Goal: Transaction & Acquisition: Purchase product/service

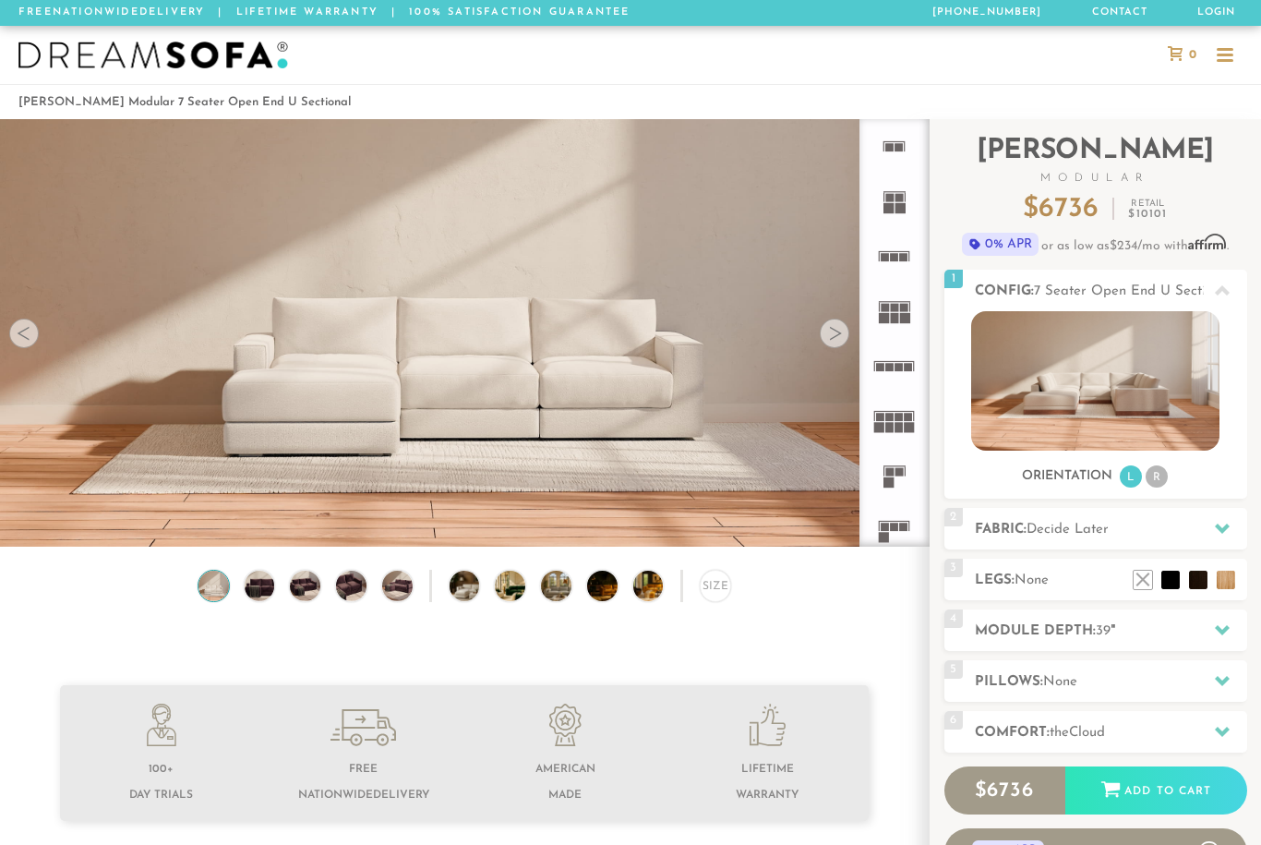
click at [1157, 450] on img at bounding box center [1095, 380] width 248 height 139
click at [1163, 479] on li "R" at bounding box center [1157, 476] width 22 height 22
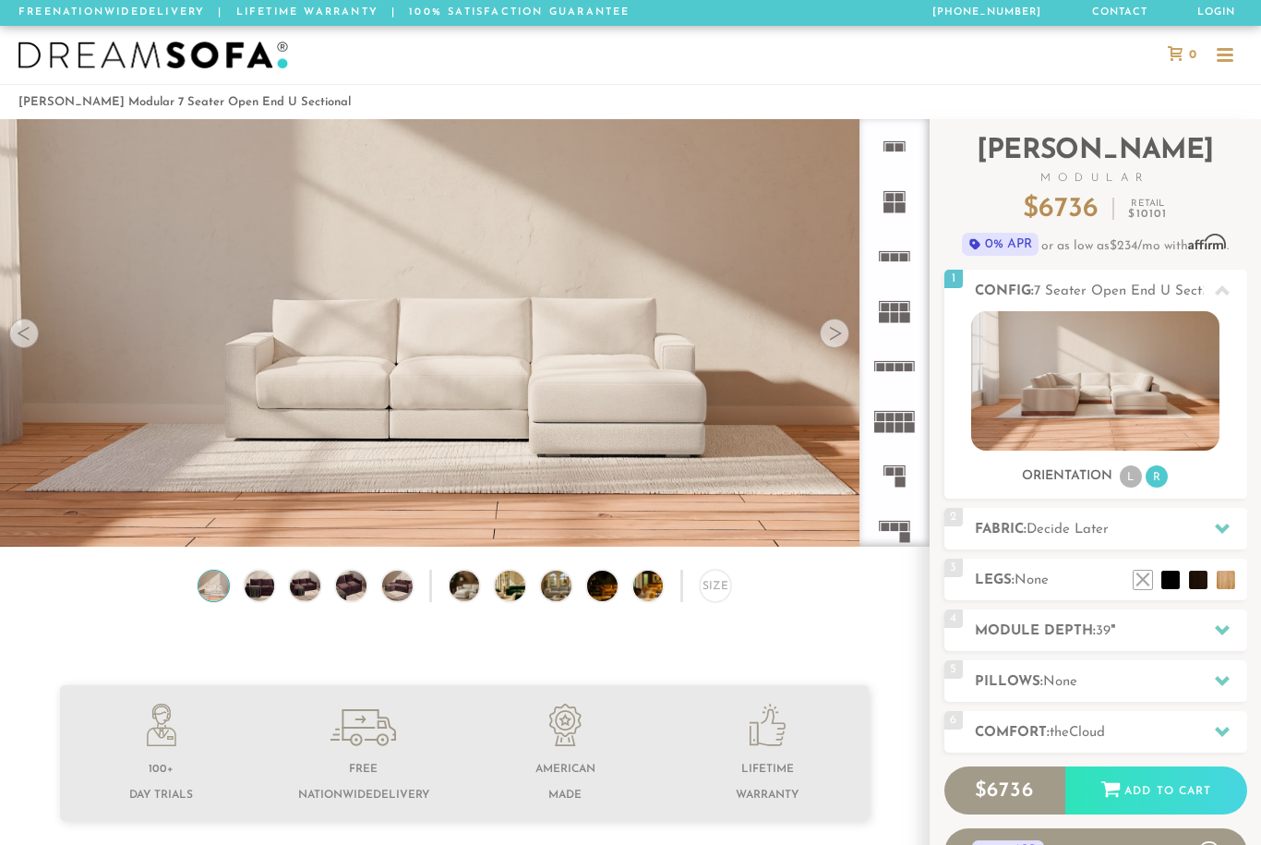
click at [1222, 531] on icon at bounding box center [1222, 529] width 15 height 10
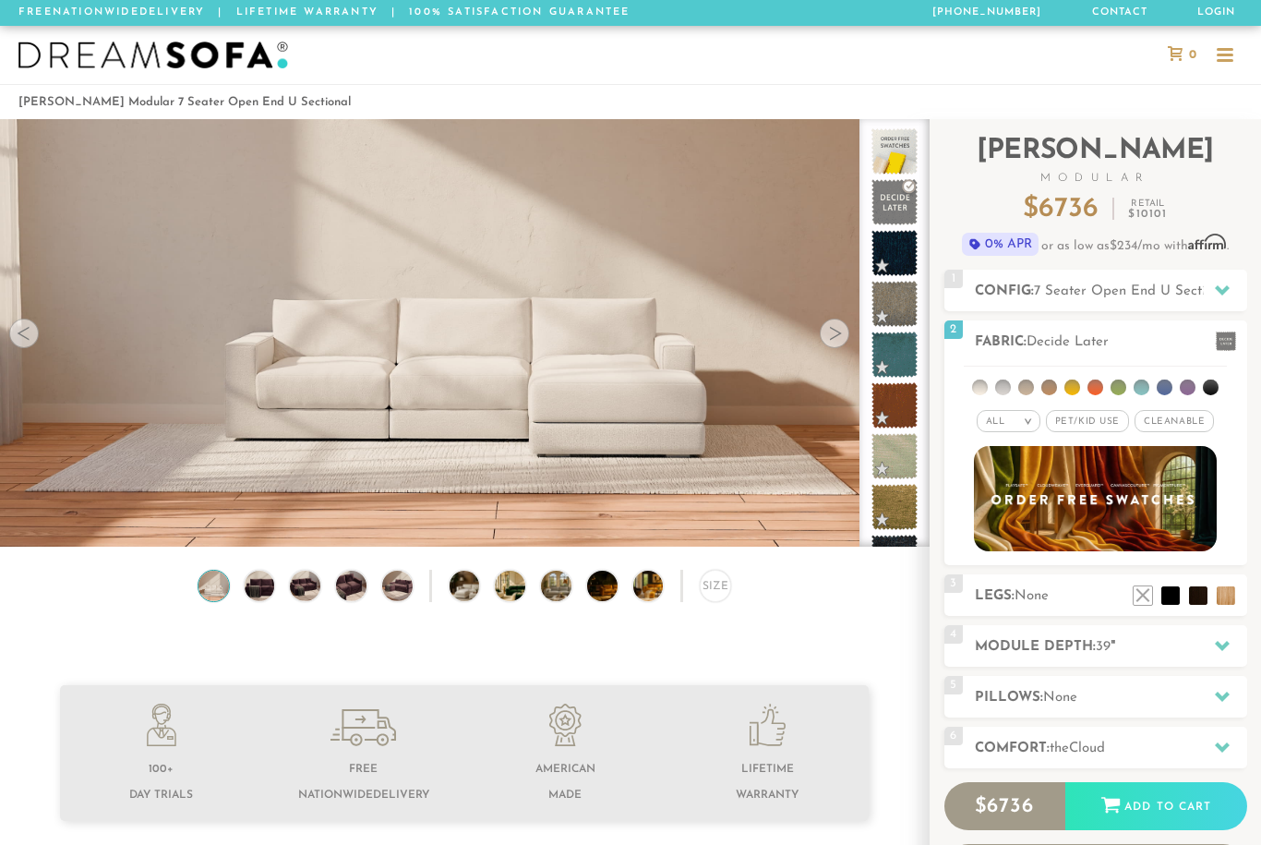
click at [1094, 418] on span "Pet/Kid Use x" at bounding box center [1087, 421] width 83 height 22
click at [1090, 419] on span "Pet/Kid Use x" at bounding box center [1087, 421] width 97 height 22
click at [1003, 384] on li at bounding box center [1003, 387] width 16 height 16
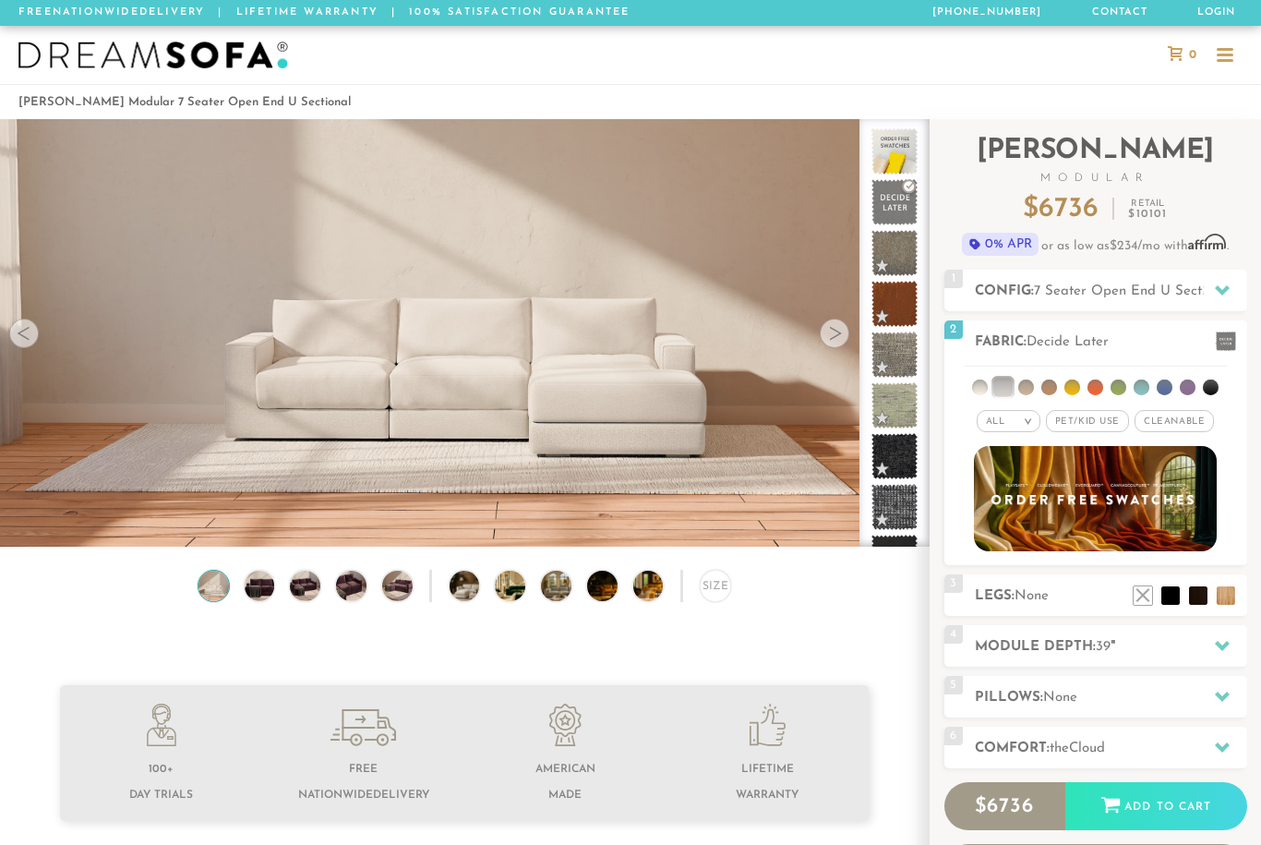
click at [1006, 387] on li at bounding box center [1003, 387] width 18 height 18
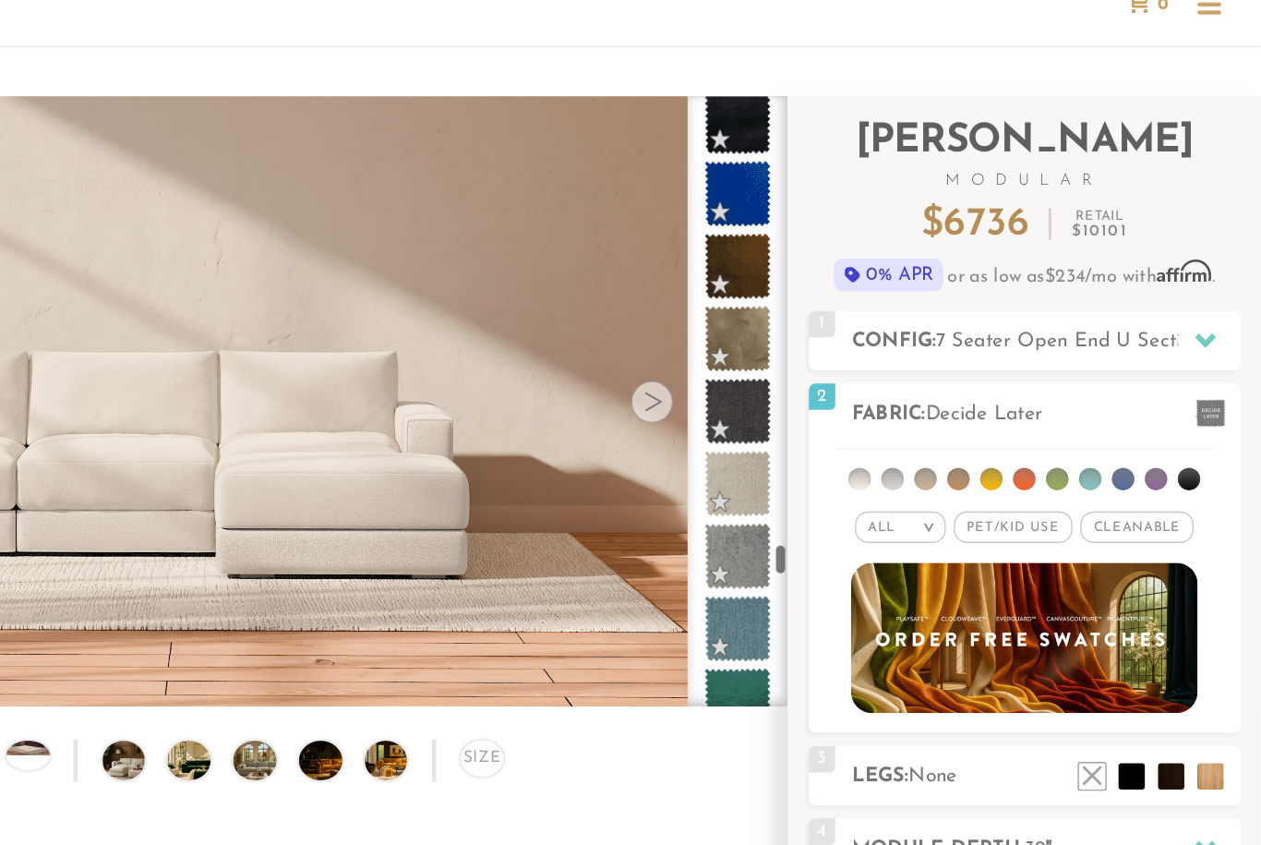
scroll to position [8300, 0]
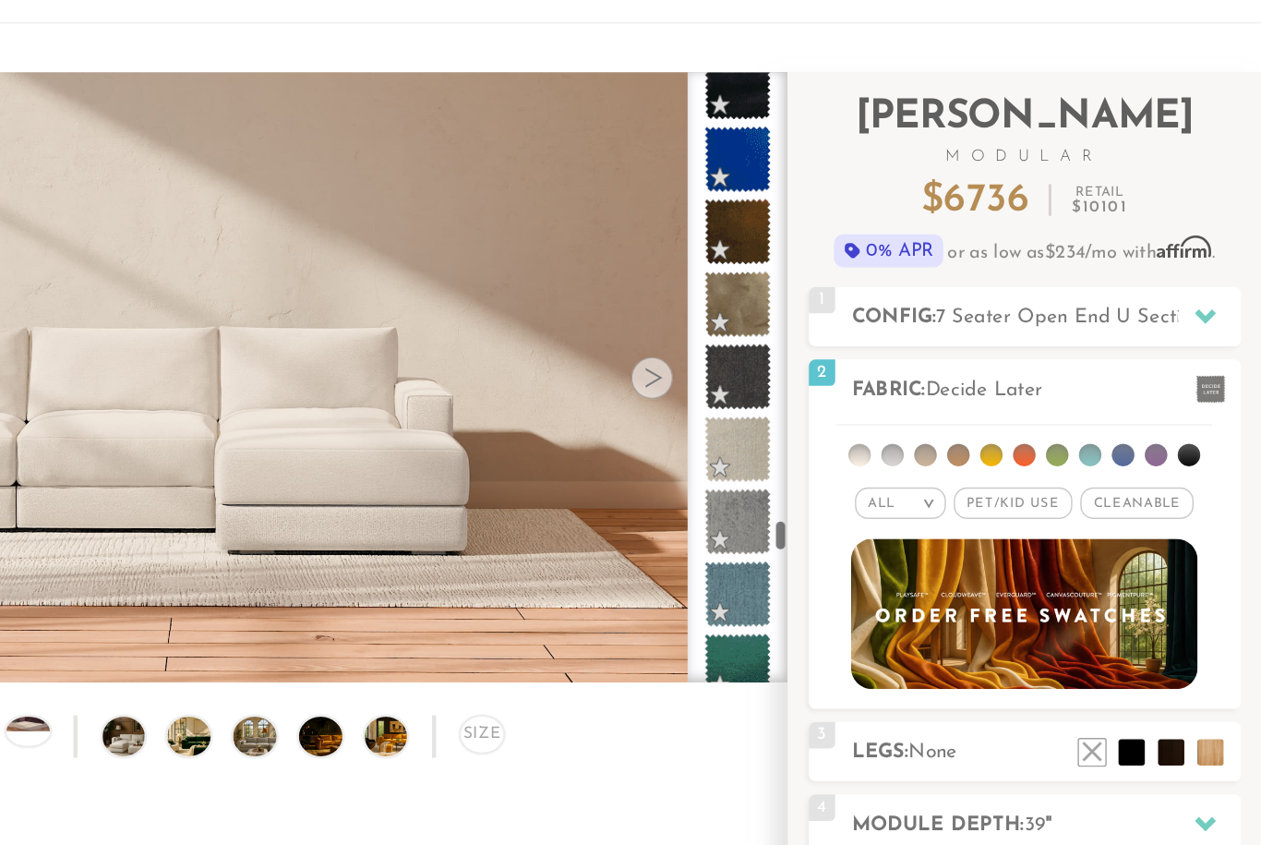
click at [1135, 410] on span "Cleanable x" at bounding box center [1174, 421] width 79 height 22
click at [1039, 410] on span "Pet/Kid Use x" at bounding box center [1080, 421] width 83 height 22
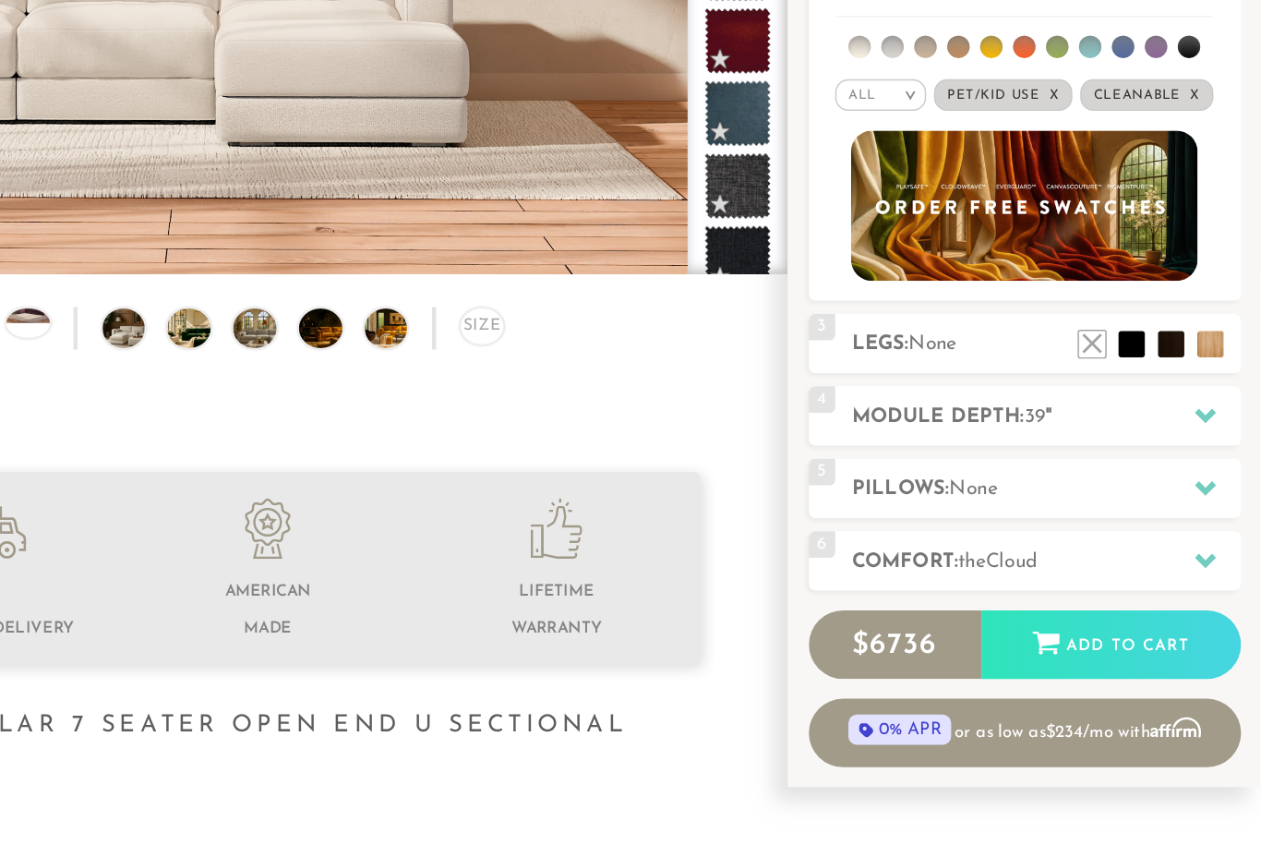
scroll to position [146, 0]
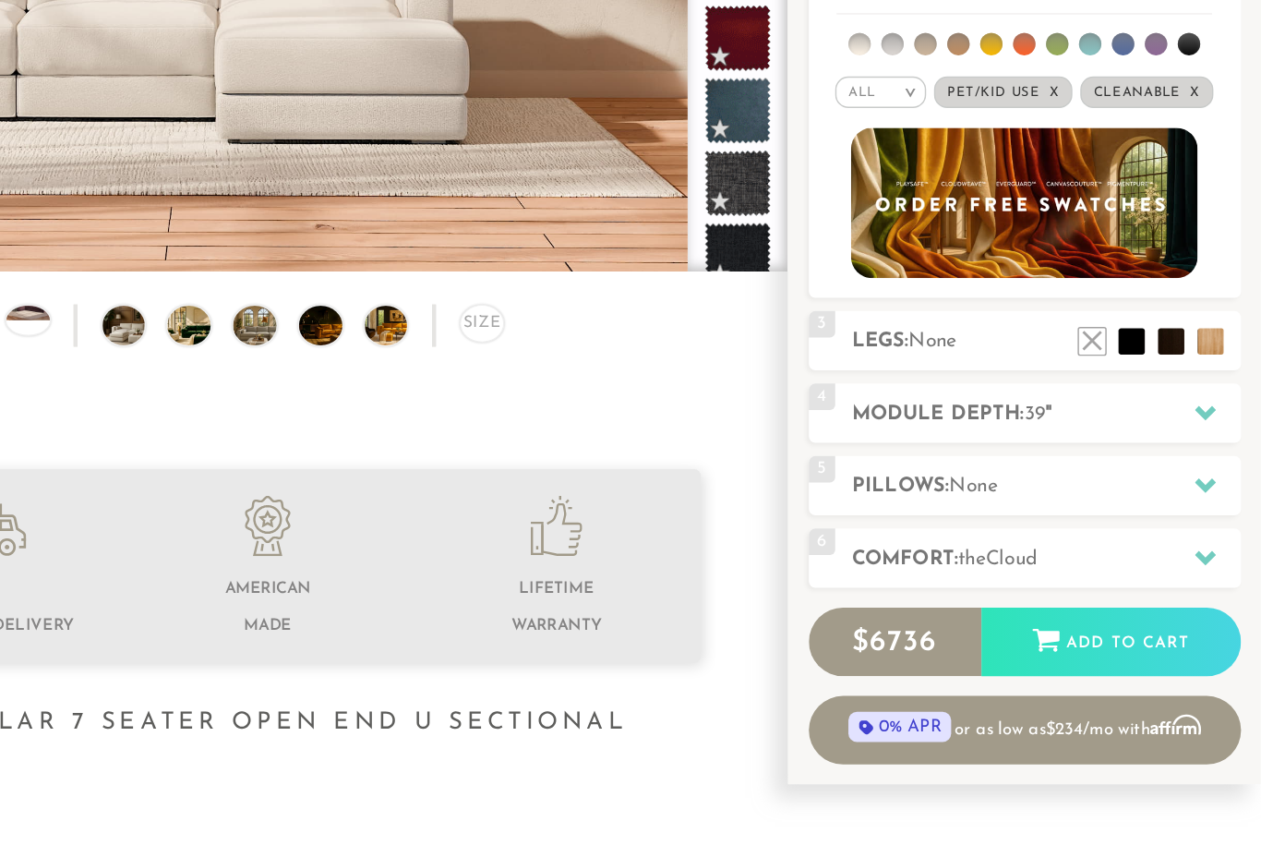
click at [1215, 492] on icon at bounding box center [1222, 499] width 15 height 15
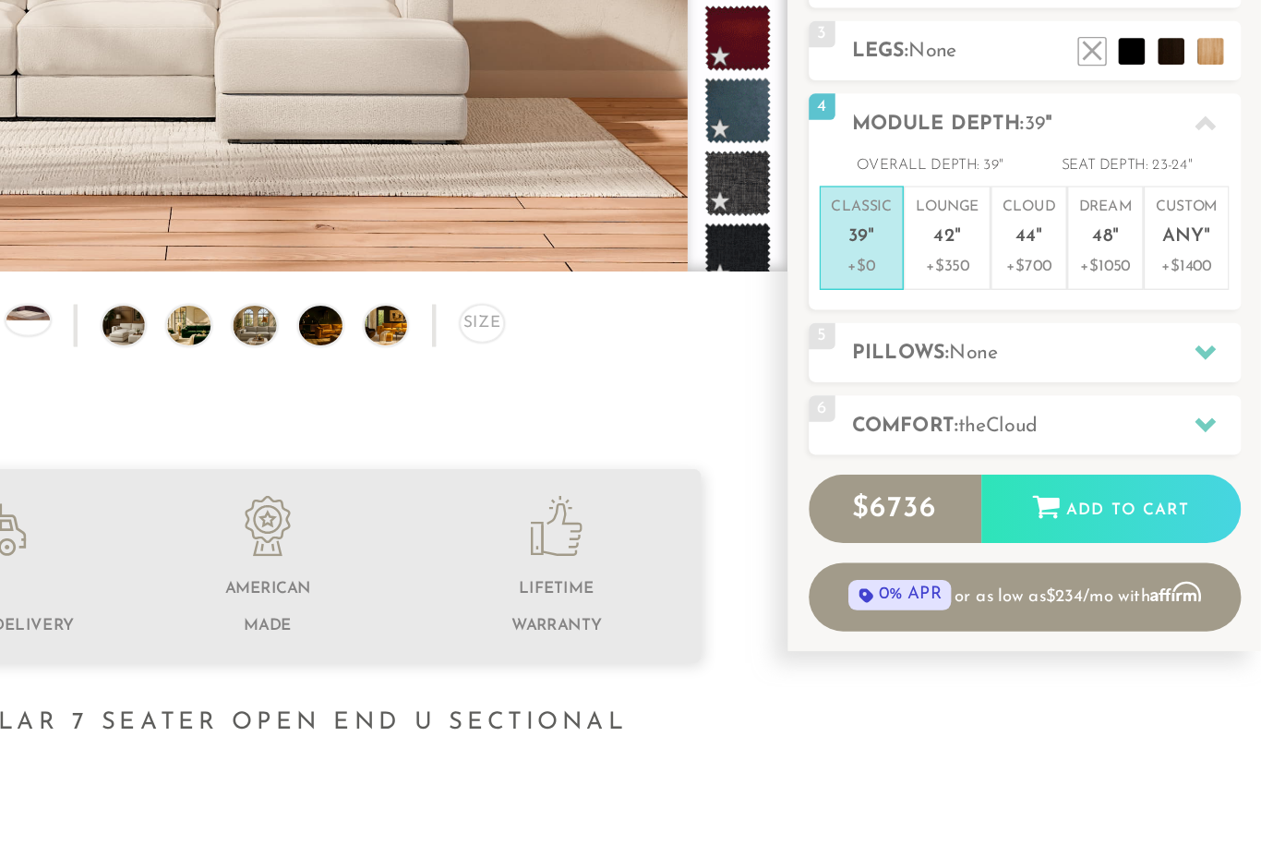
click at [1215, 450] on icon at bounding box center [1222, 457] width 15 height 15
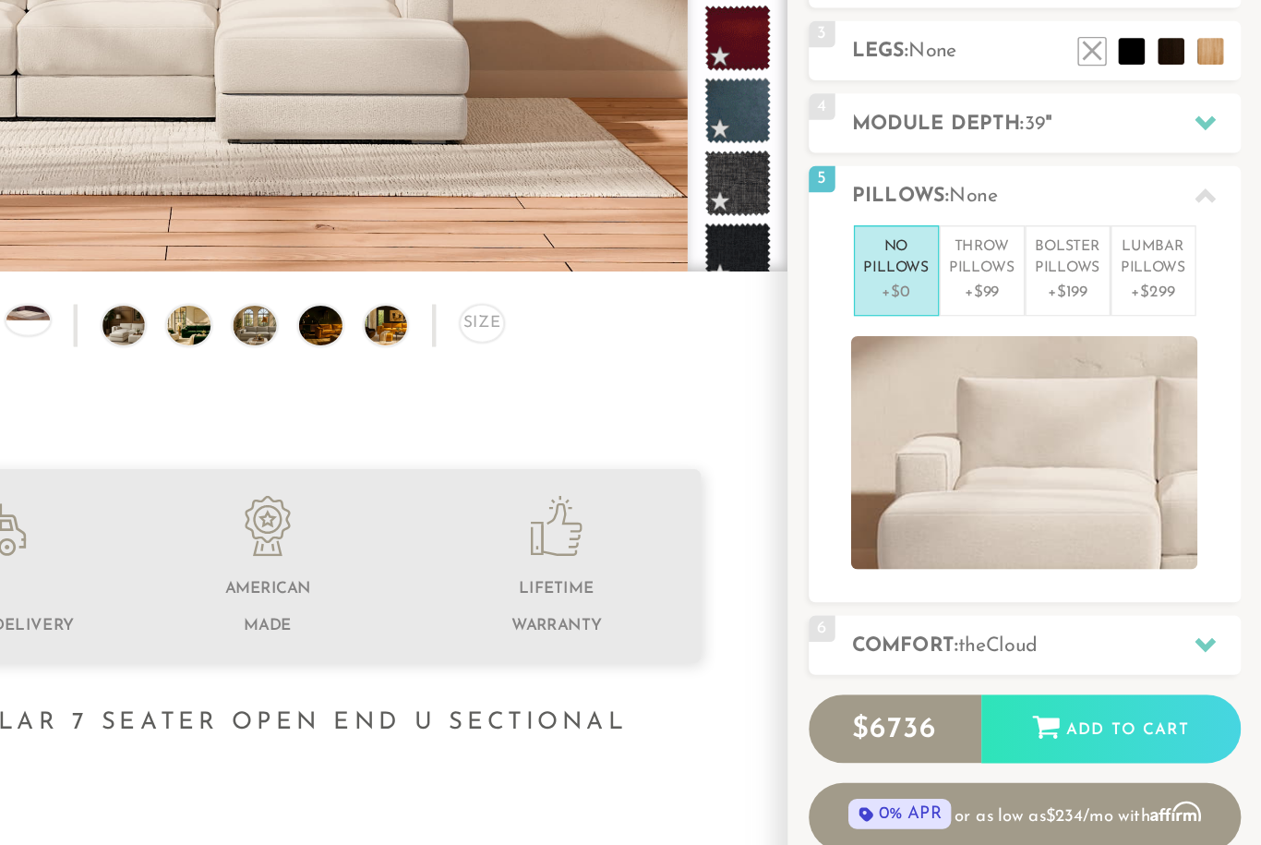
click at [1043, 377] on p "Throw Pillows" at bounding box center [1065, 392] width 45 height 30
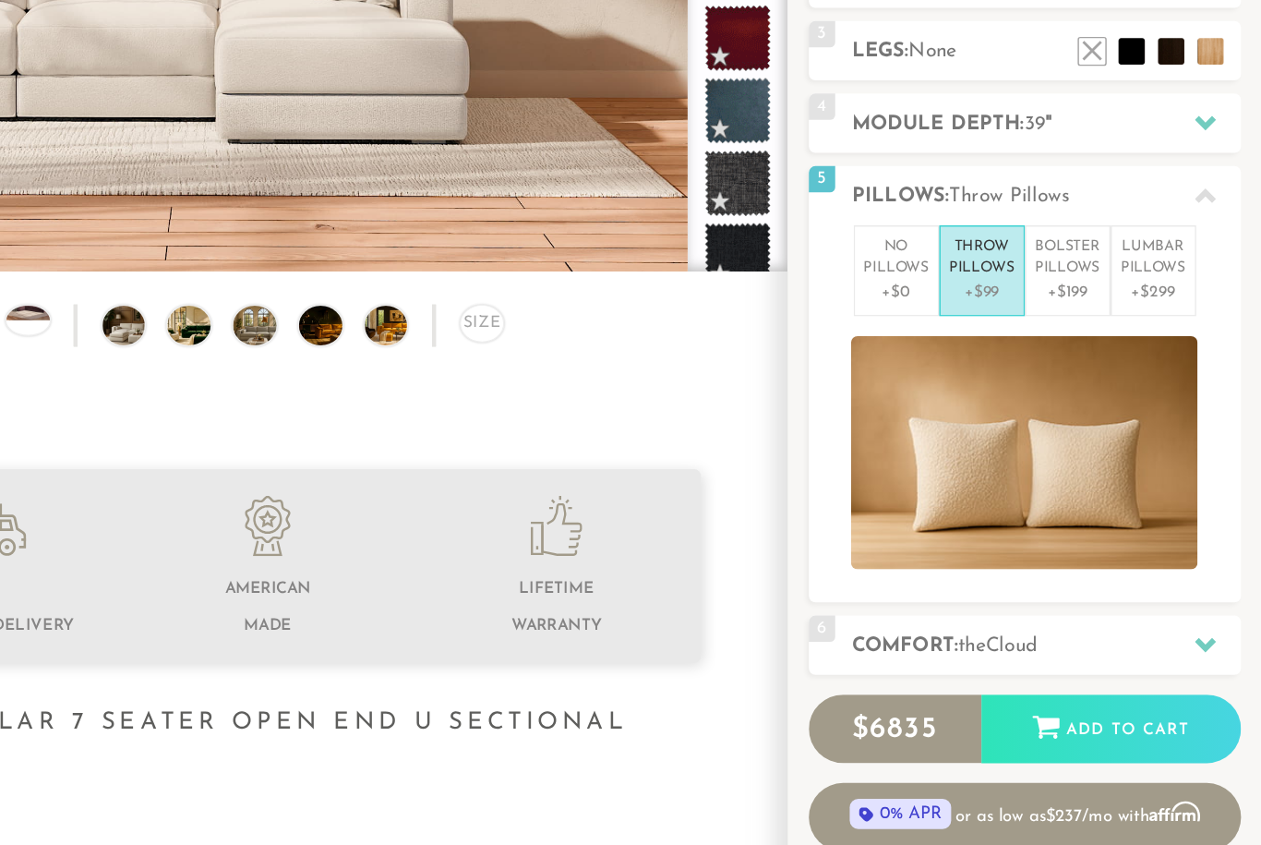
click at [1103, 377] on p "Bolster Pillows" at bounding box center [1125, 392] width 45 height 30
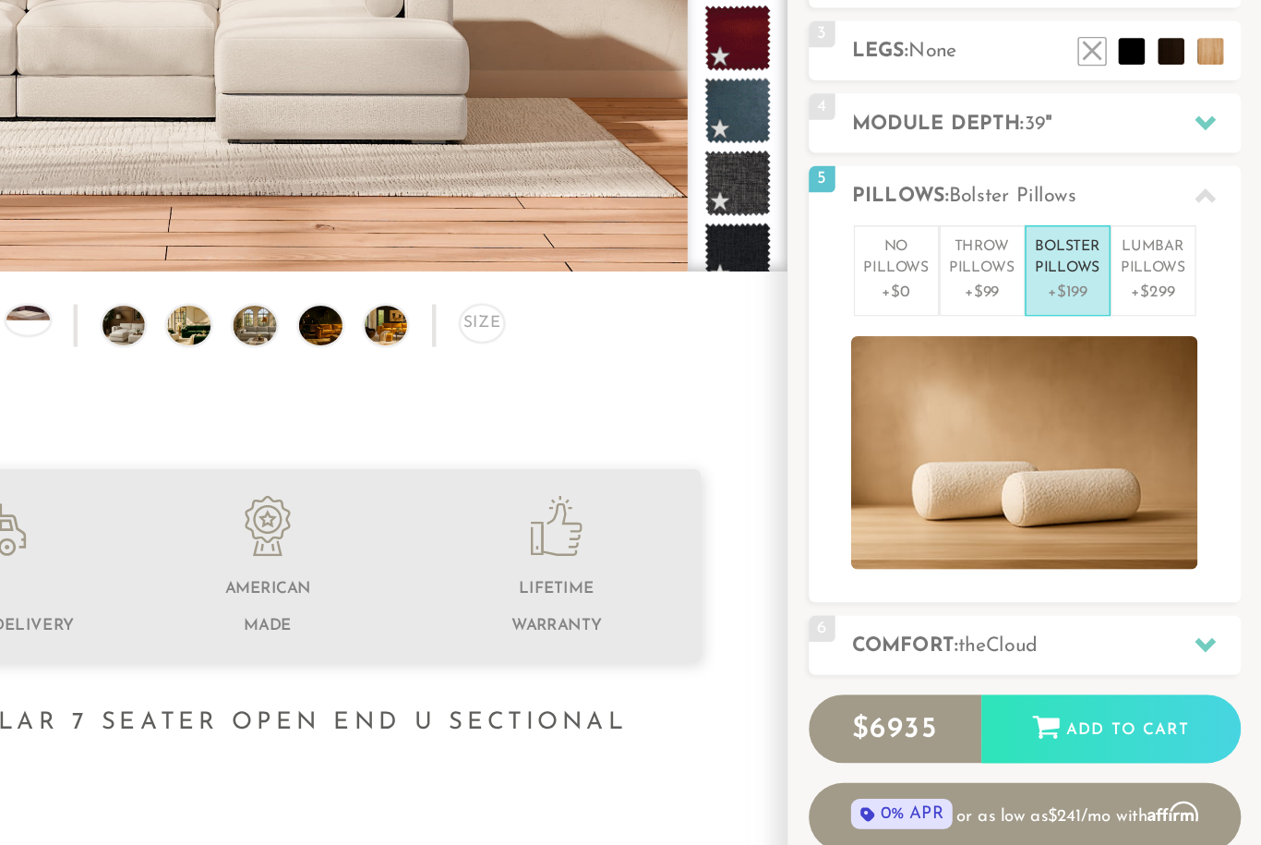
click at [1163, 377] on p "Lumbar Pillows" at bounding box center [1185, 392] width 45 height 30
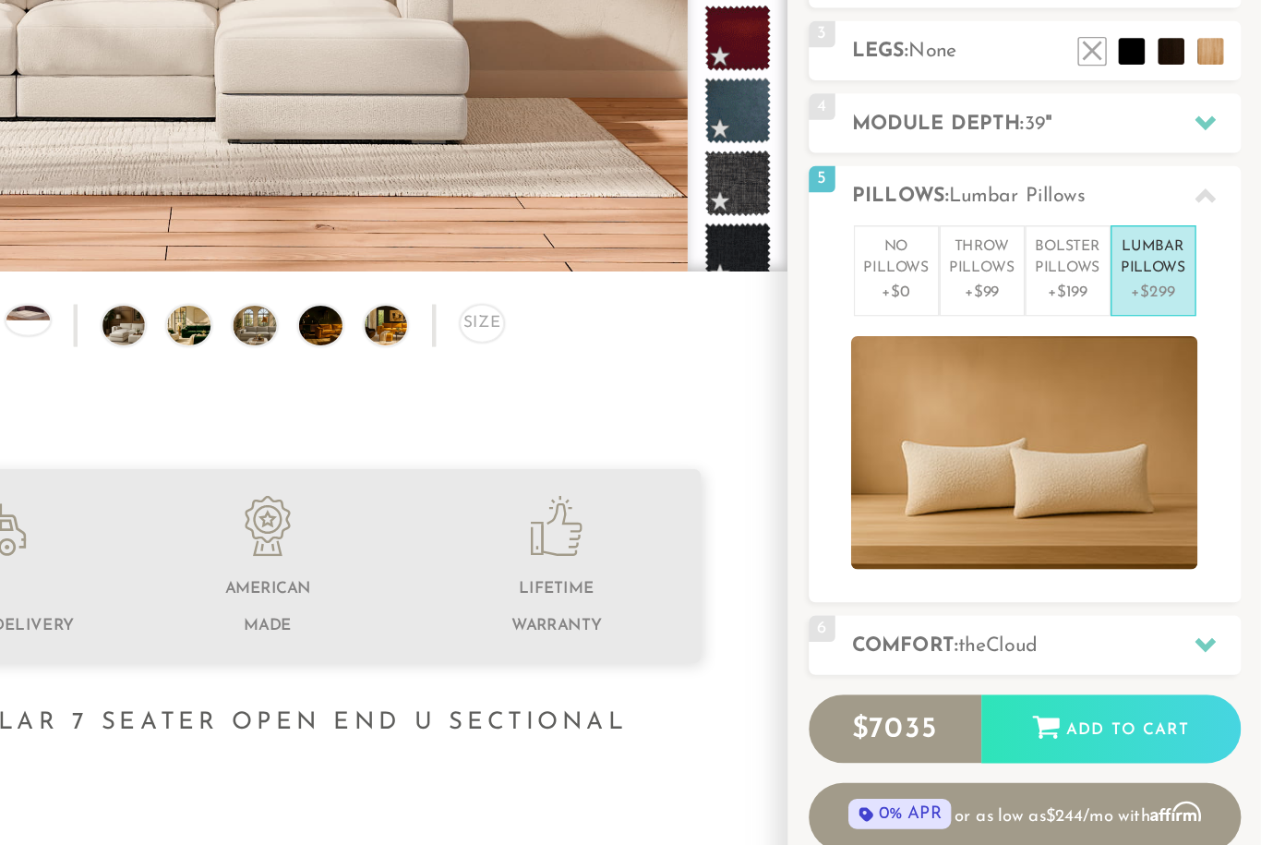
click at [1043, 377] on p "Throw Pillows" at bounding box center [1065, 392] width 45 height 30
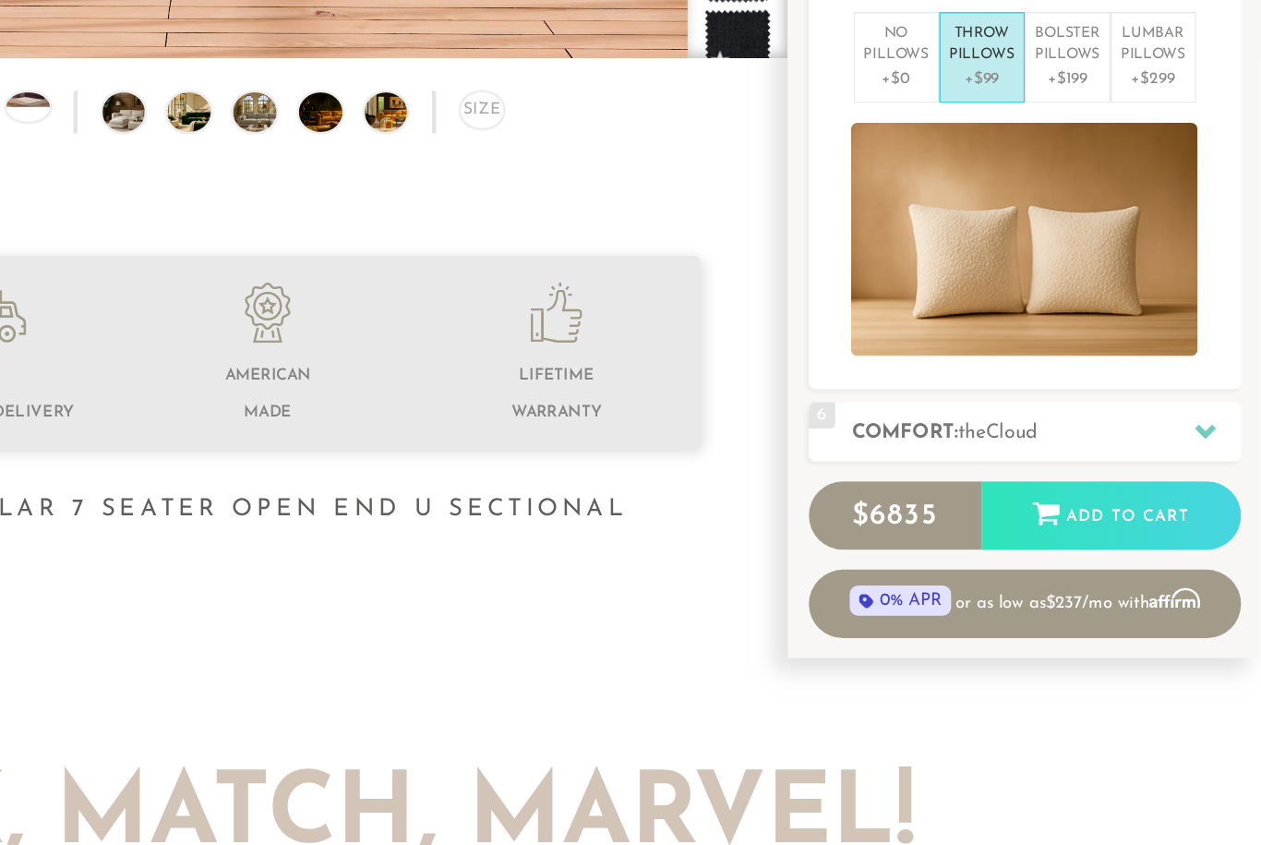
scroll to position [295, 0]
click at [1215, 508] on icon at bounding box center [1222, 513] width 15 height 10
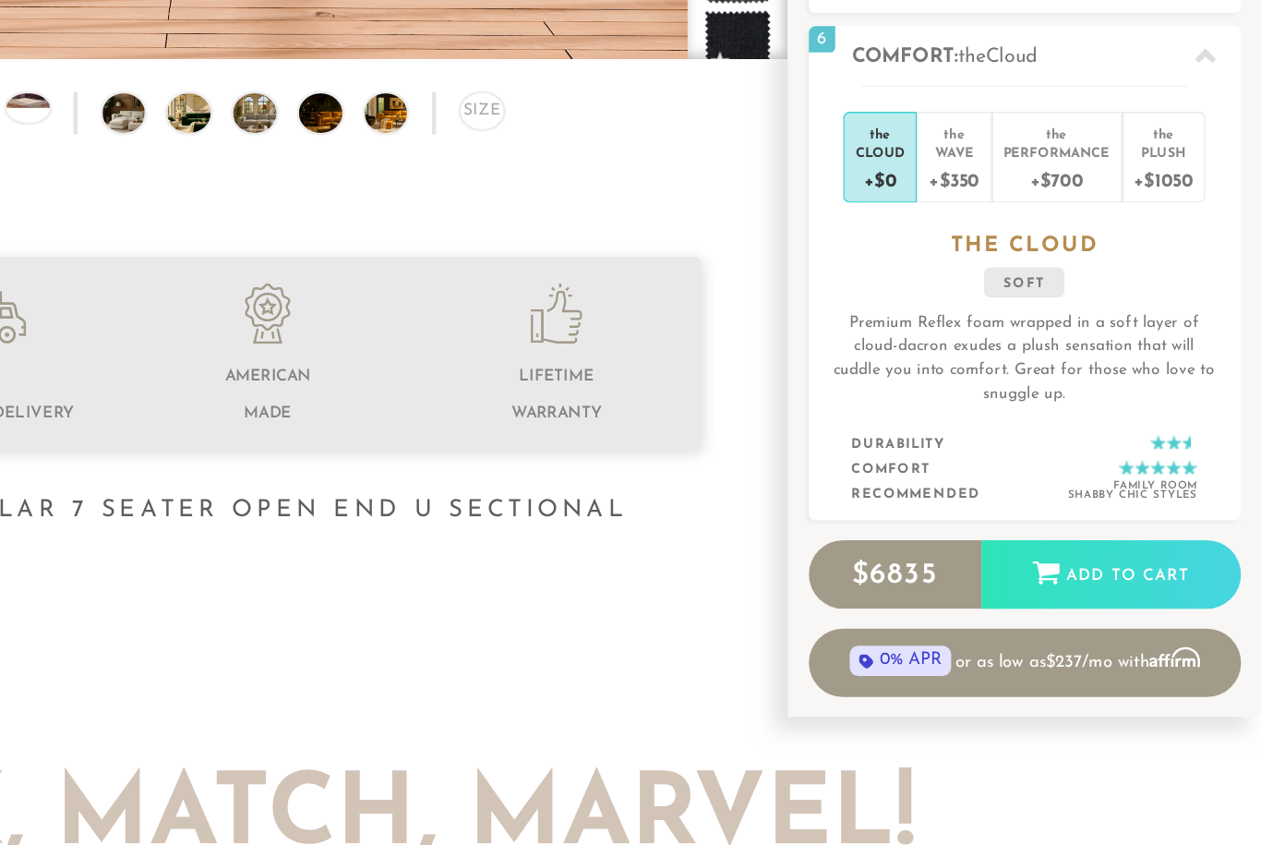
click at [1173, 309] on div "Plush" at bounding box center [1194, 315] width 42 height 13
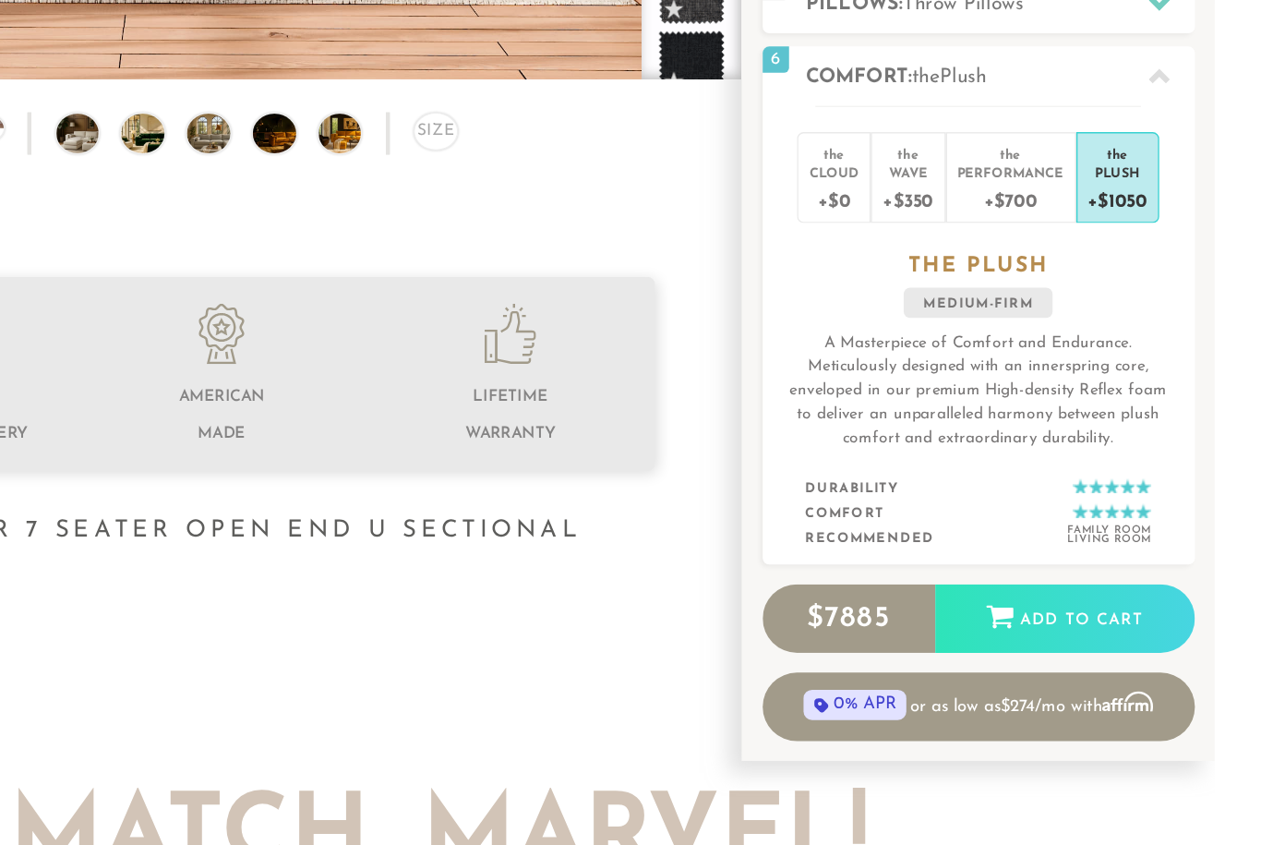
scroll to position [302, 0]
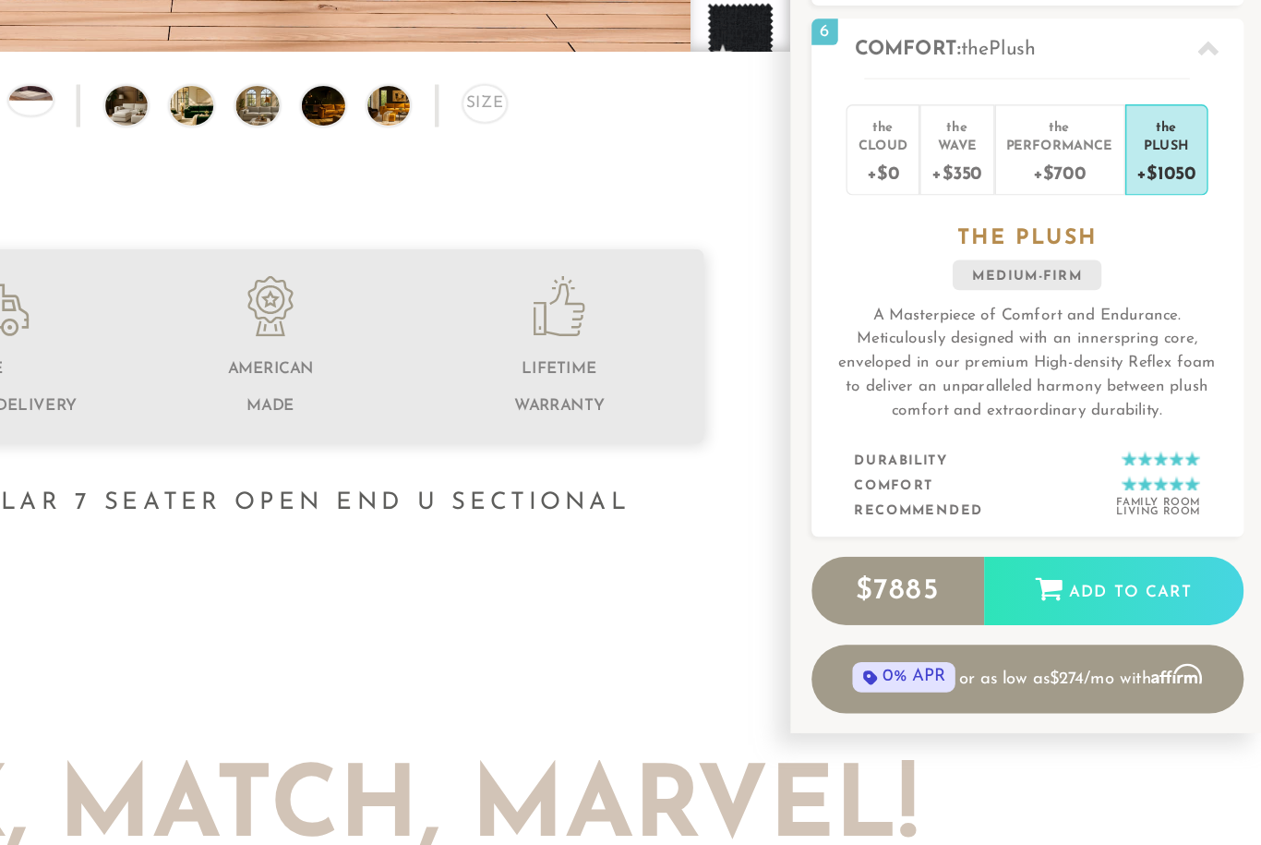
click at [1081, 303] on div "Performance" at bounding box center [1118, 309] width 75 height 13
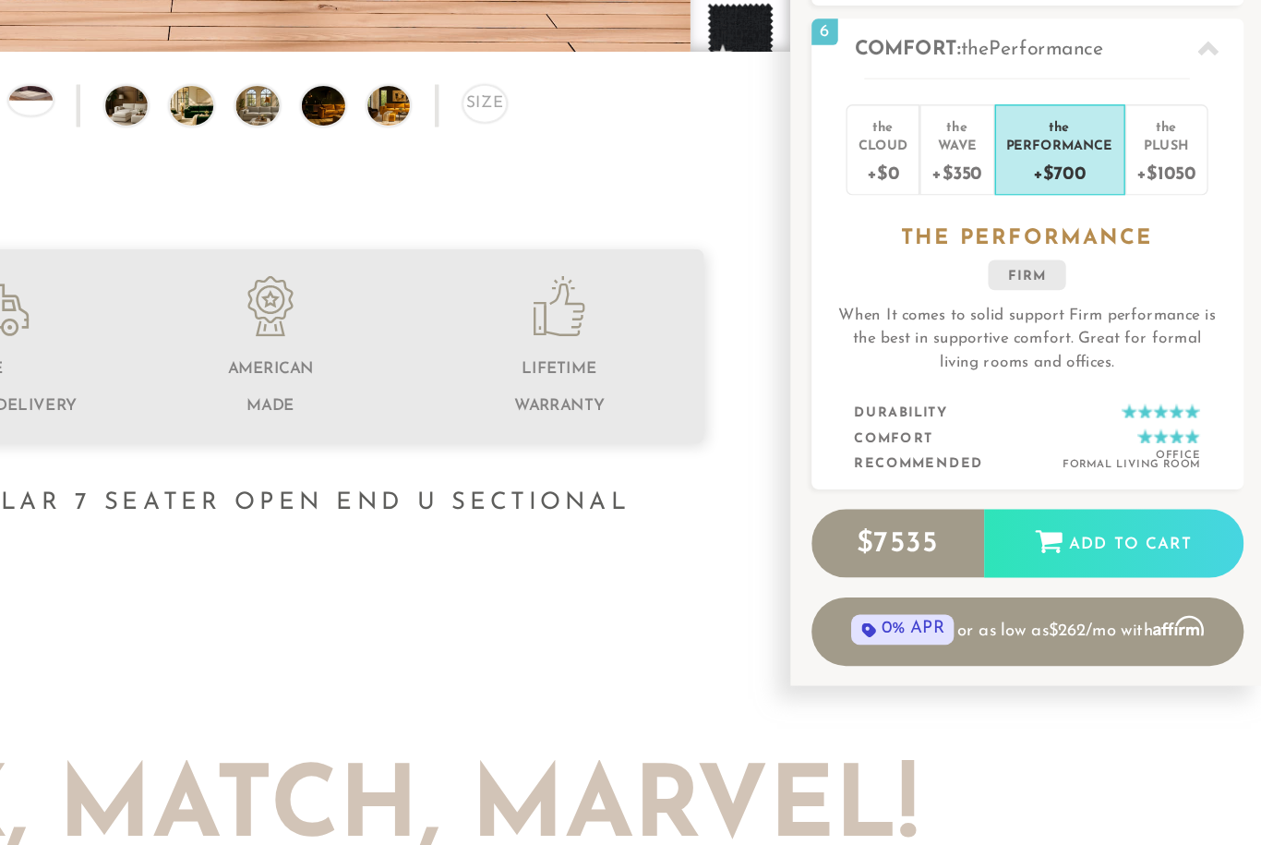
click at [1029, 316] on div "+$350" at bounding box center [1046, 329] width 35 height 27
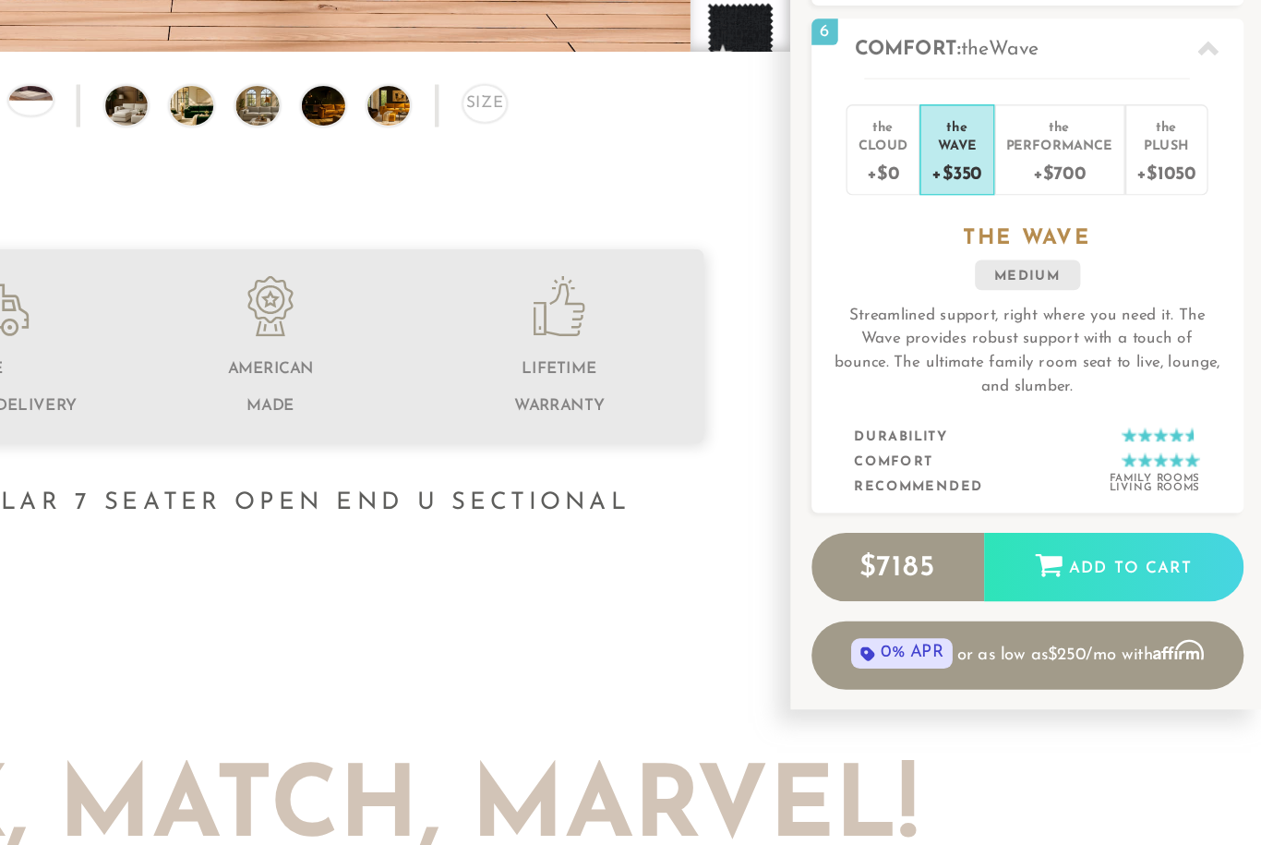
click at [977, 303] on div "Cloud" at bounding box center [994, 309] width 35 height 13
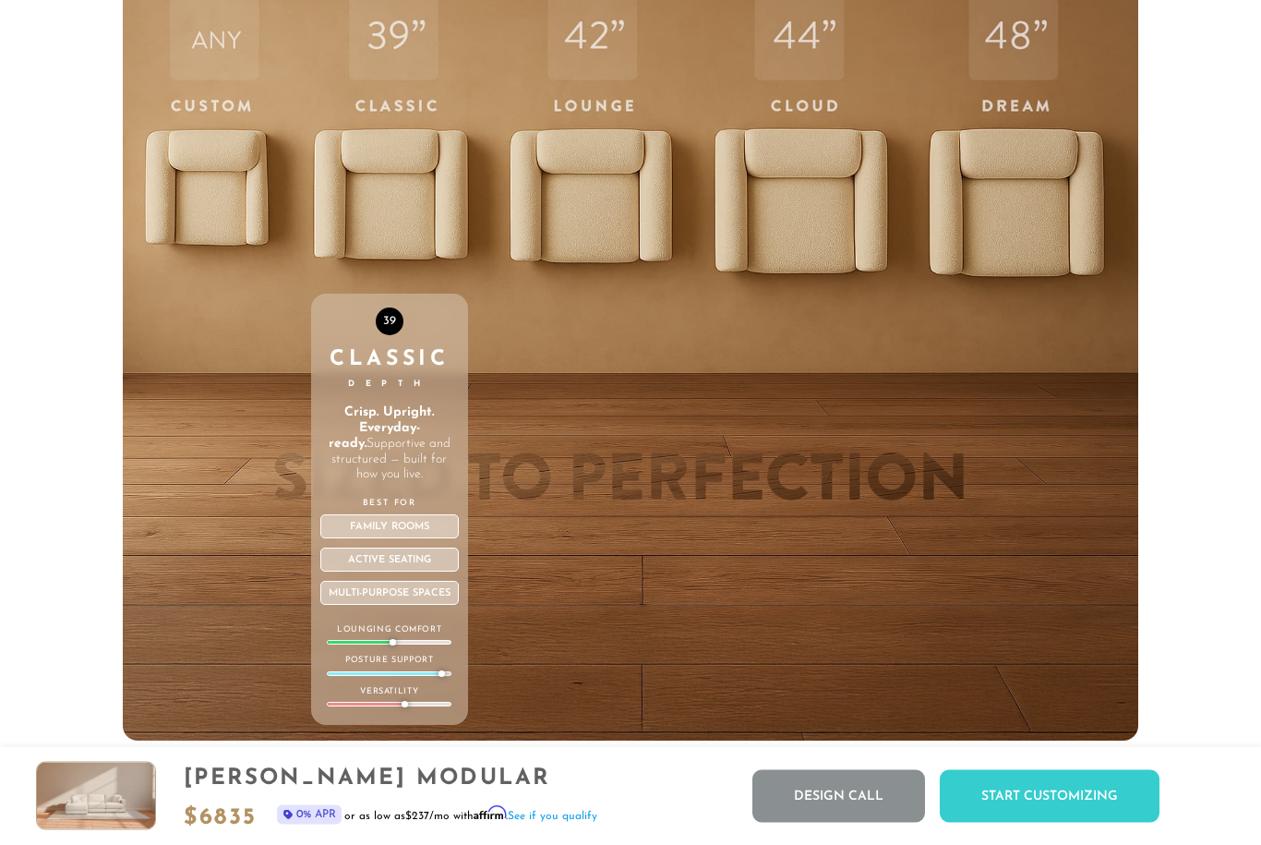
scroll to position [5877, 0]
click at [389, 520] on div "Family Rooms" at bounding box center [389, 526] width 139 height 24
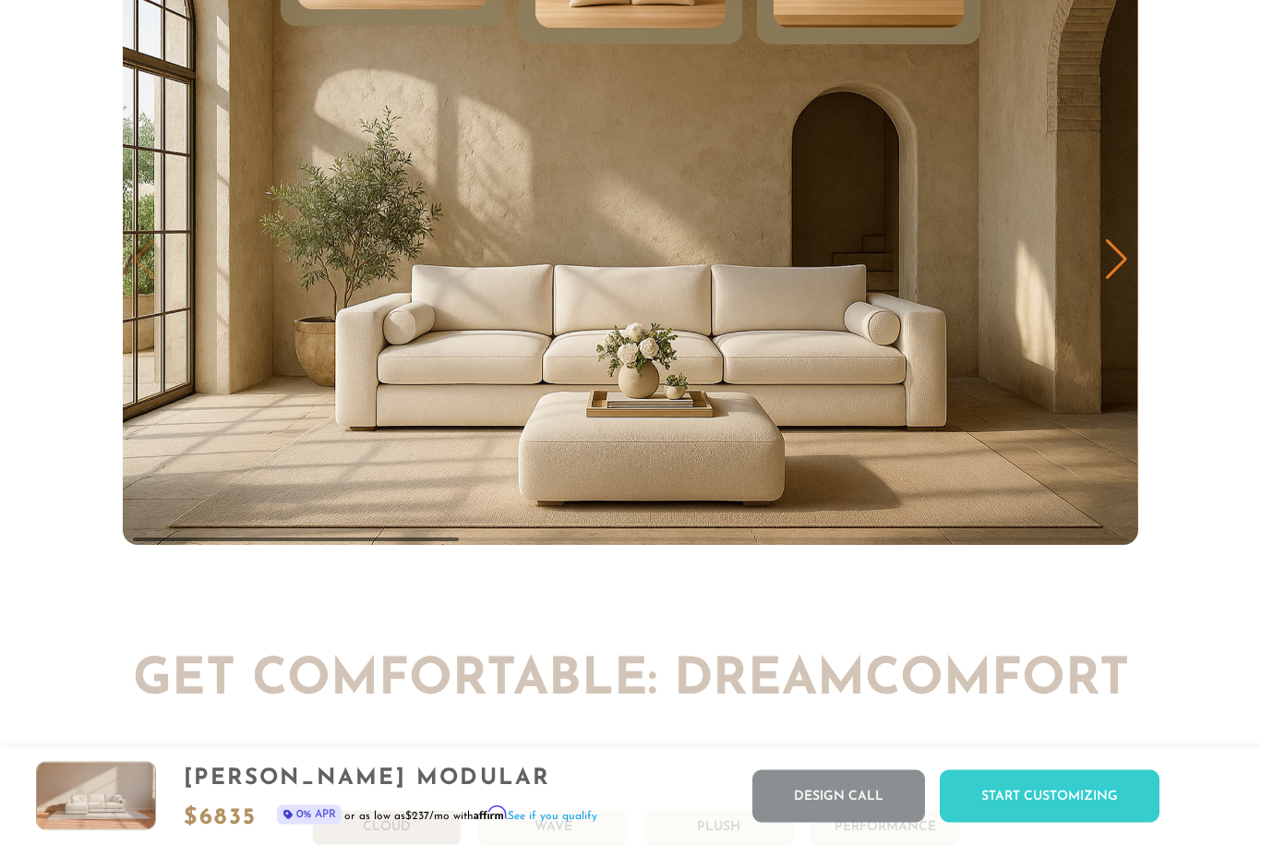
scroll to position [9377, 0]
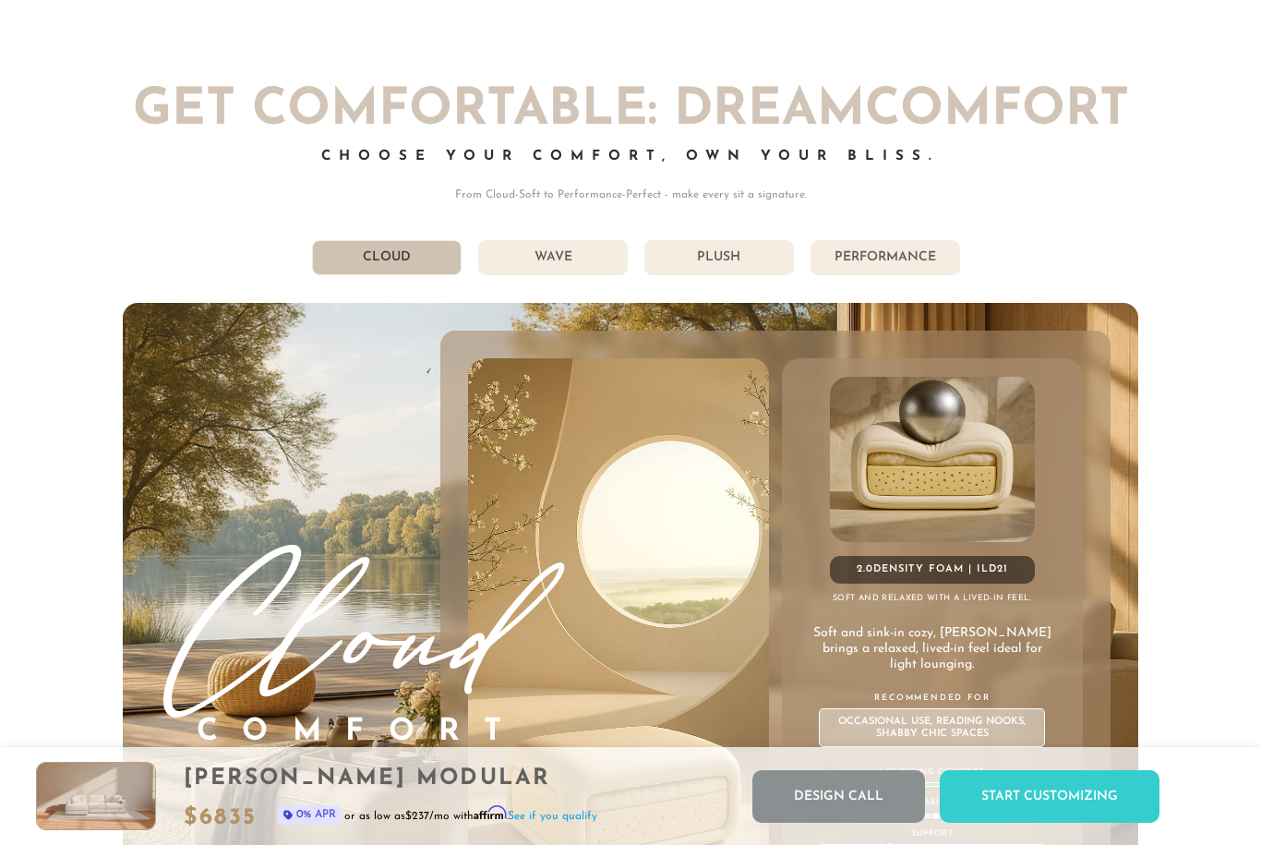
click at [534, 267] on li "Wave" at bounding box center [553, 257] width 150 height 35
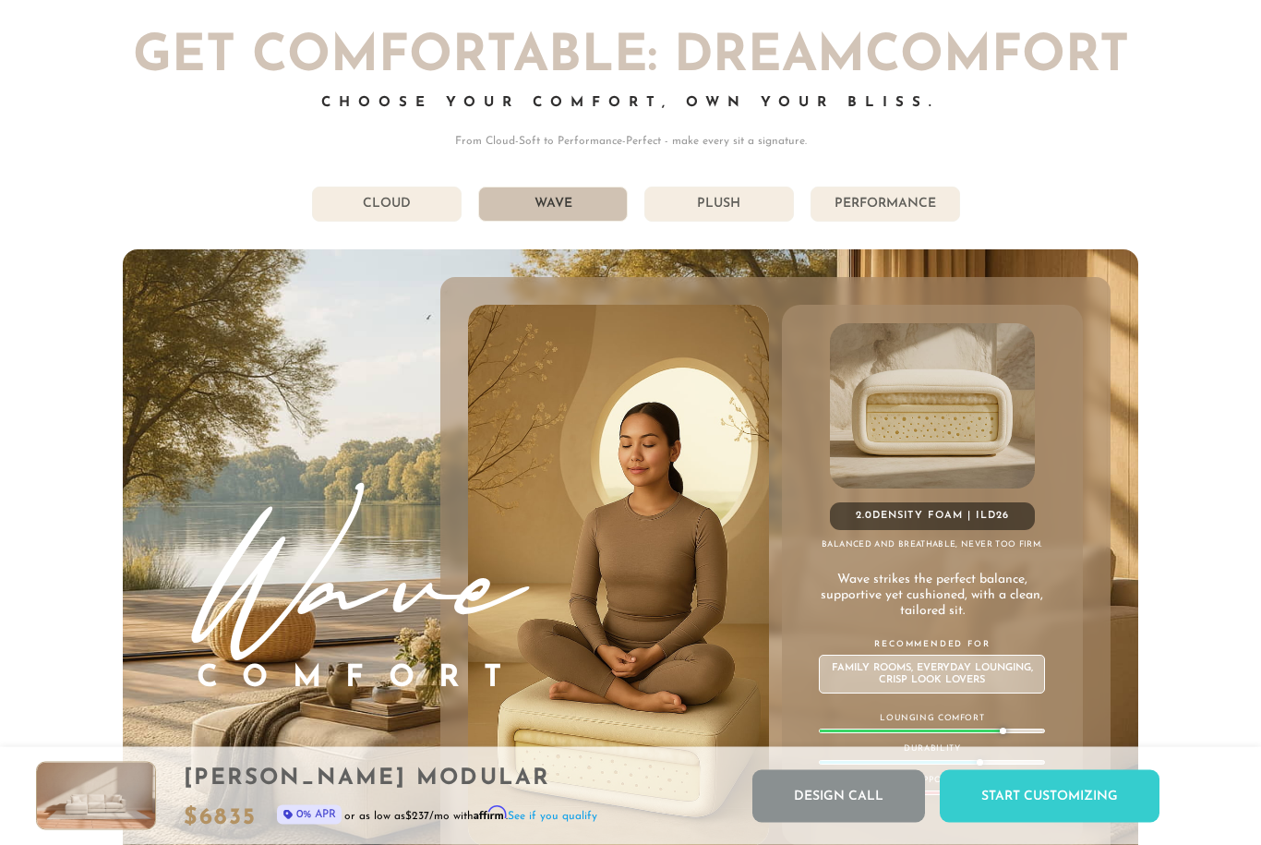
scroll to position [9430, 0]
click at [737, 214] on li "Plush" at bounding box center [719, 204] width 150 height 35
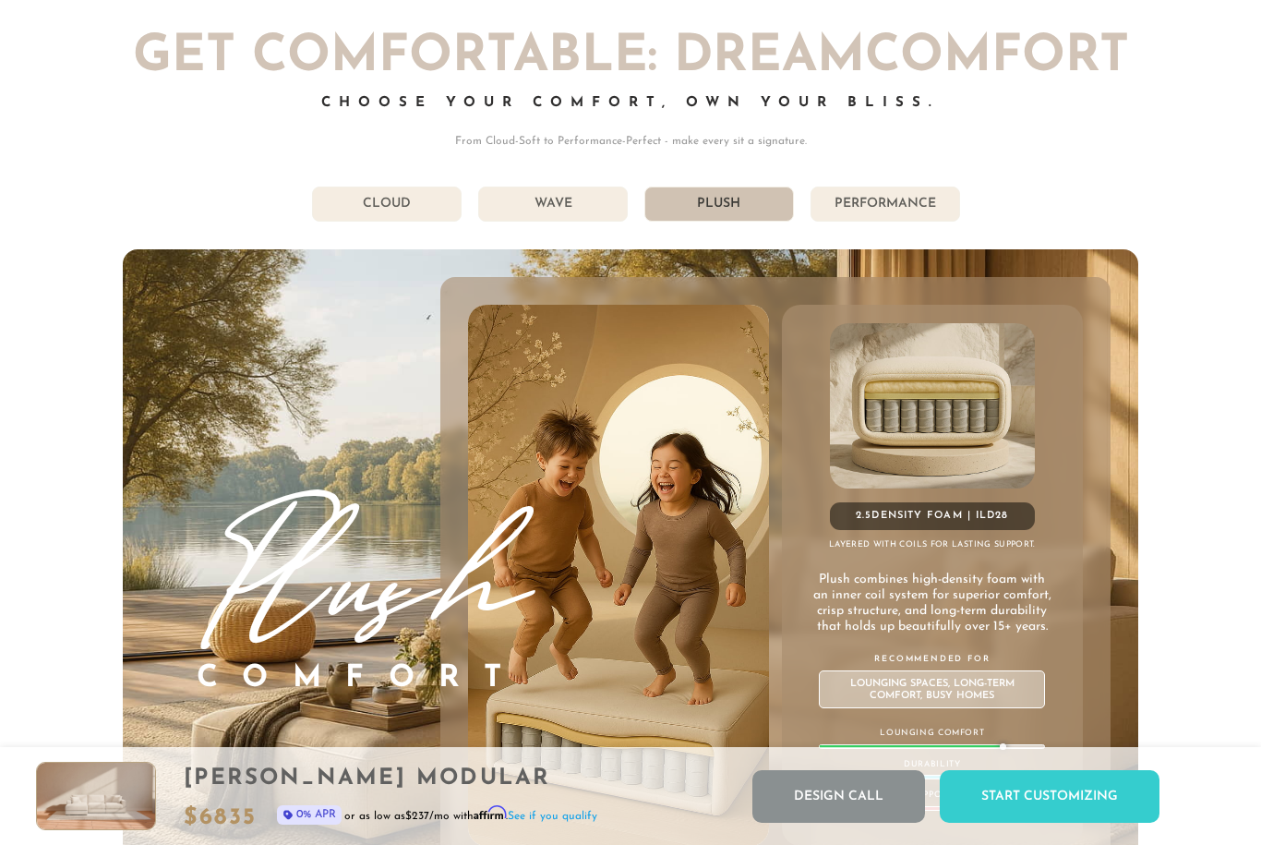
click at [909, 196] on li "Performance" at bounding box center [886, 204] width 150 height 35
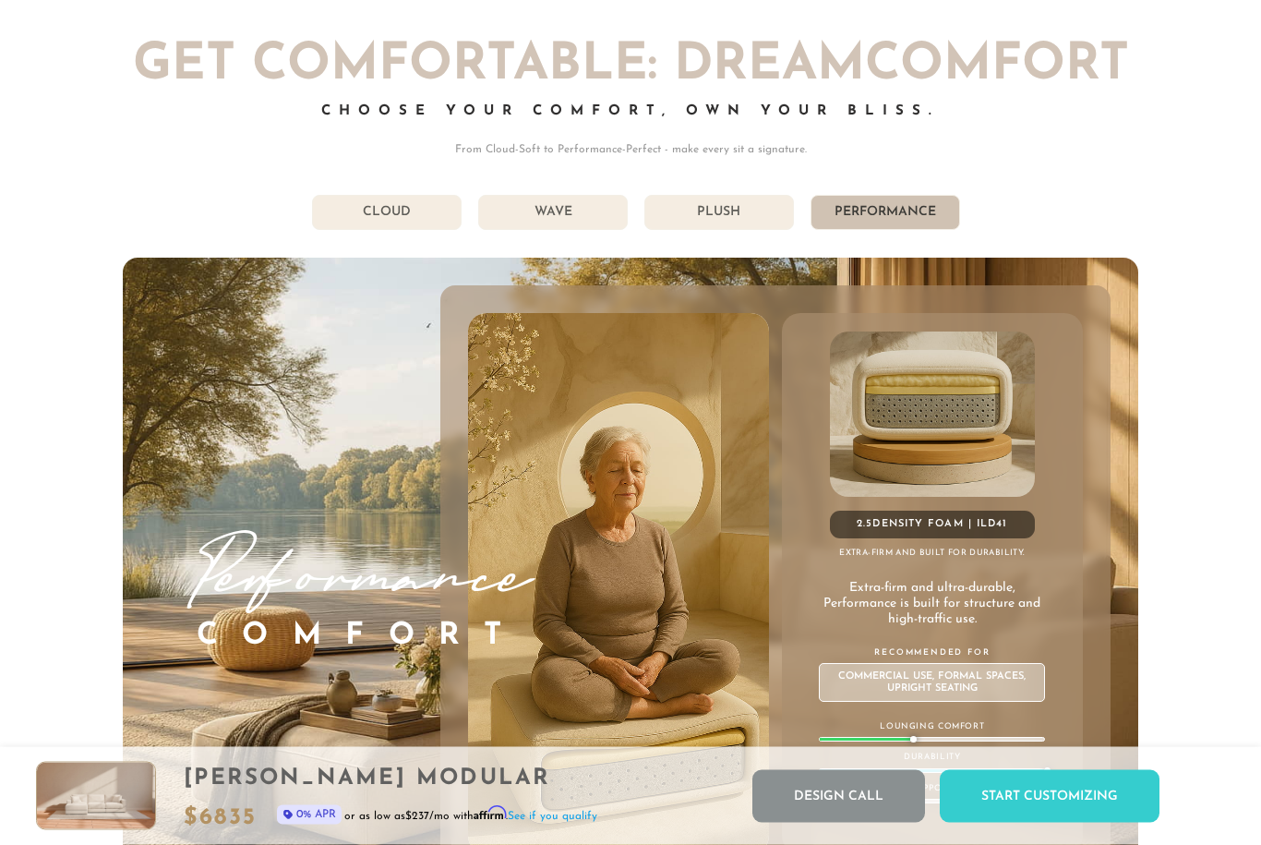
click at [729, 199] on li "Plush" at bounding box center [719, 213] width 150 height 35
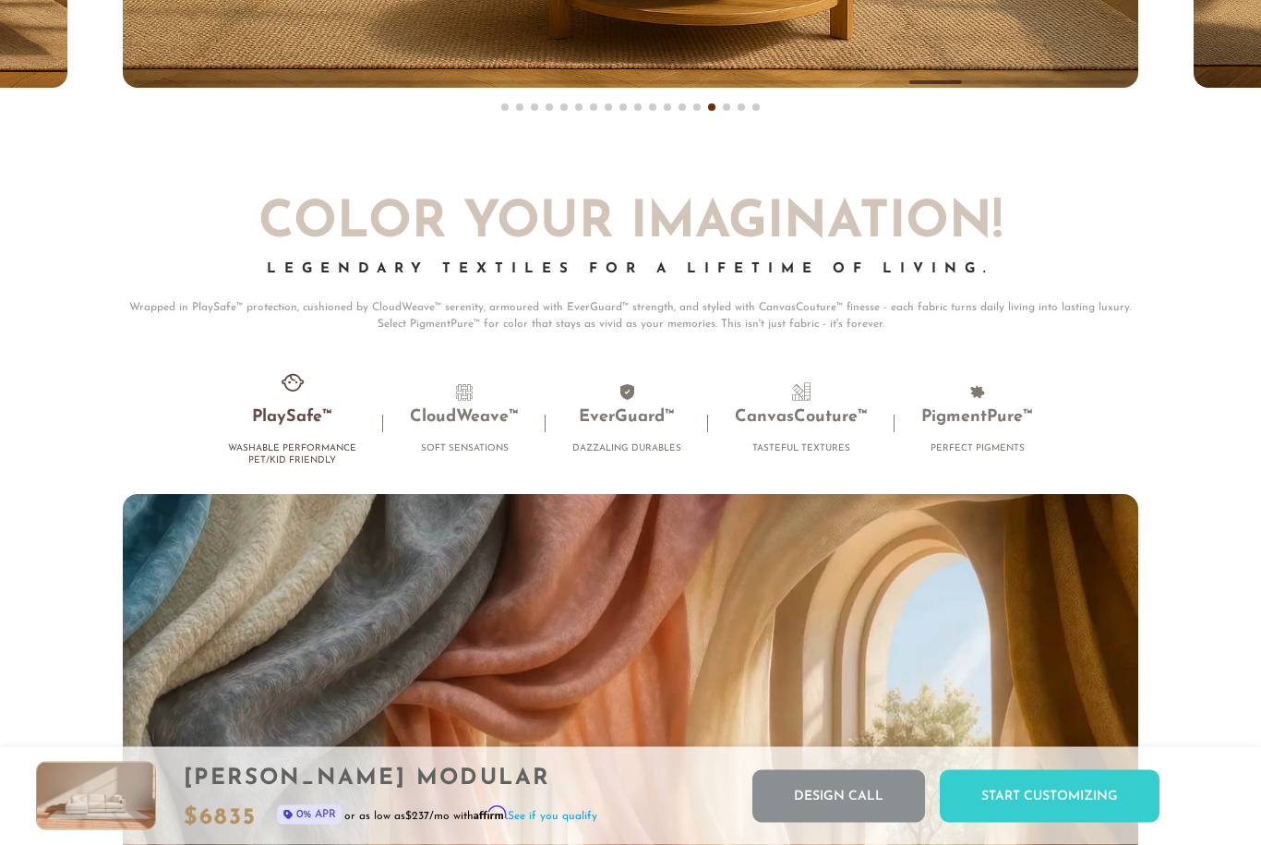
scroll to position [11187, 0]
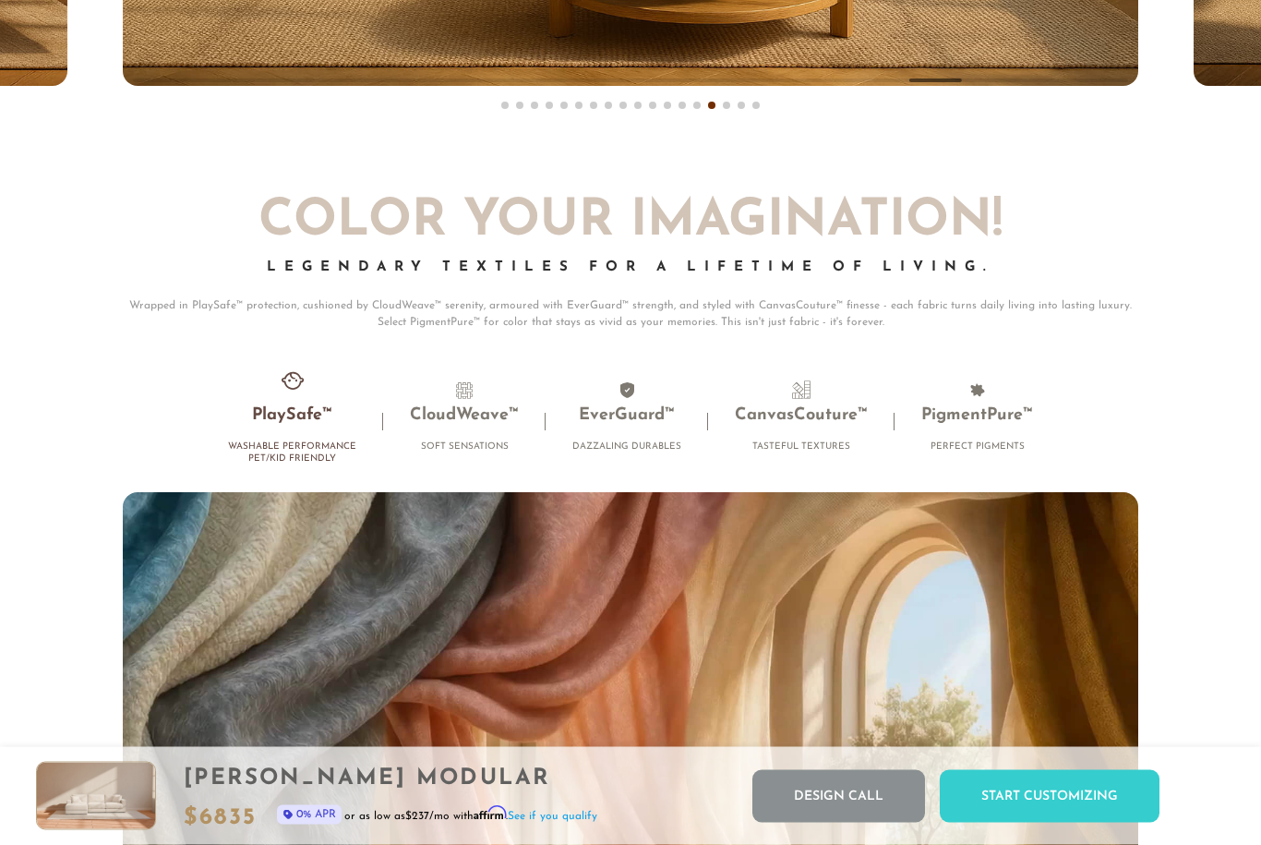
click at [302, 455] on h4 "Washable Performance Pet/Kid Friendly" at bounding box center [292, 453] width 128 height 24
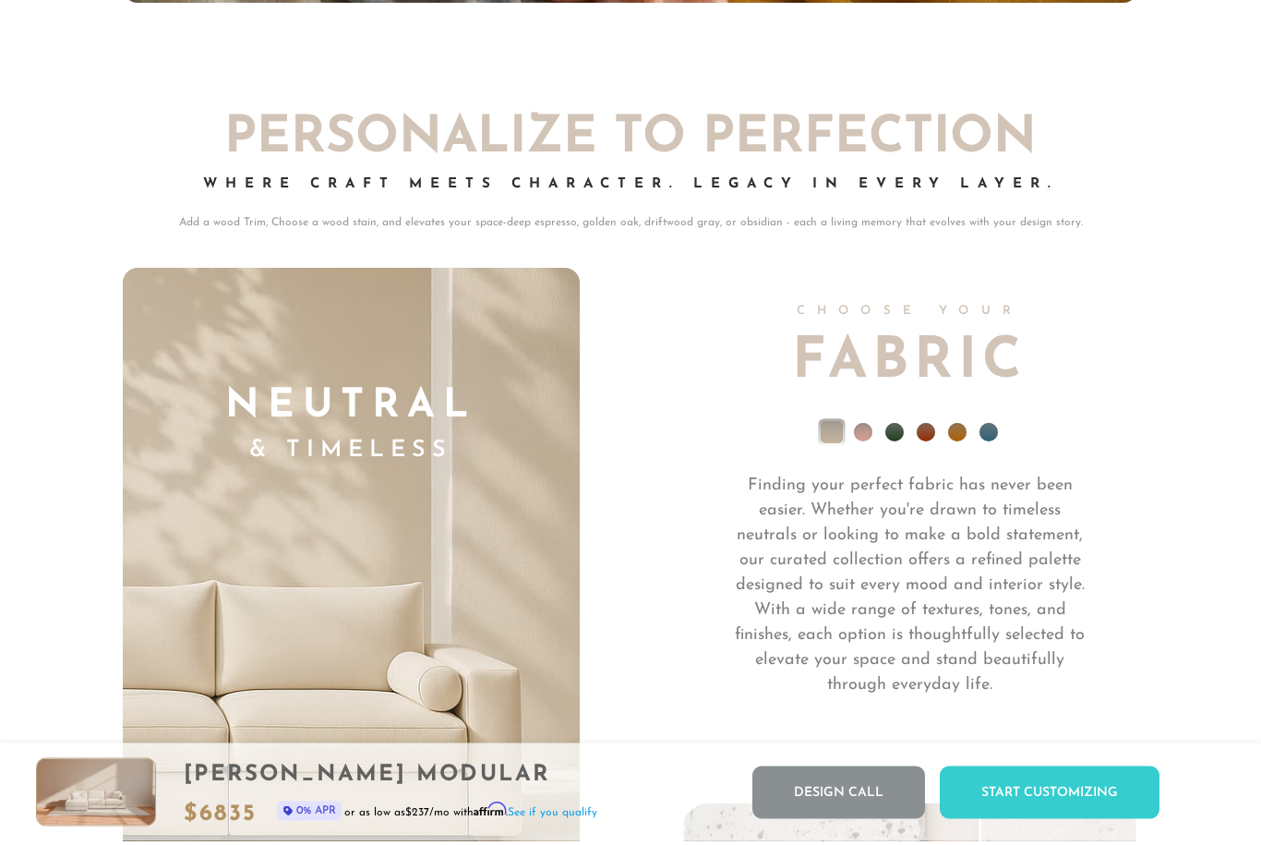
scroll to position [12252, 0]
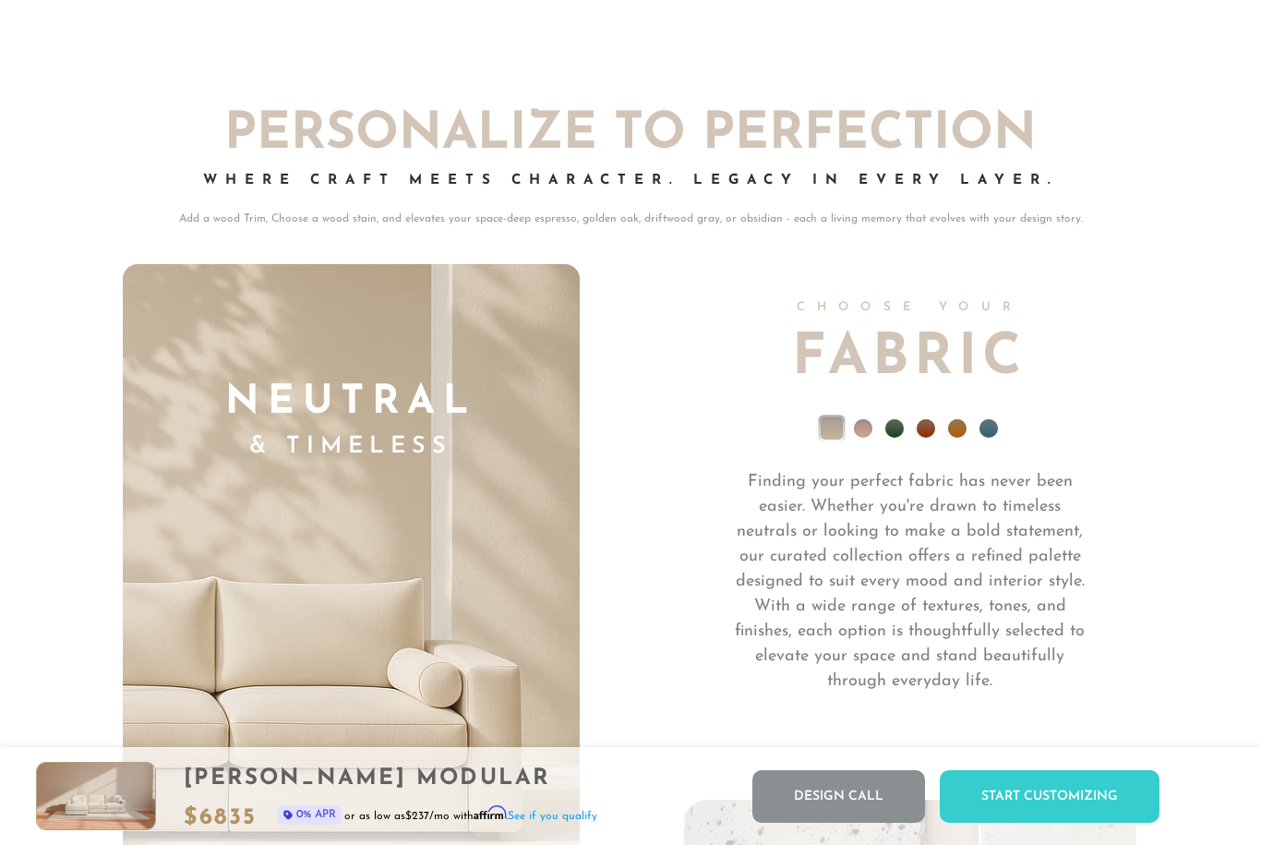
click at [389, 632] on img at bounding box center [123, 497] width 914 height 1371
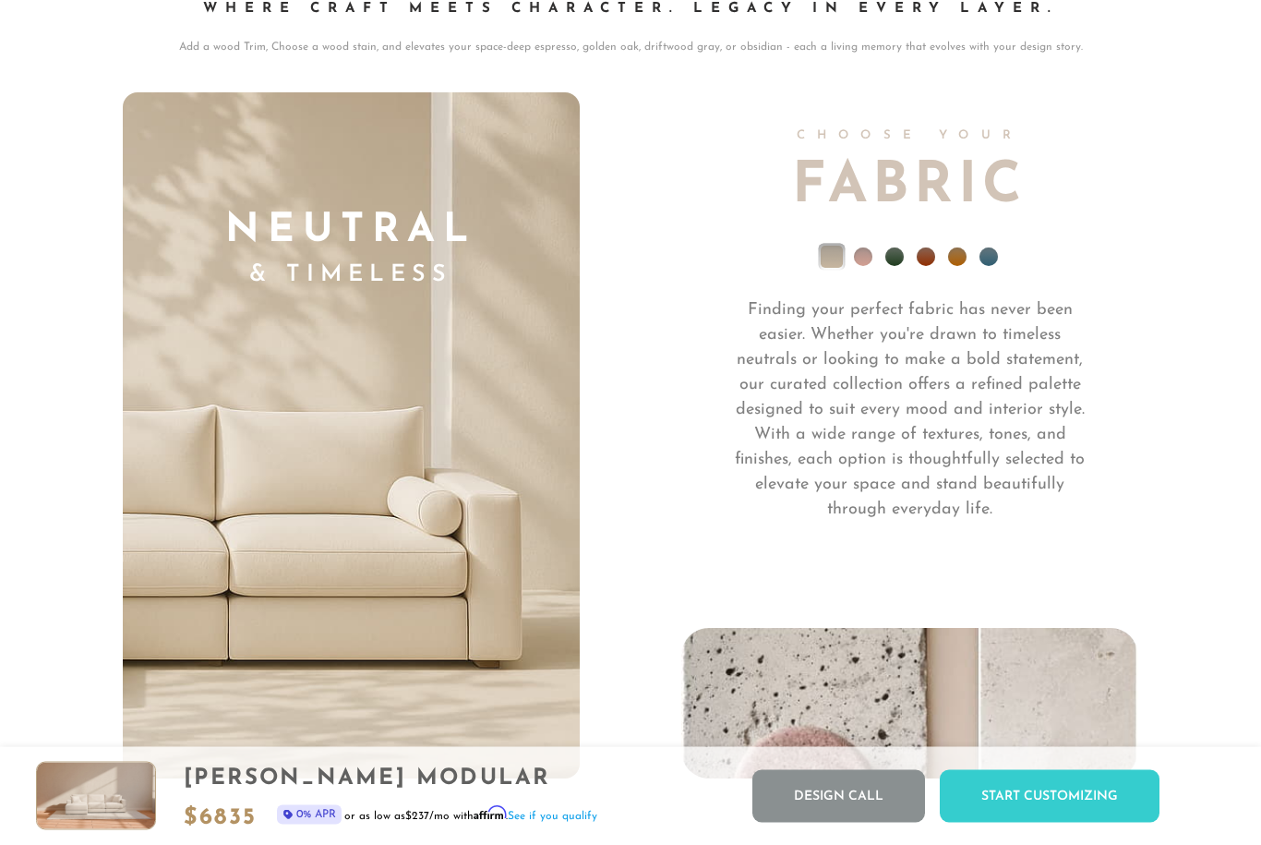
scroll to position [12424, 0]
click at [909, 248] on ul at bounding box center [909, 261] width 457 height 74
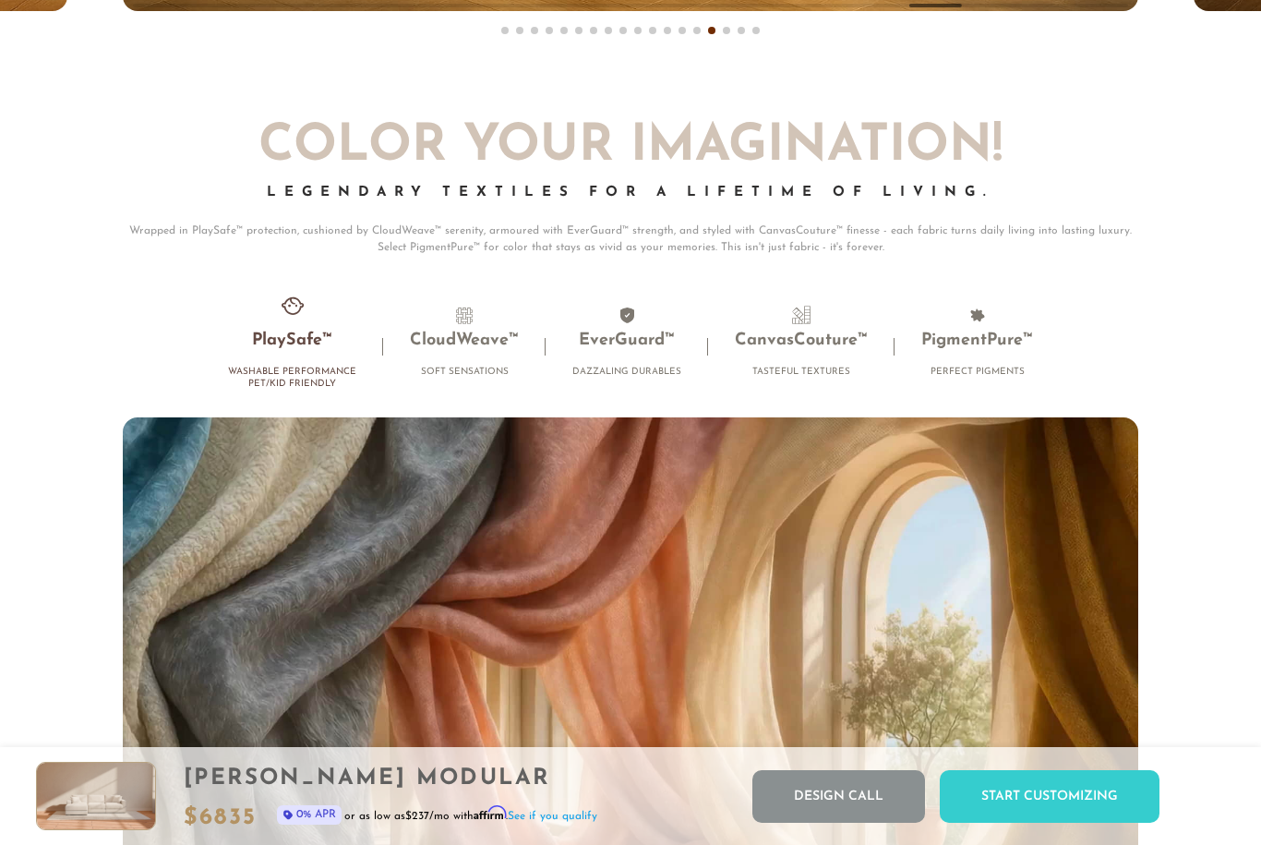
scroll to position [11267, 0]
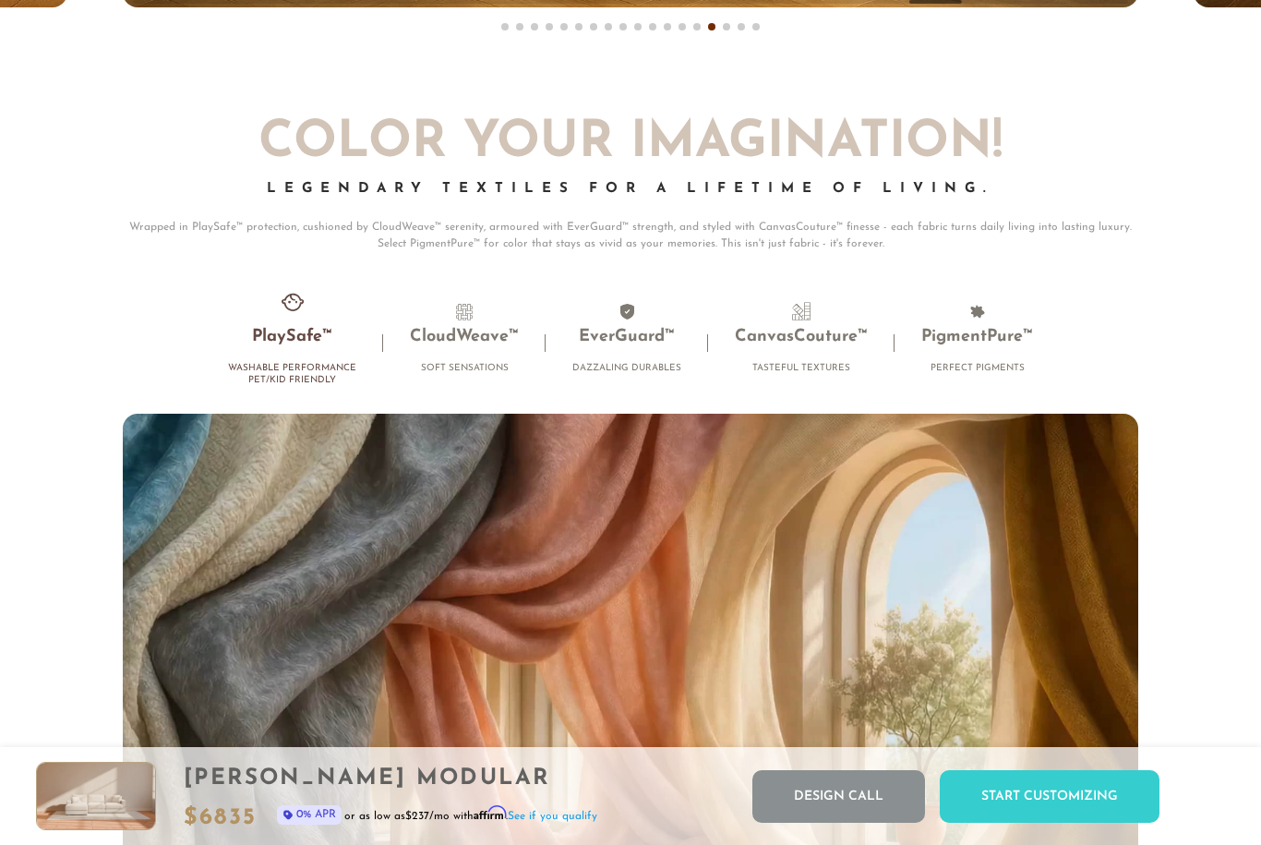
click at [452, 356] on li "CloudWeave™ Soft Sensations" at bounding box center [464, 342] width 163 height 81
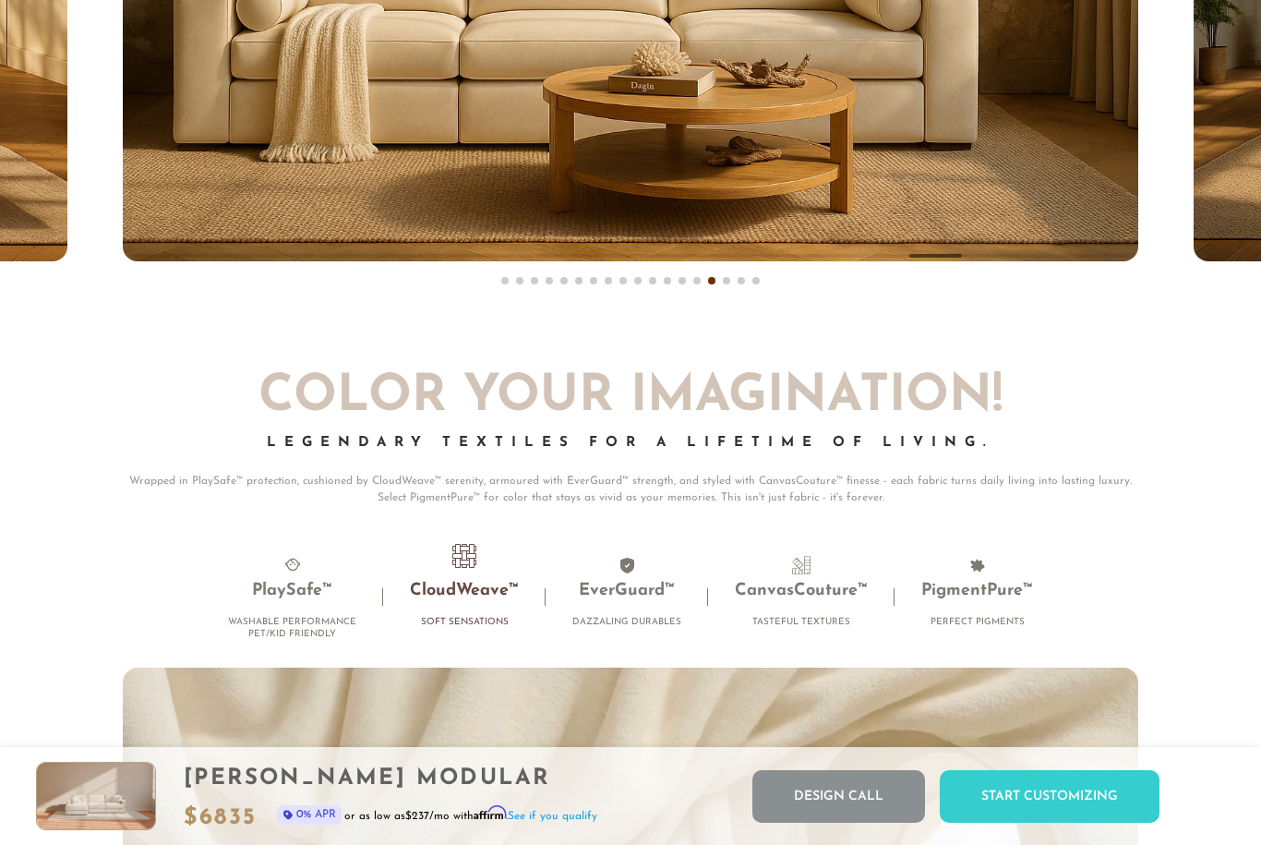
scroll to position [11010, 0]
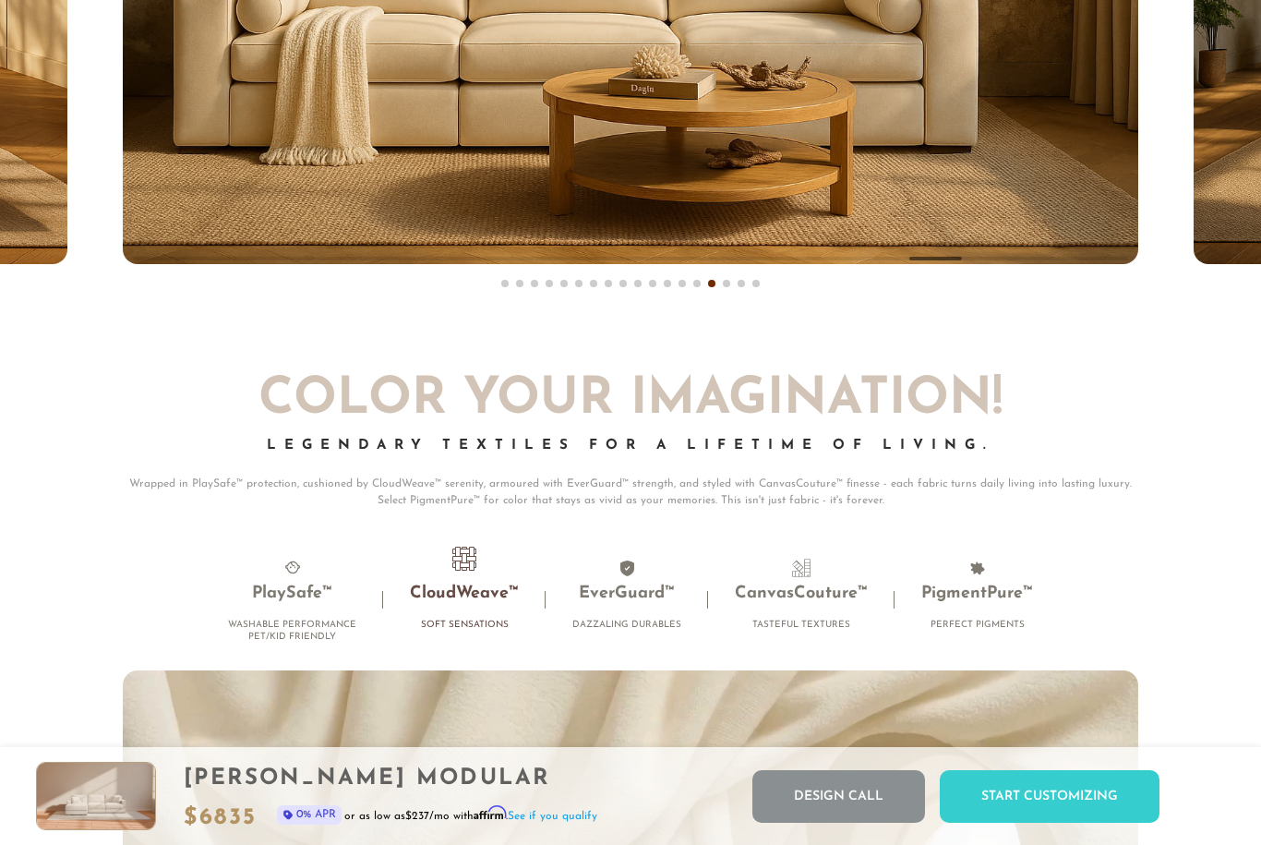
click at [295, 597] on h3 "PlaySafe™" at bounding box center [292, 594] width 128 height 21
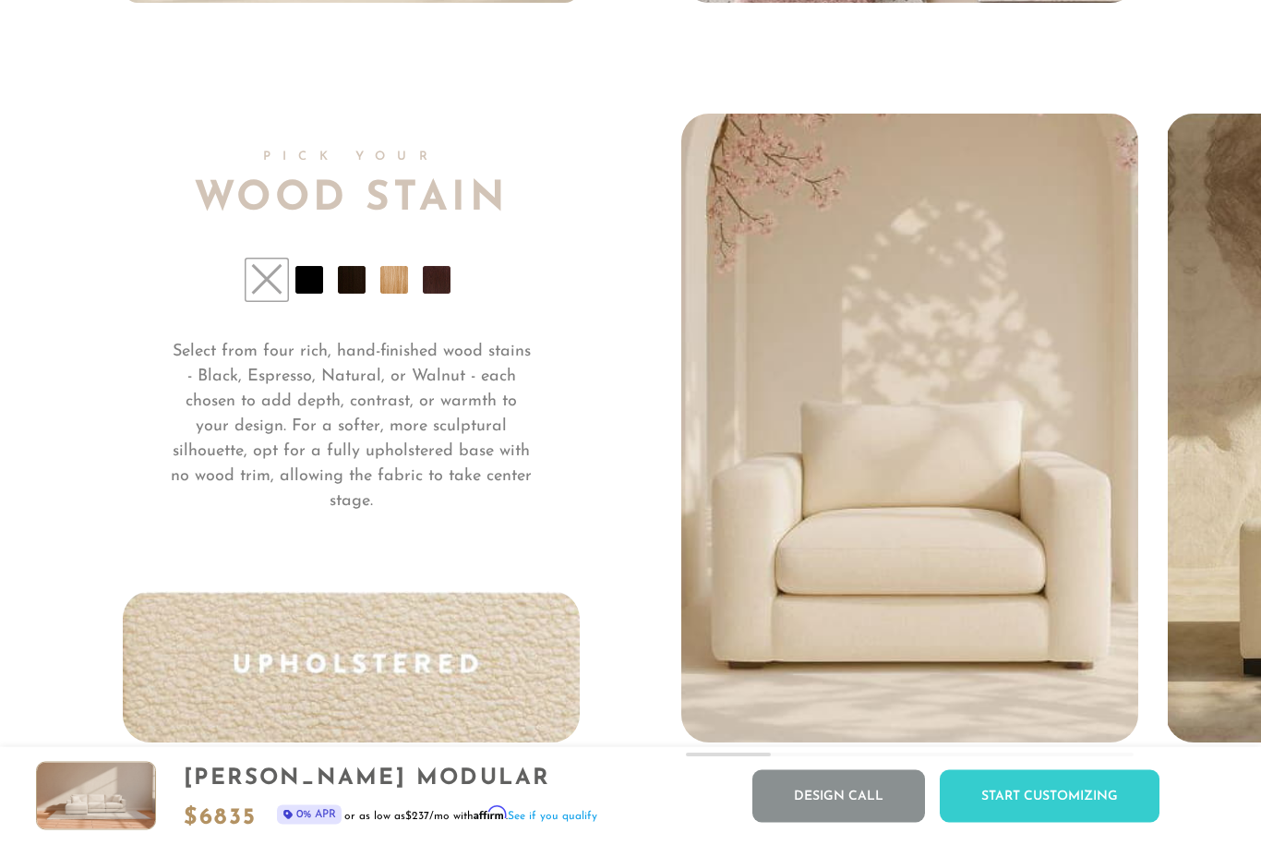
scroll to position [13199, 0]
click at [295, 277] on li at bounding box center [309, 280] width 28 height 28
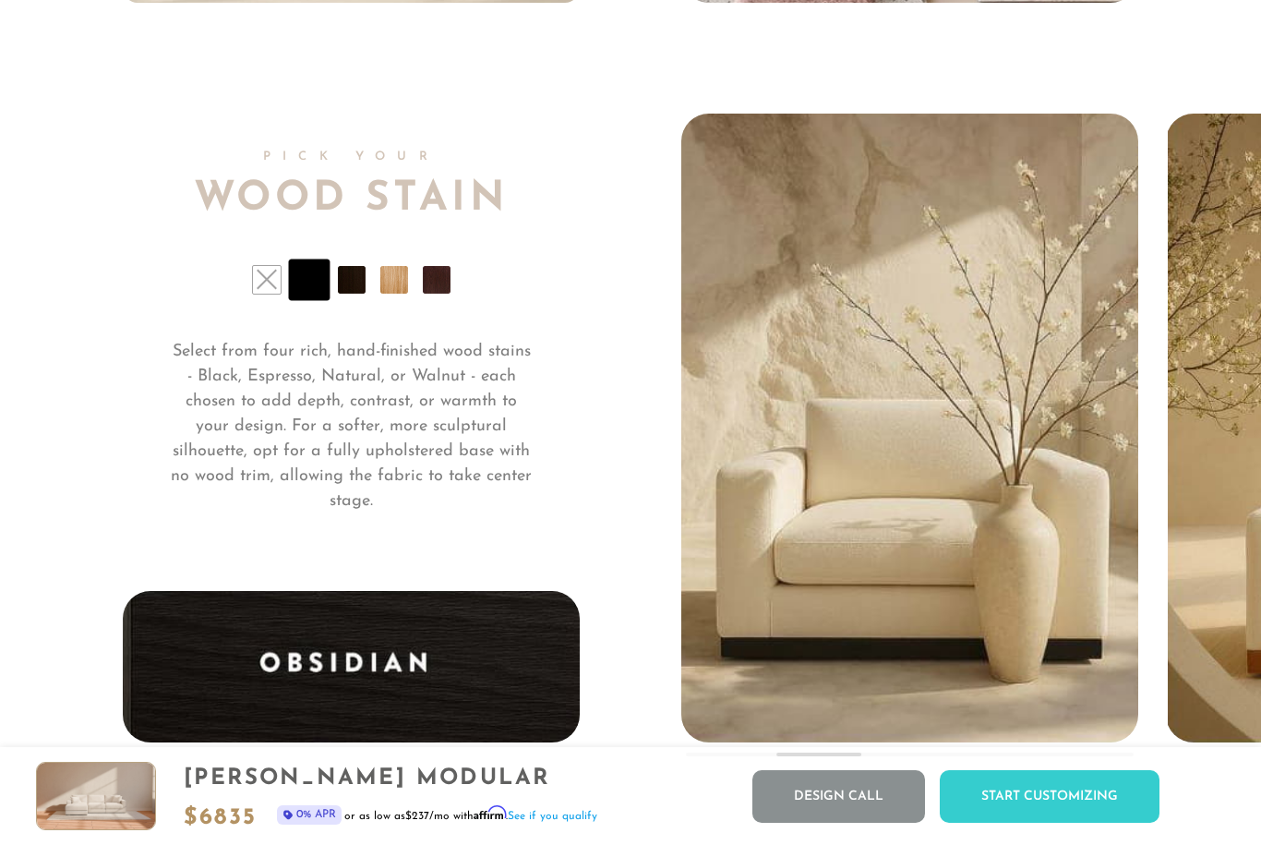
click at [355, 280] on li at bounding box center [352, 280] width 28 height 28
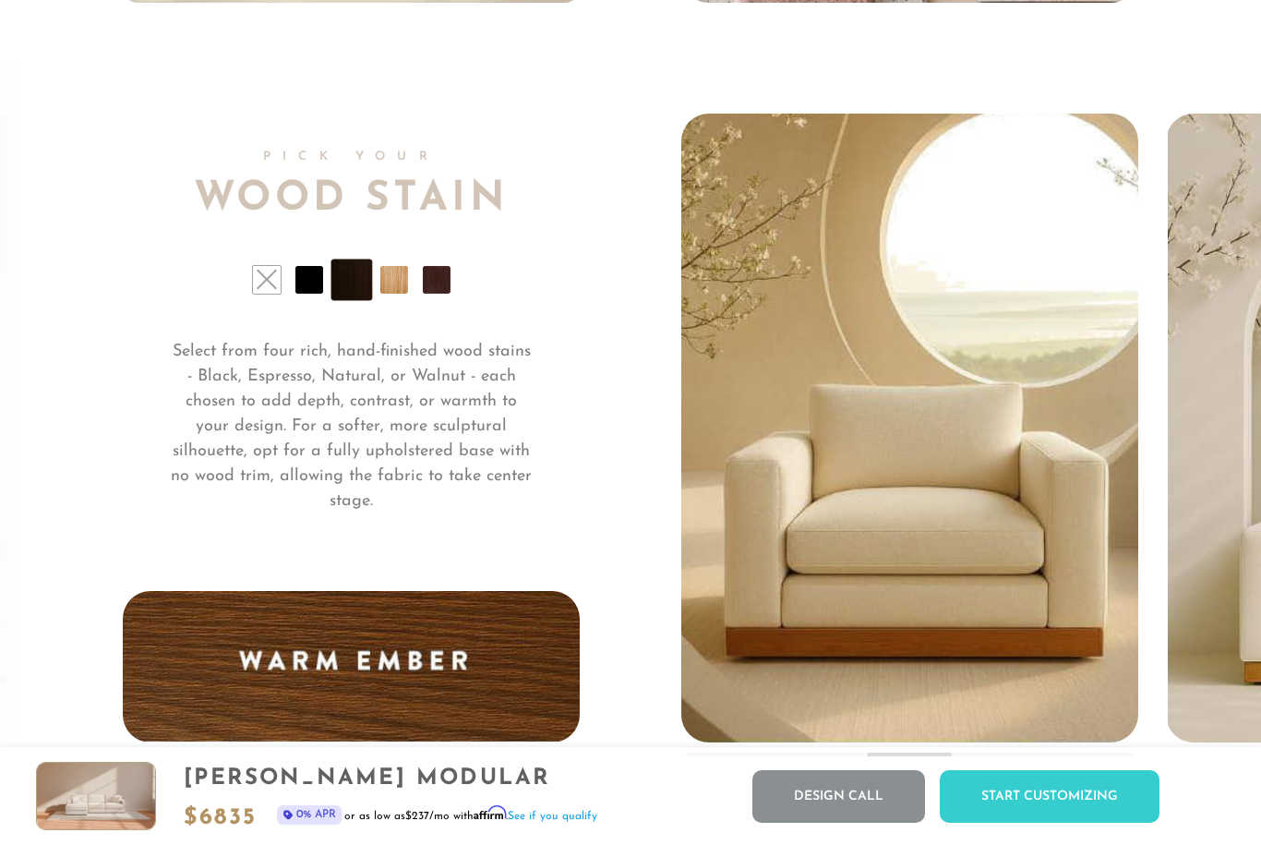
click at [401, 277] on li at bounding box center [394, 280] width 28 height 28
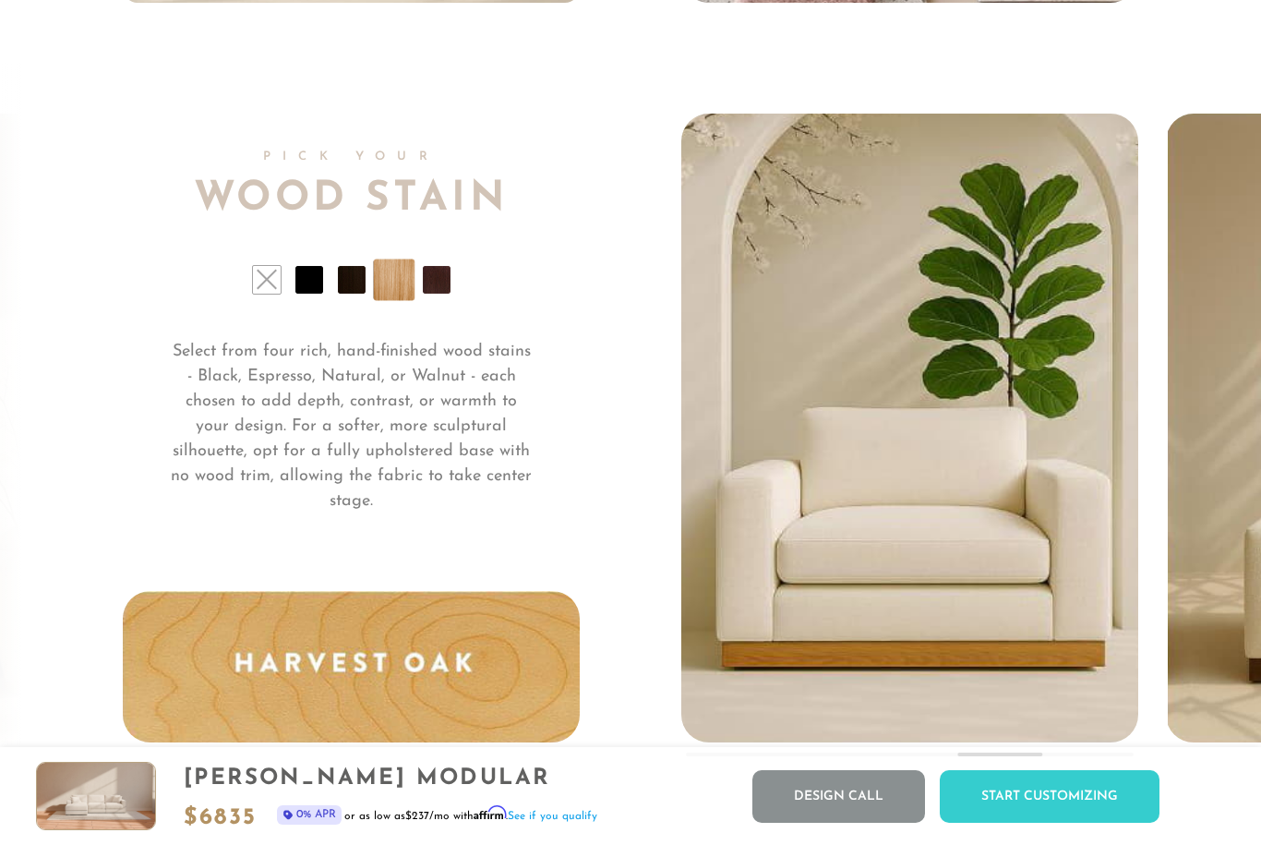
click at [442, 269] on li at bounding box center [437, 280] width 28 height 28
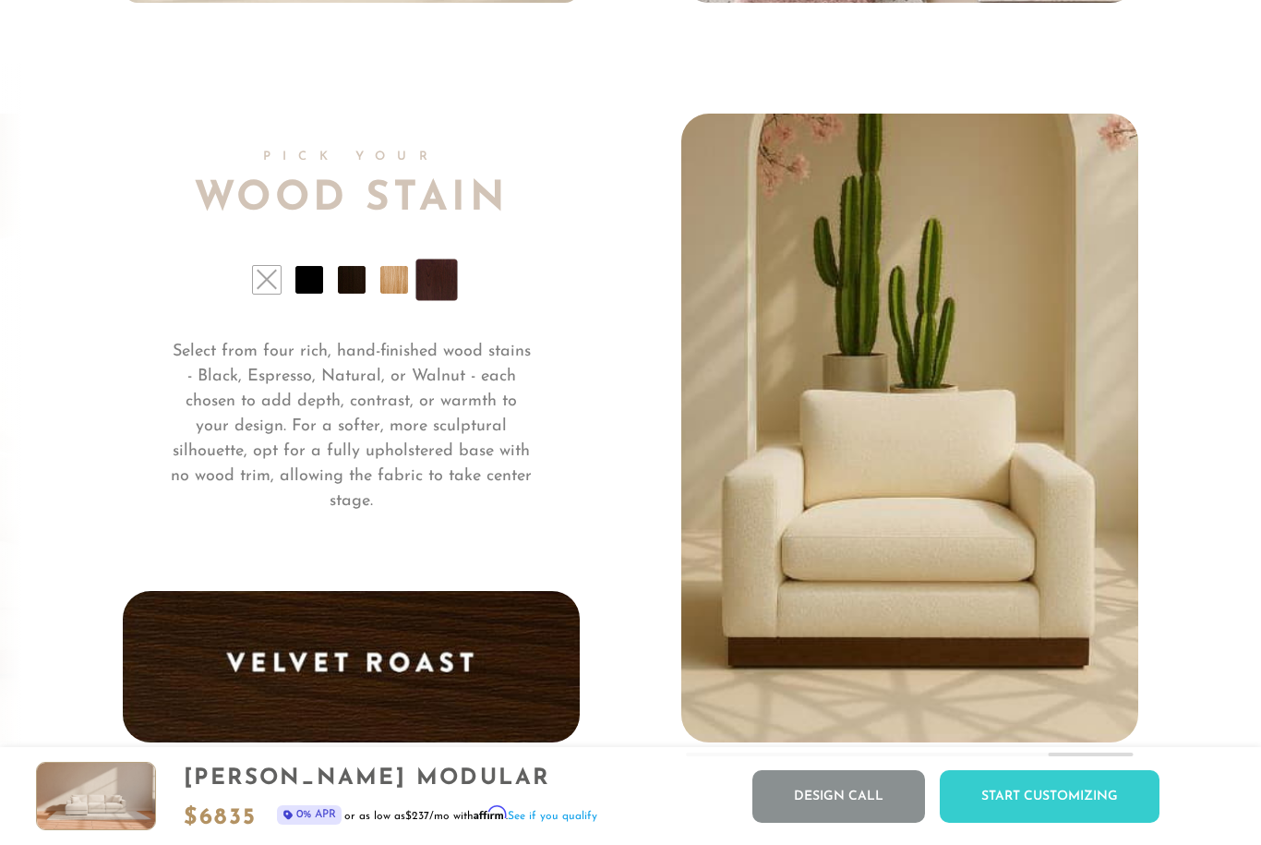
click at [272, 275] on li at bounding box center [267, 280] width 28 height 28
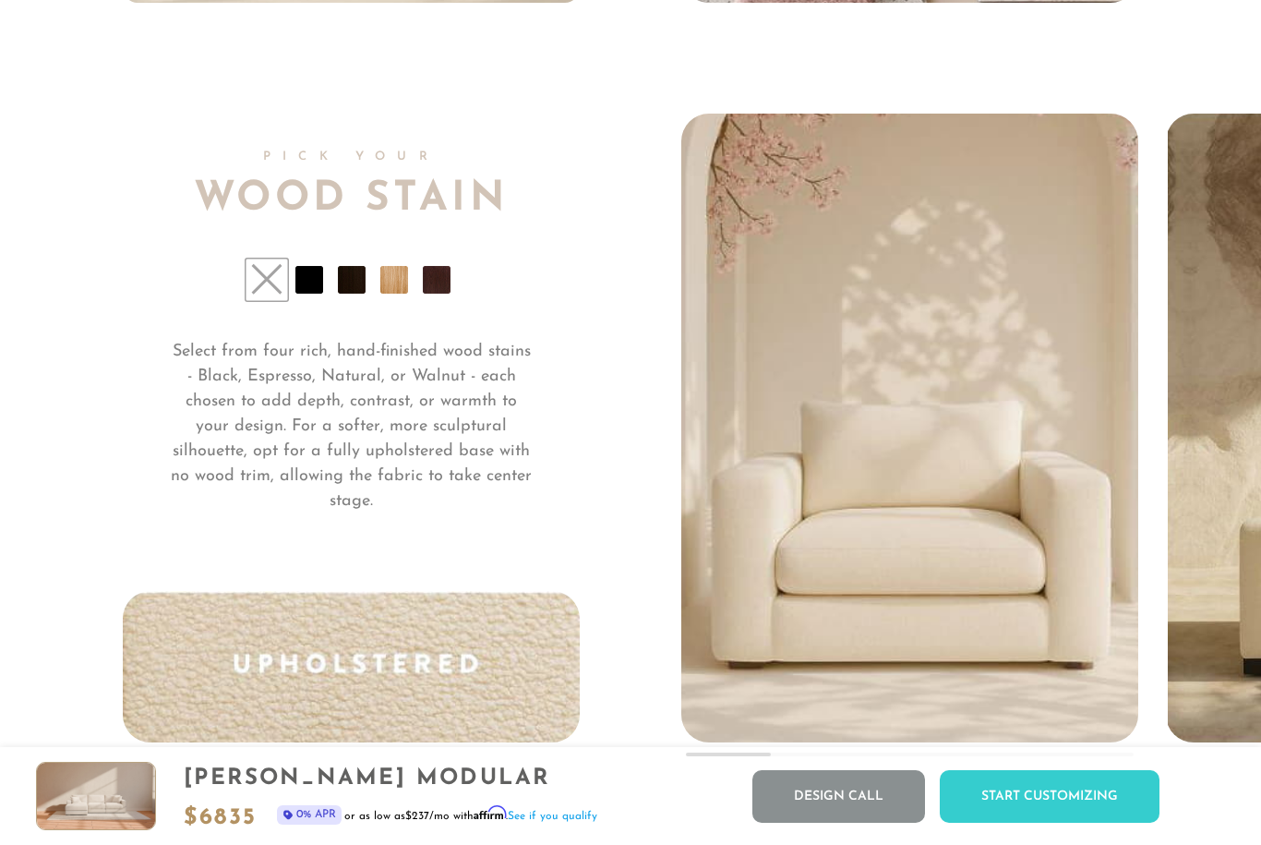
click at [313, 274] on li at bounding box center [309, 280] width 28 height 28
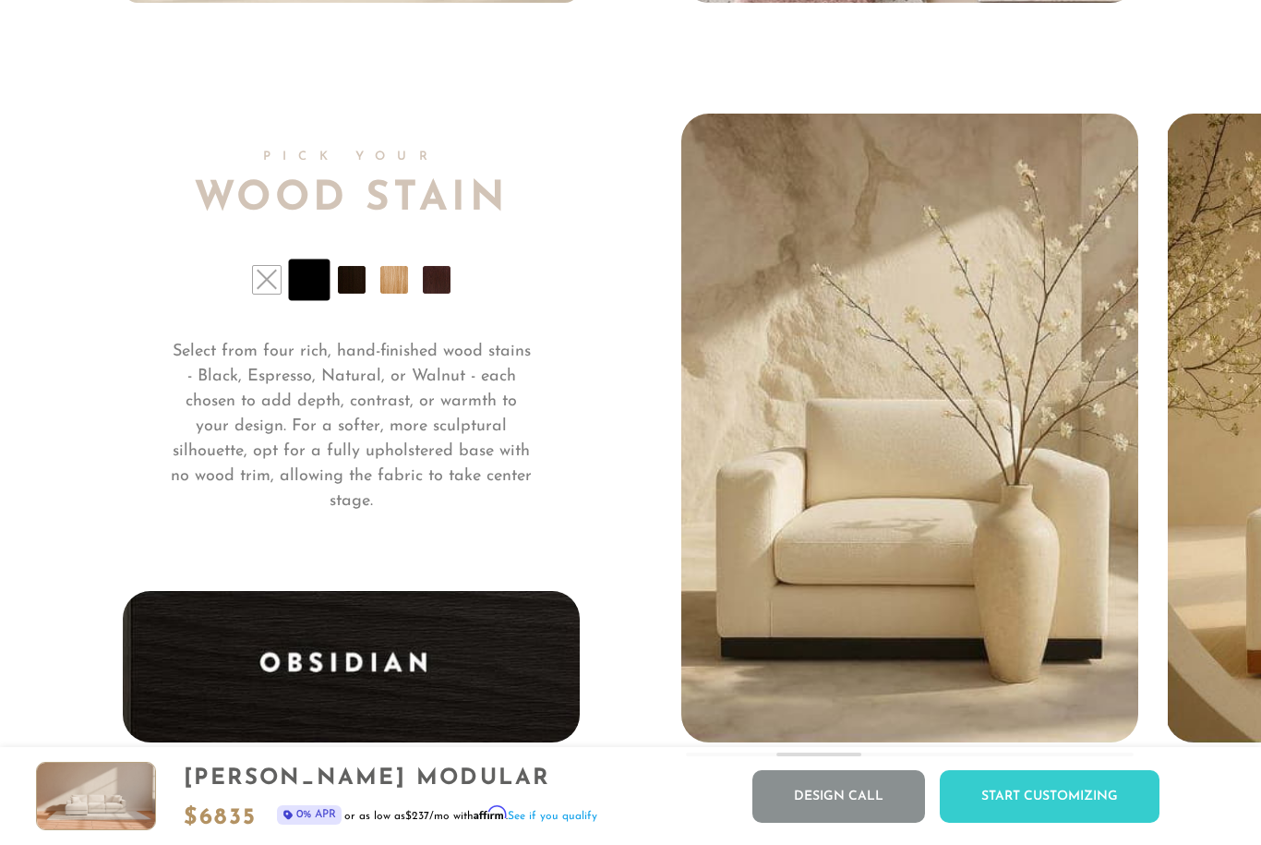
click at [356, 269] on li at bounding box center [352, 280] width 28 height 28
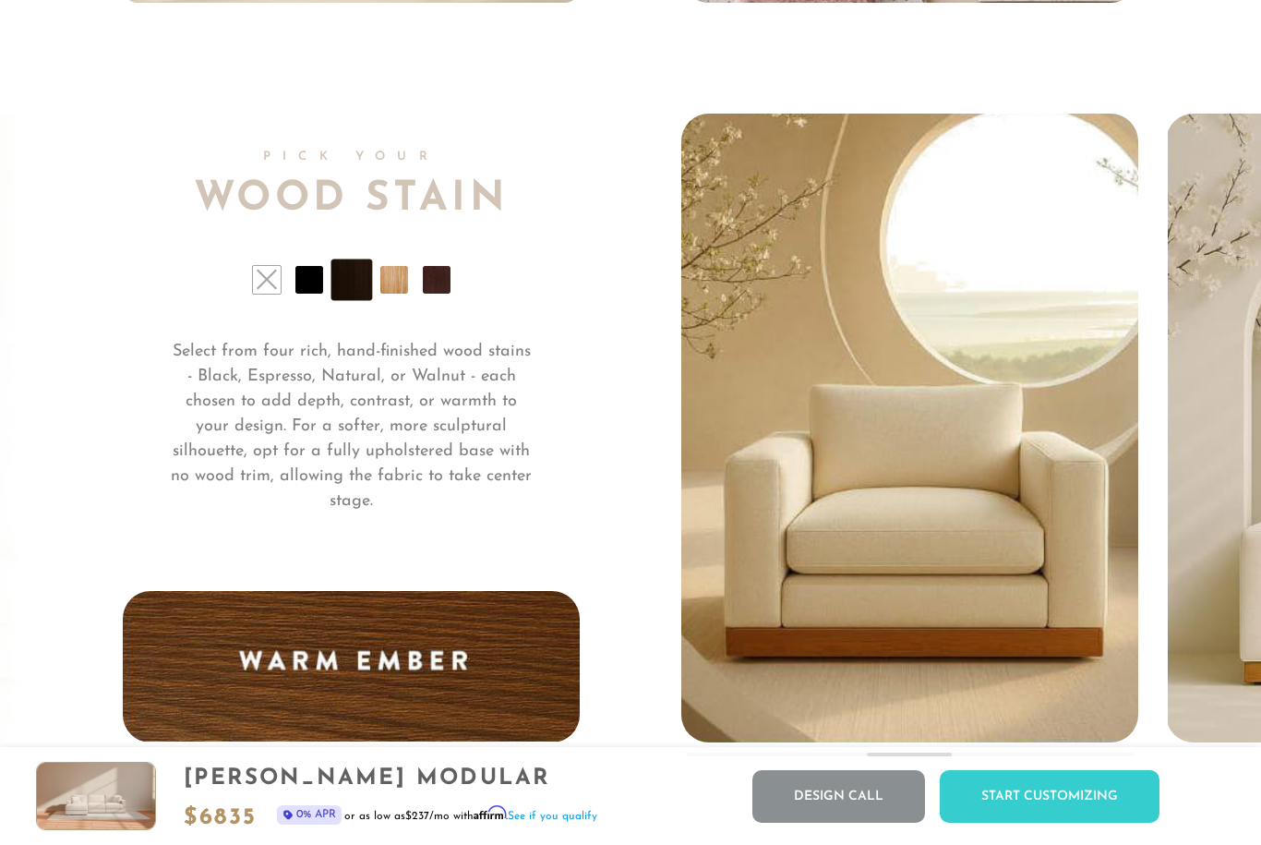
click at [392, 271] on li at bounding box center [394, 280] width 28 height 28
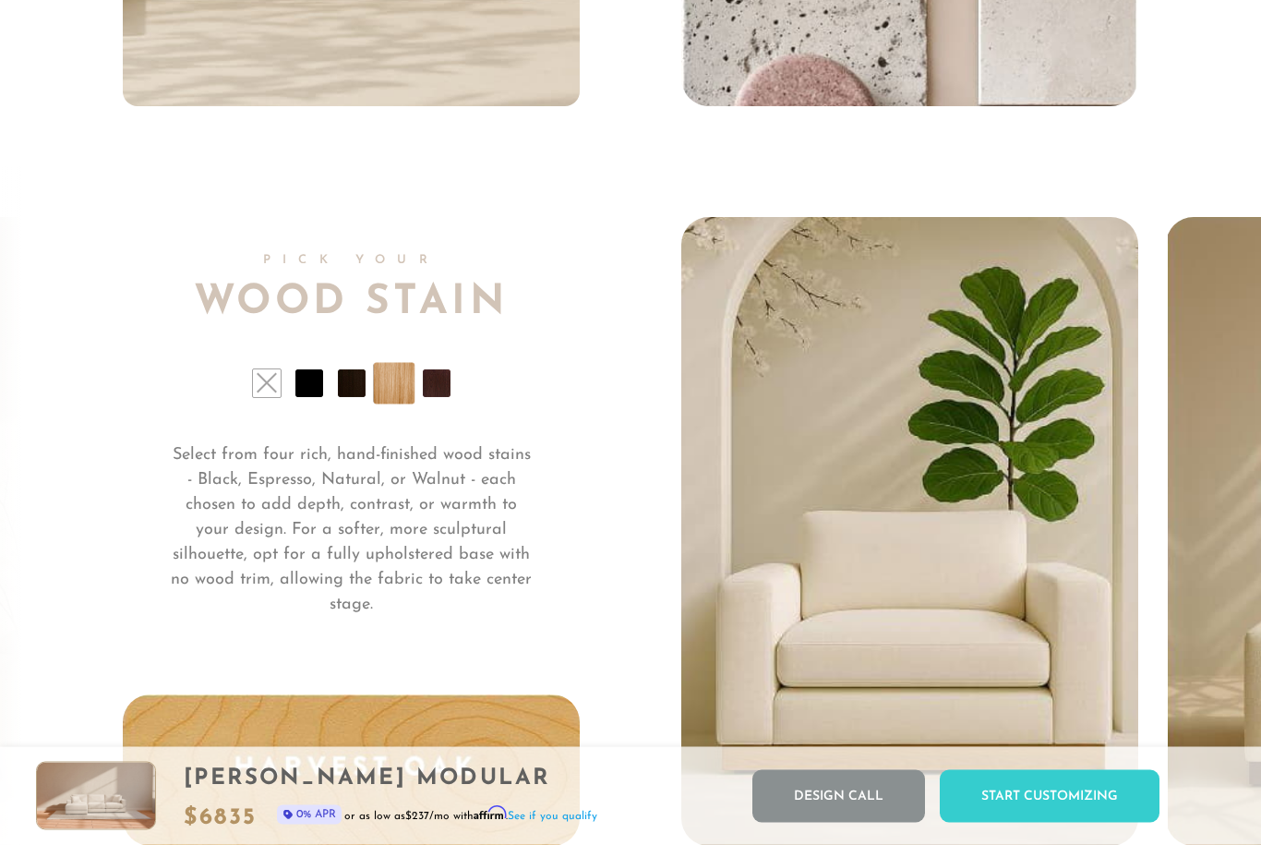
scroll to position [13096, 0]
click at [436, 392] on li at bounding box center [437, 383] width 28 height 28
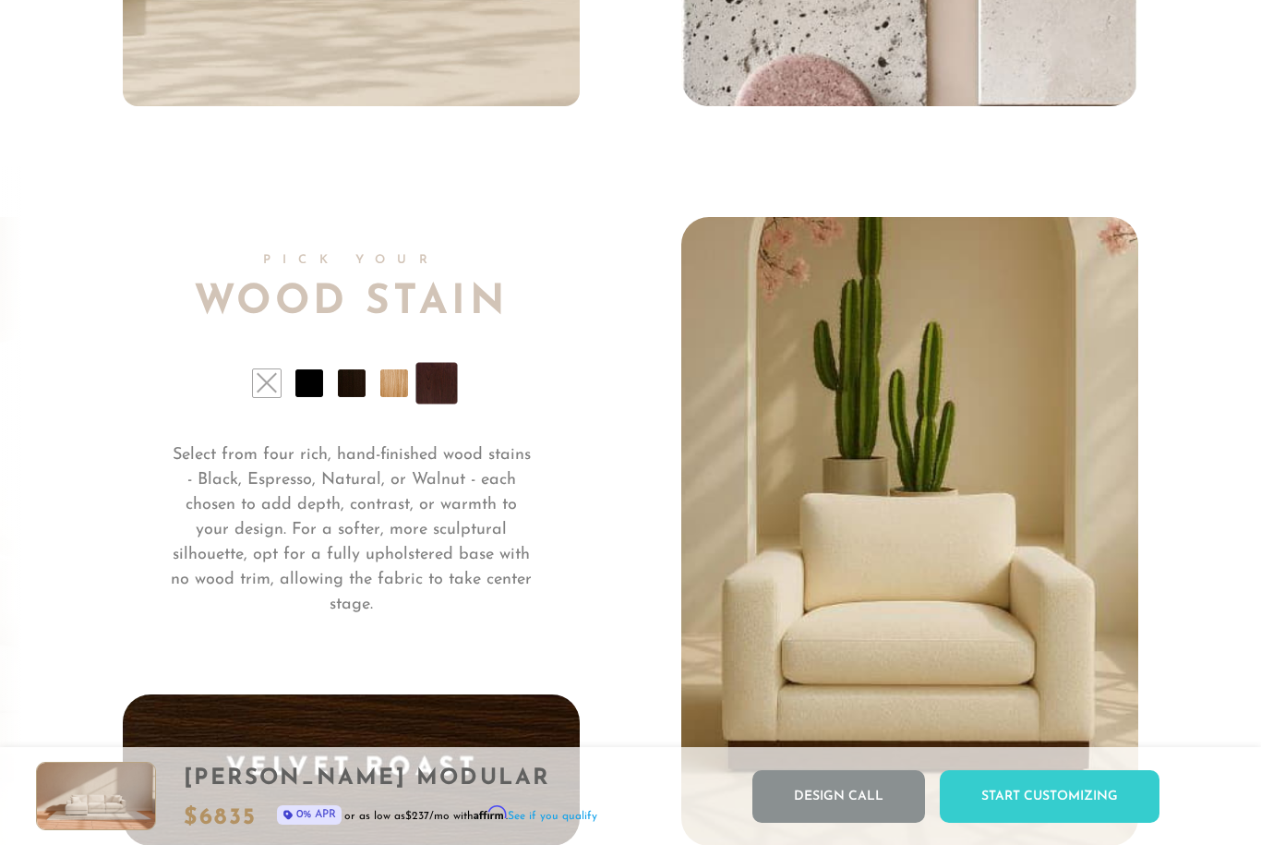
click at [271, 370] on li at bounding box center [267, 383] width 28 height 28
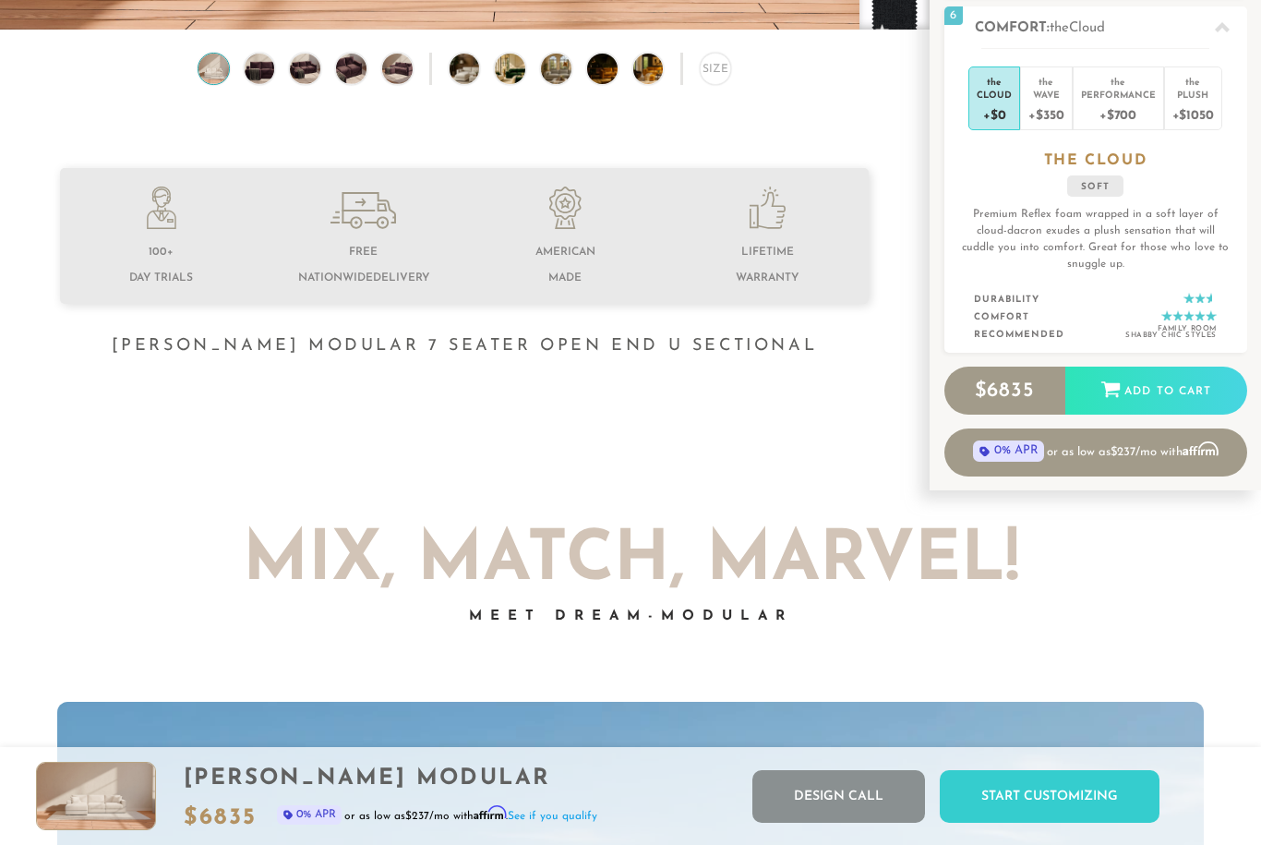
scroll to position [0, 0]
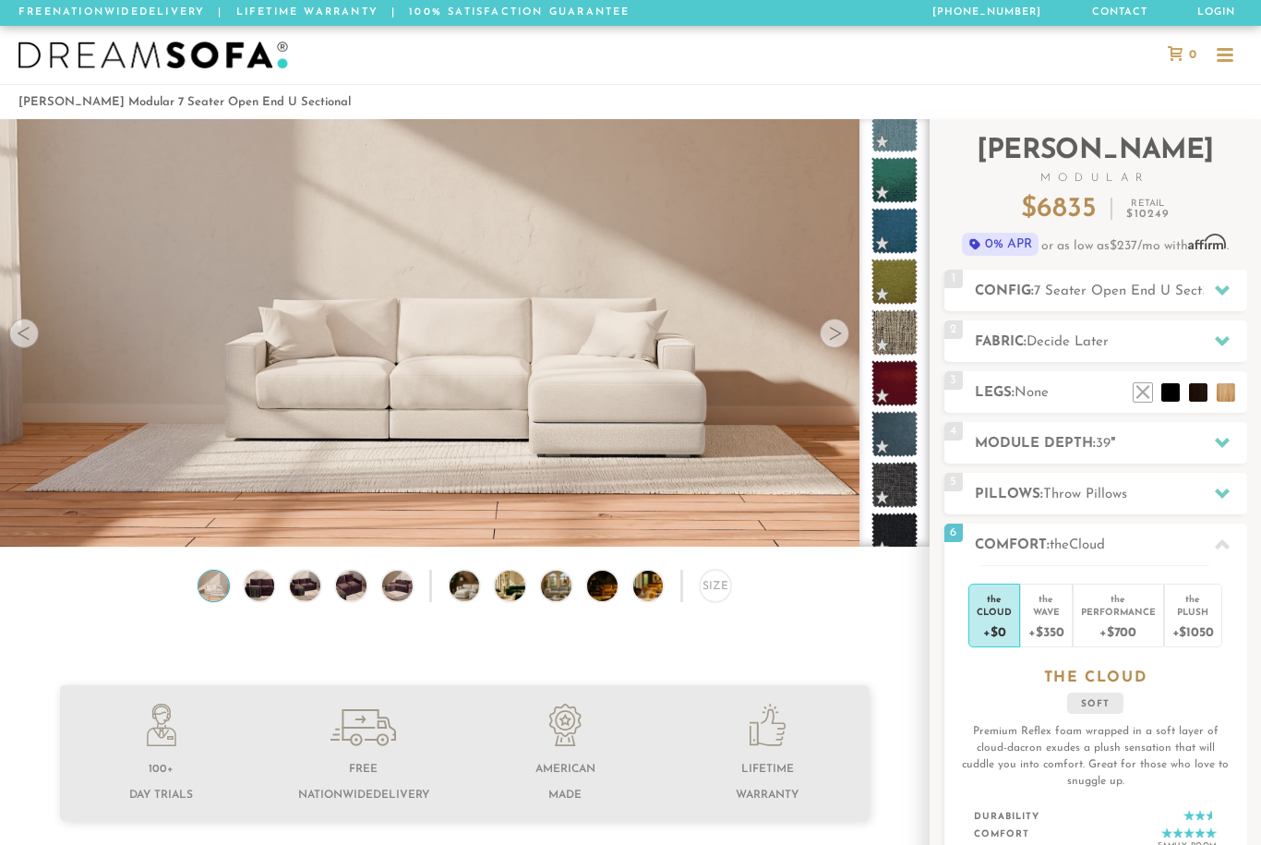
click at [840, 338] on div at bounding box center [835, 334] width 30 height 30
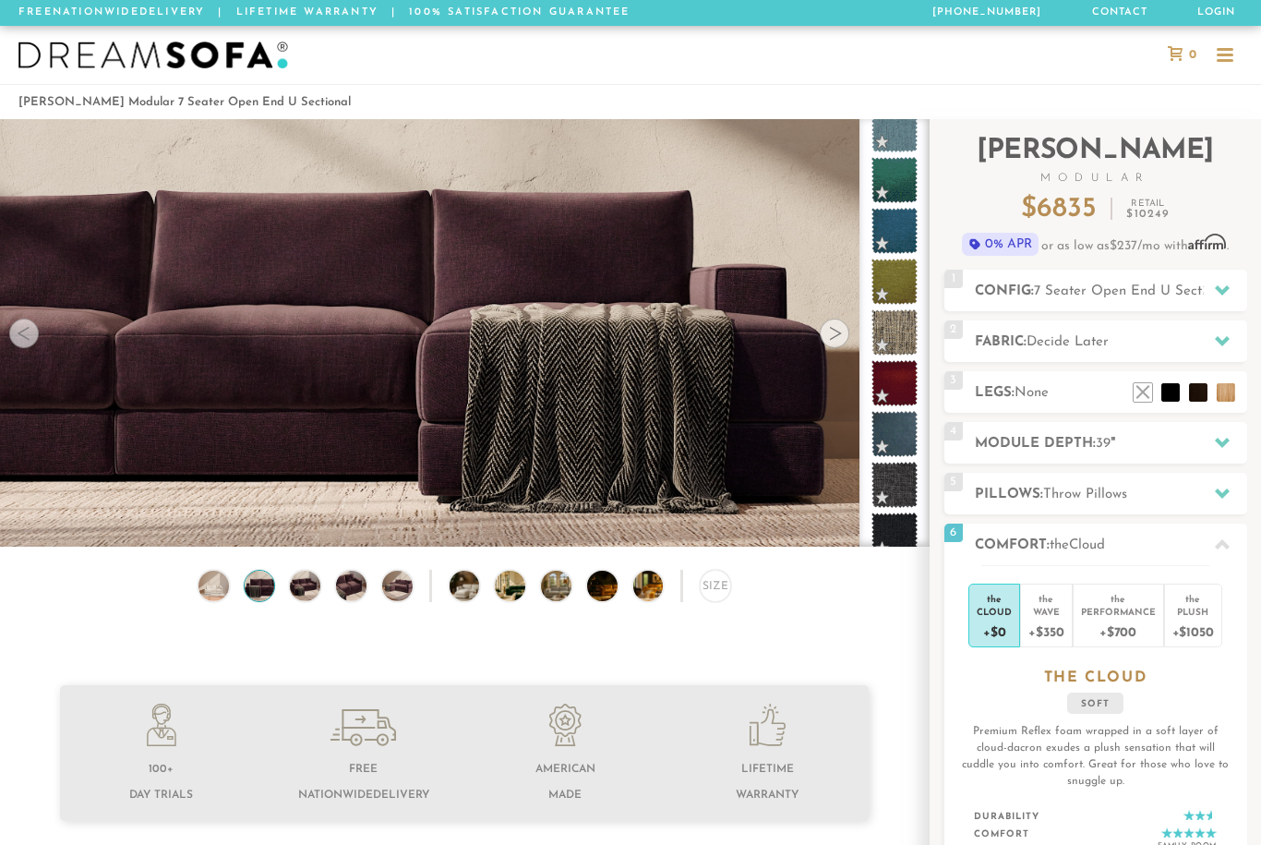
click at [837, 324] on div at bounding box center [835, 334] width 30 height 30
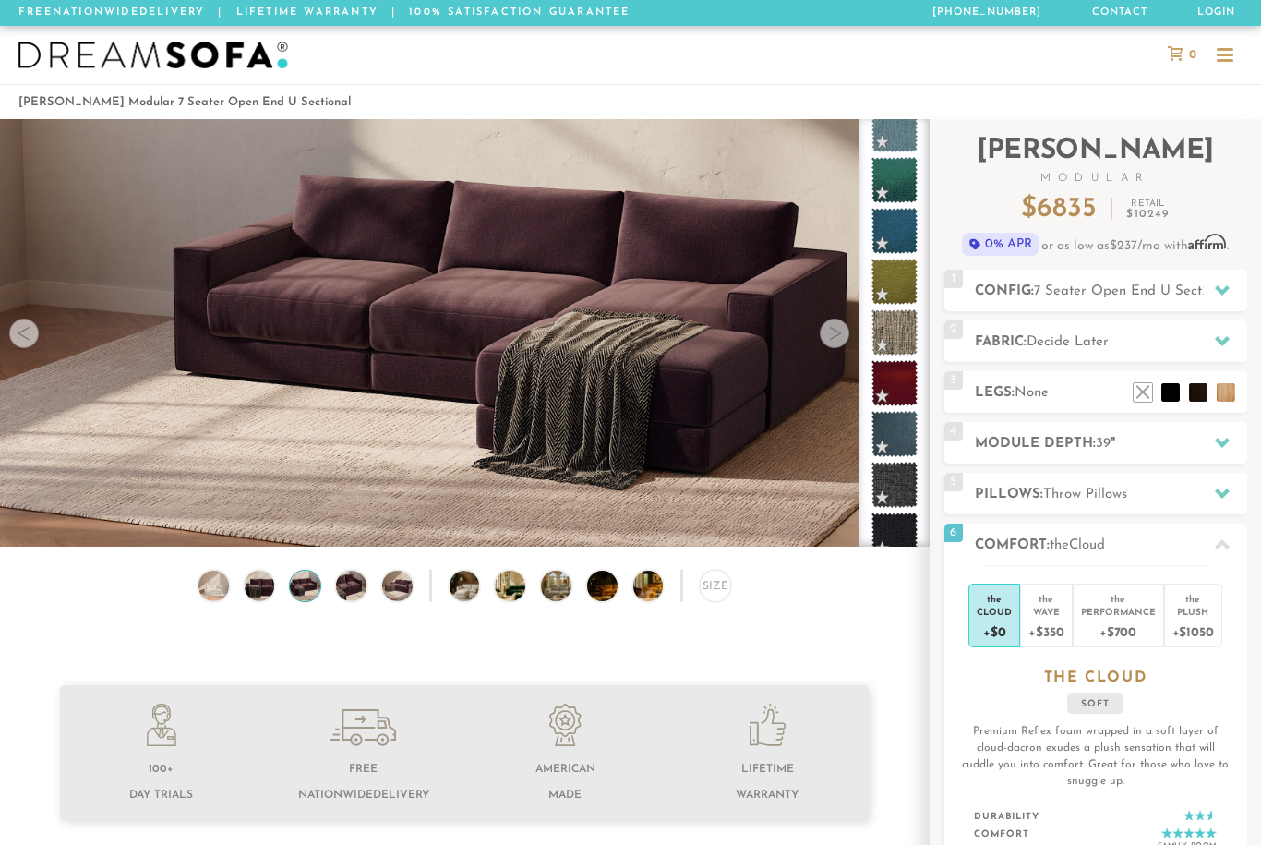
click at [838, 332] on div at bounding box center [835, 334] width 30 height 30
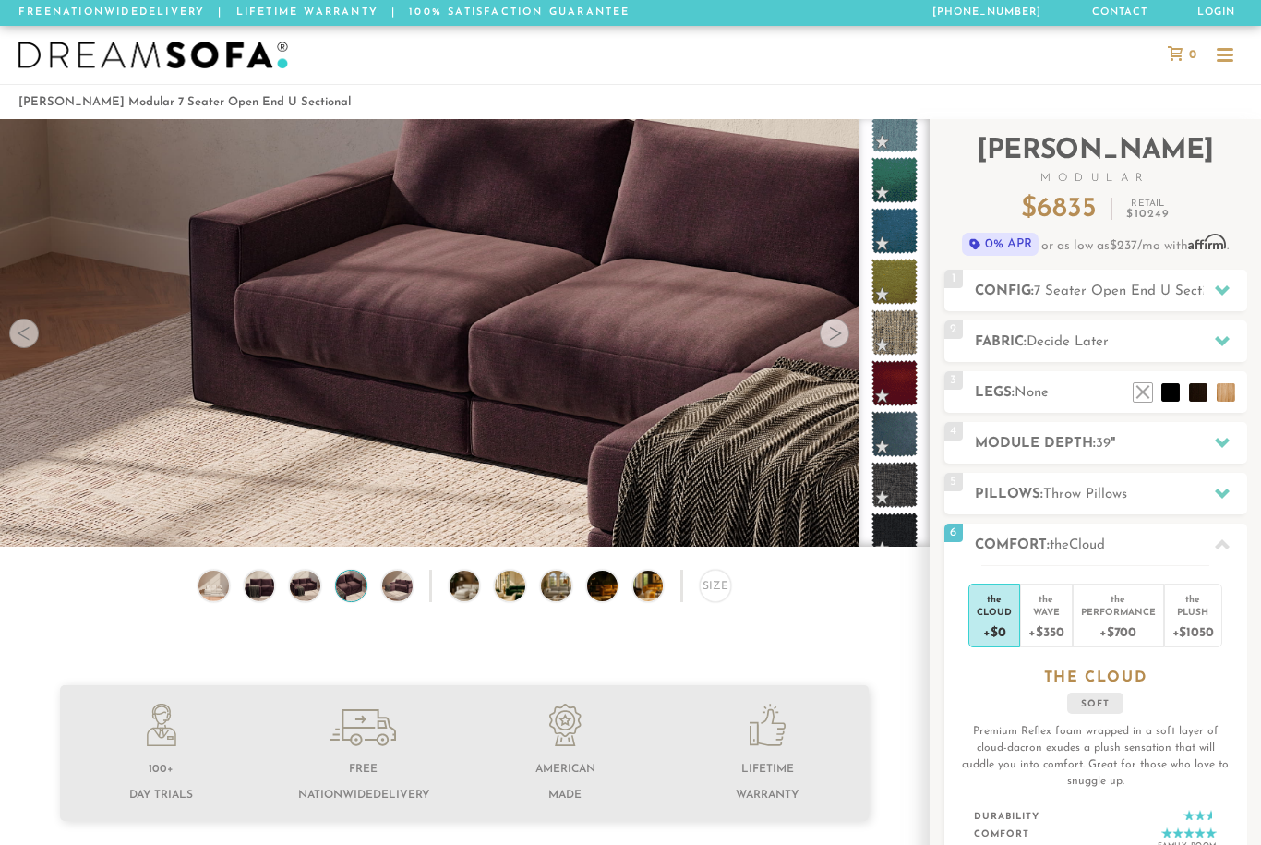
click at [835, 333] on div at bounding box center [835, 334] width 30 height 30
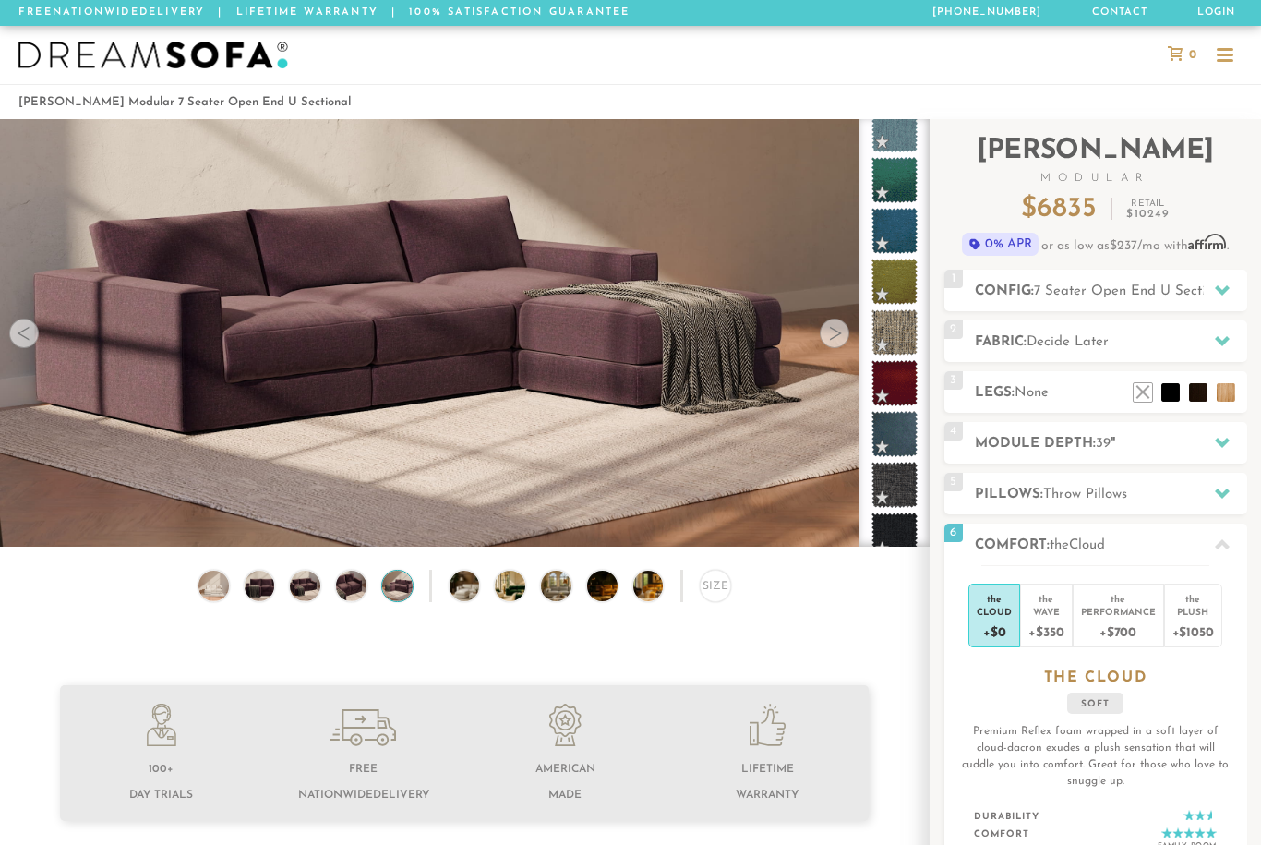
click at [845, 331] on div at bounding box center [835, 334] width 30 height 30
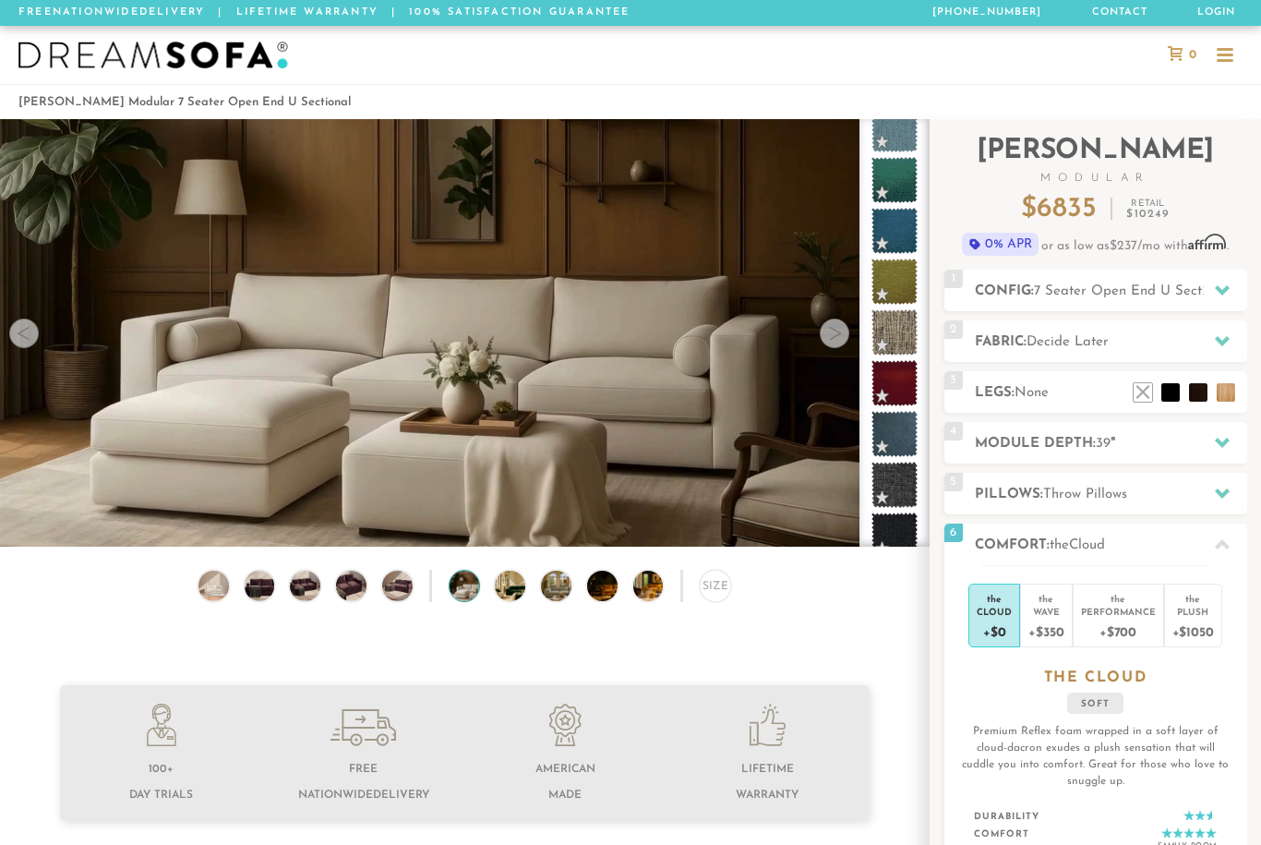
click at [837, 338] on div at bounding box center [835, 334] width 30 height 30
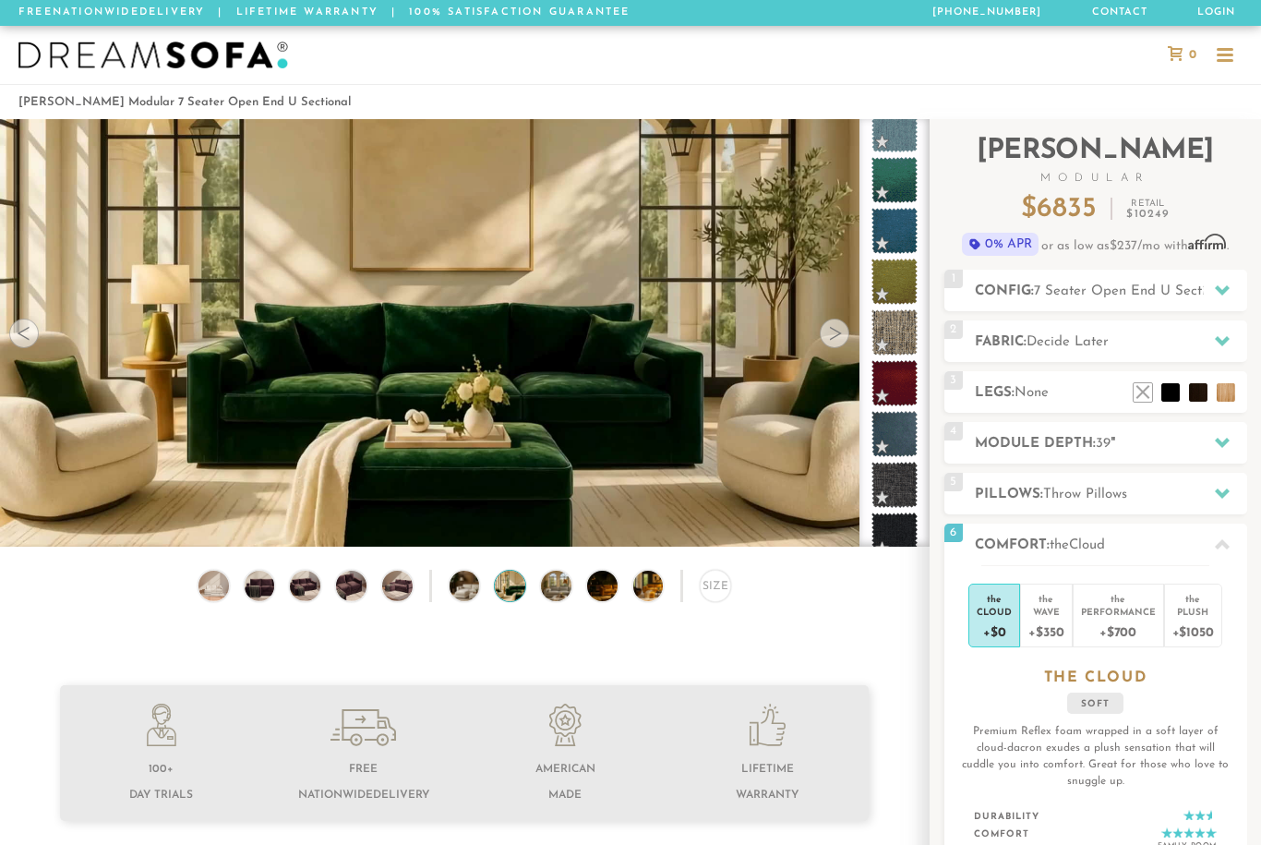
click at [814, 351] on video at bounding box center [464, 306] width 929 height 523
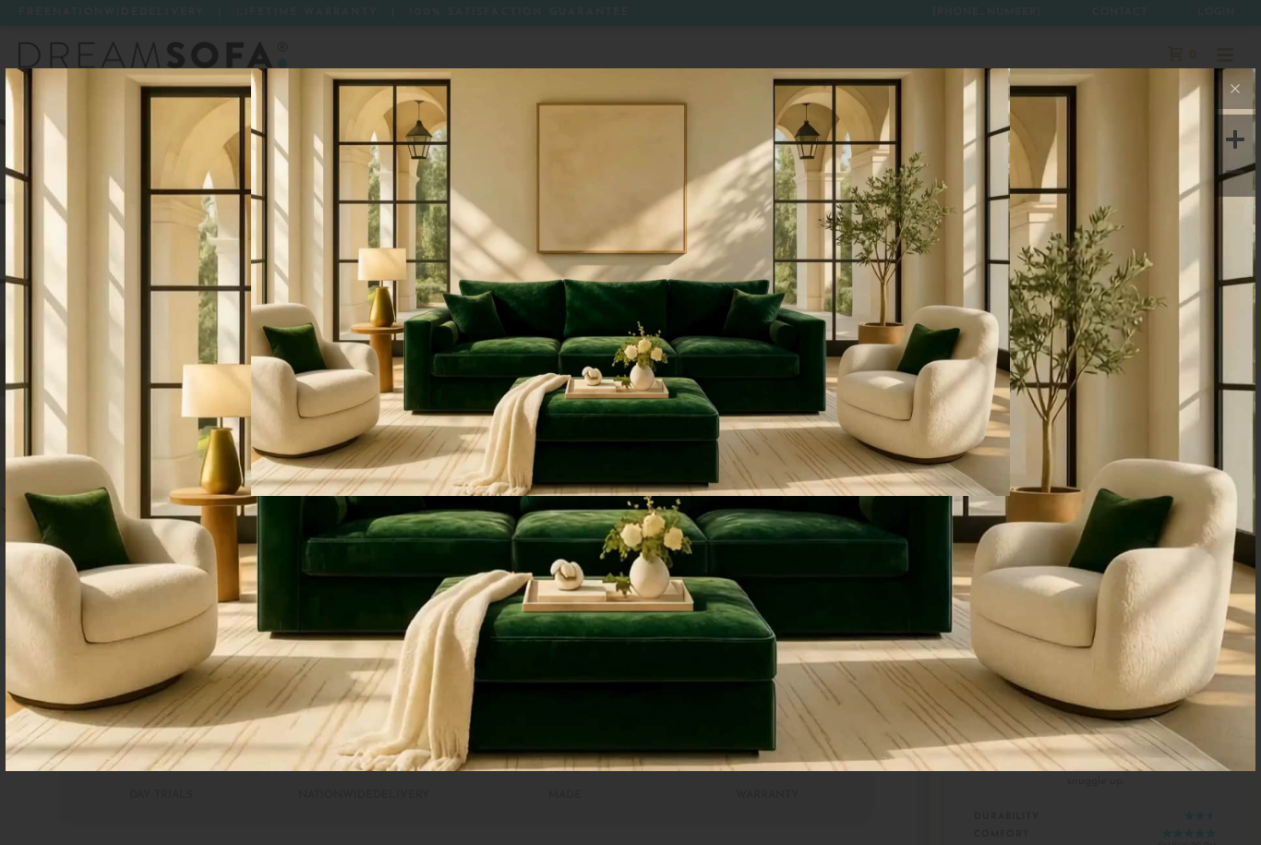
click at [1212, 374] on img at bounding box center [631, 276] width 1250 height 416
click at [1243, 92] on icon at bounding box center [1235, 89] width 22 height 22
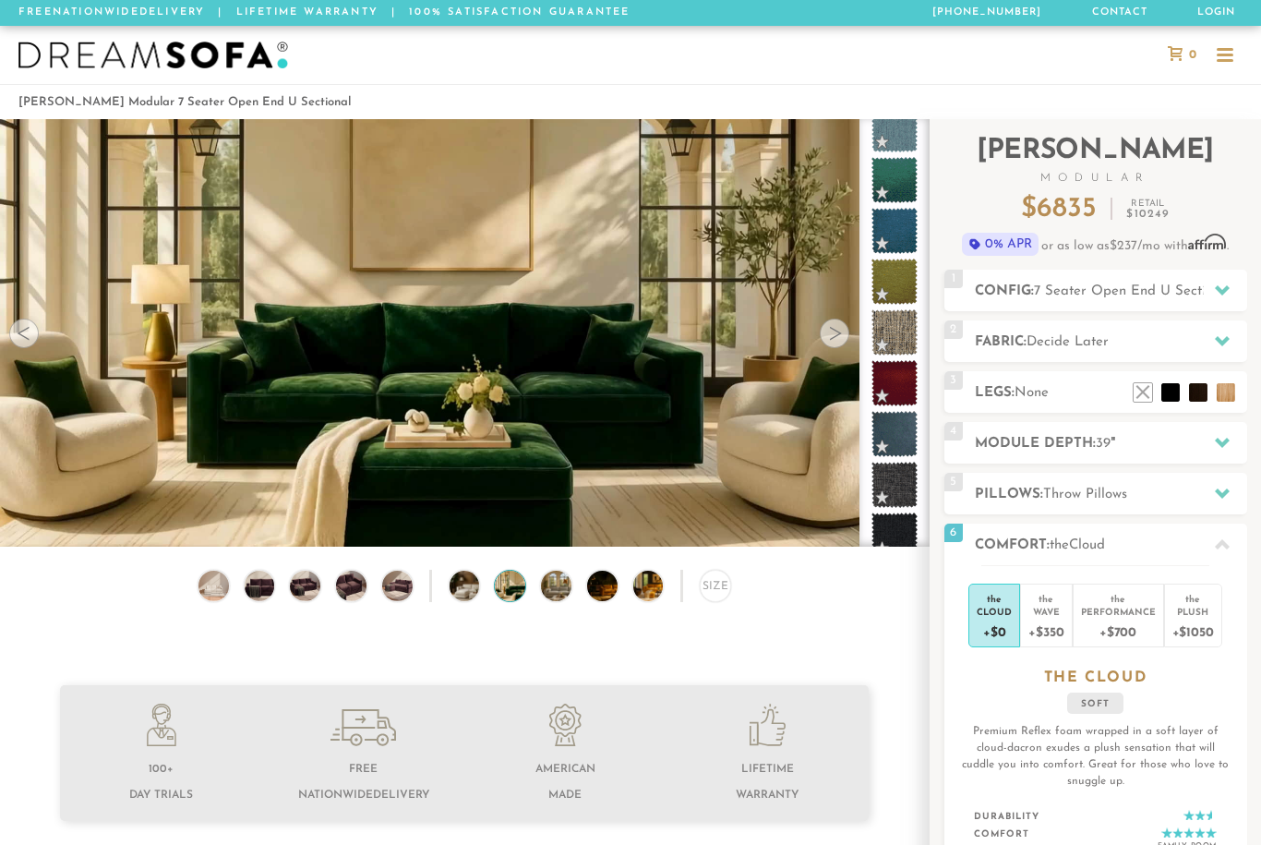
click at [835, 330] on div at bounding box center [835, 334] width 30 height 30
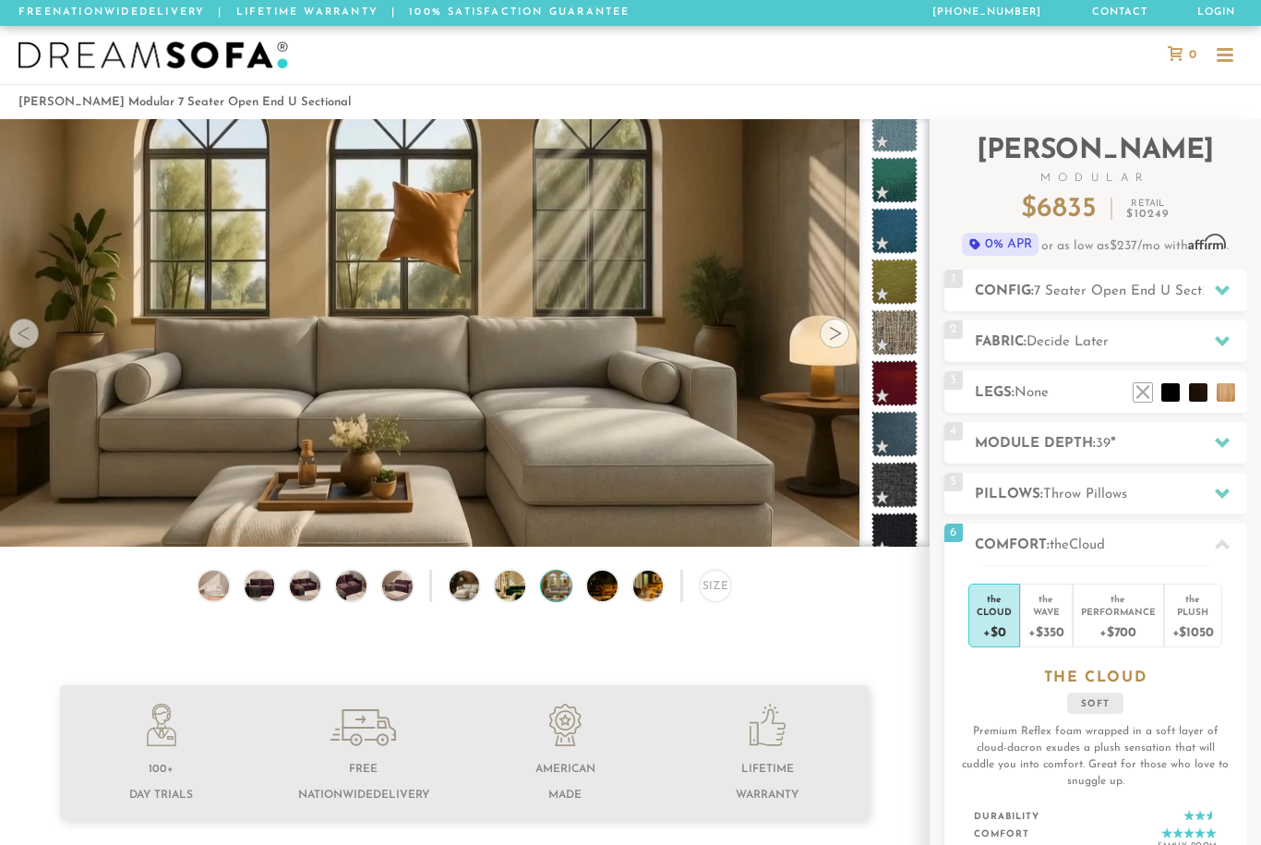
click at [839, 329] on div at bounding box center [835, 334] width 30 height 30
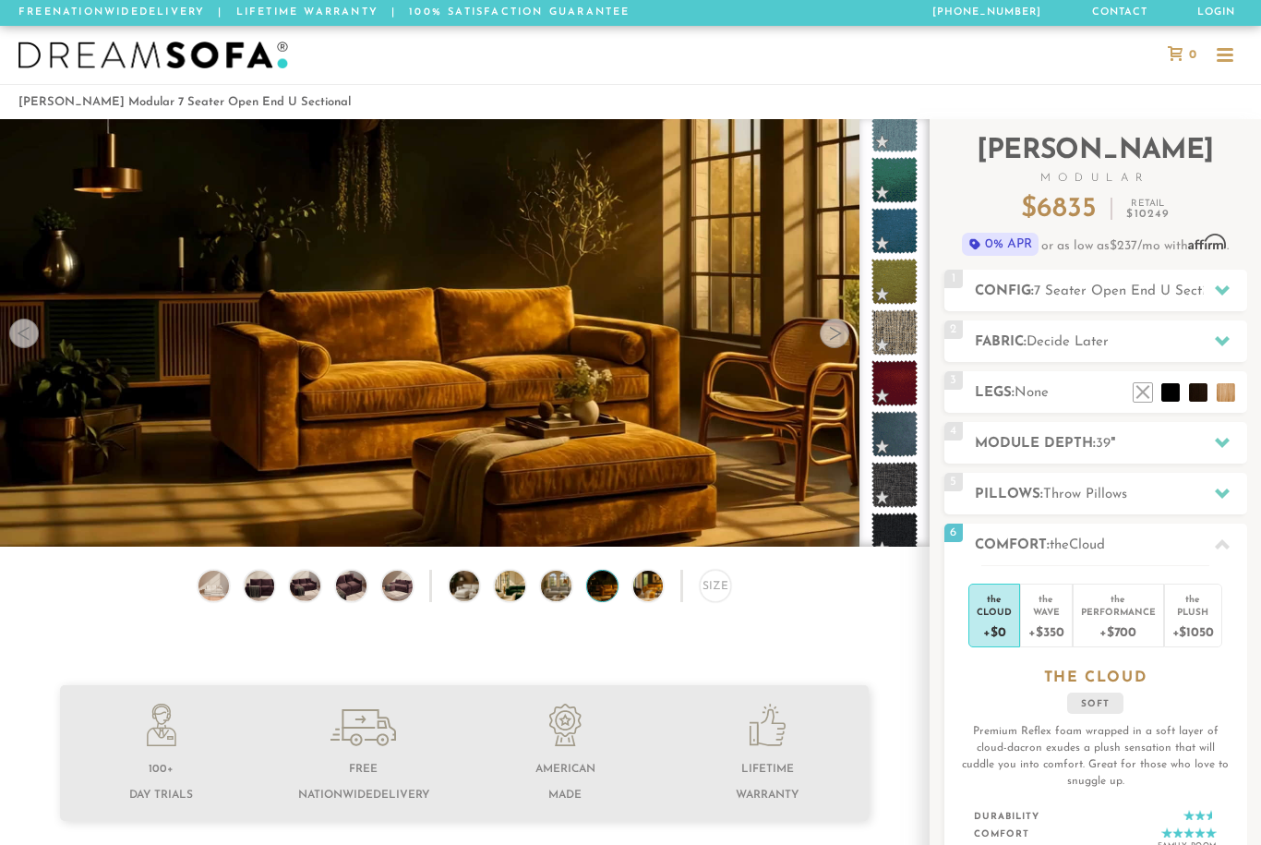
click at [824, 332] on div at bounding box center [835, 334] width 30 height 30
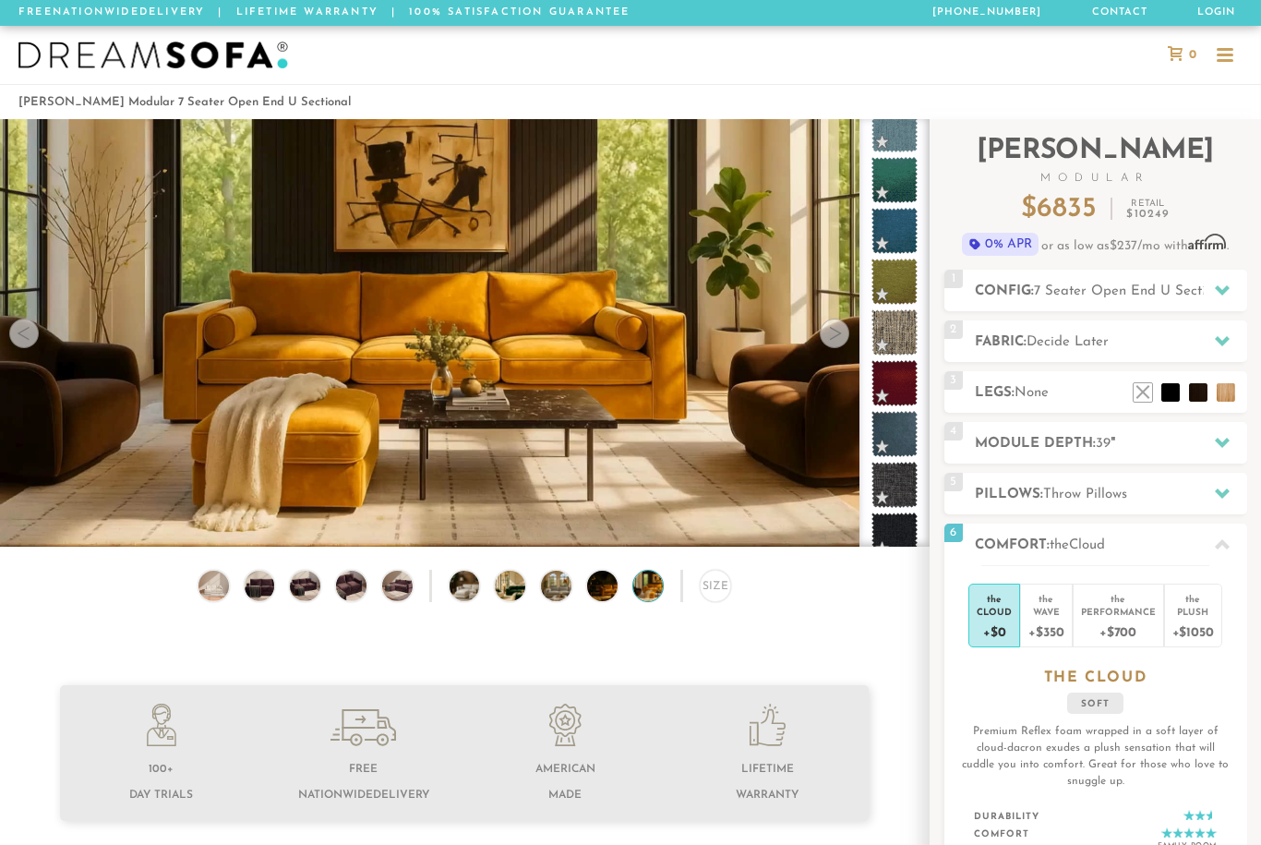
click at [836, 332] on div at bounding box center [835, 334] width 30 height 30
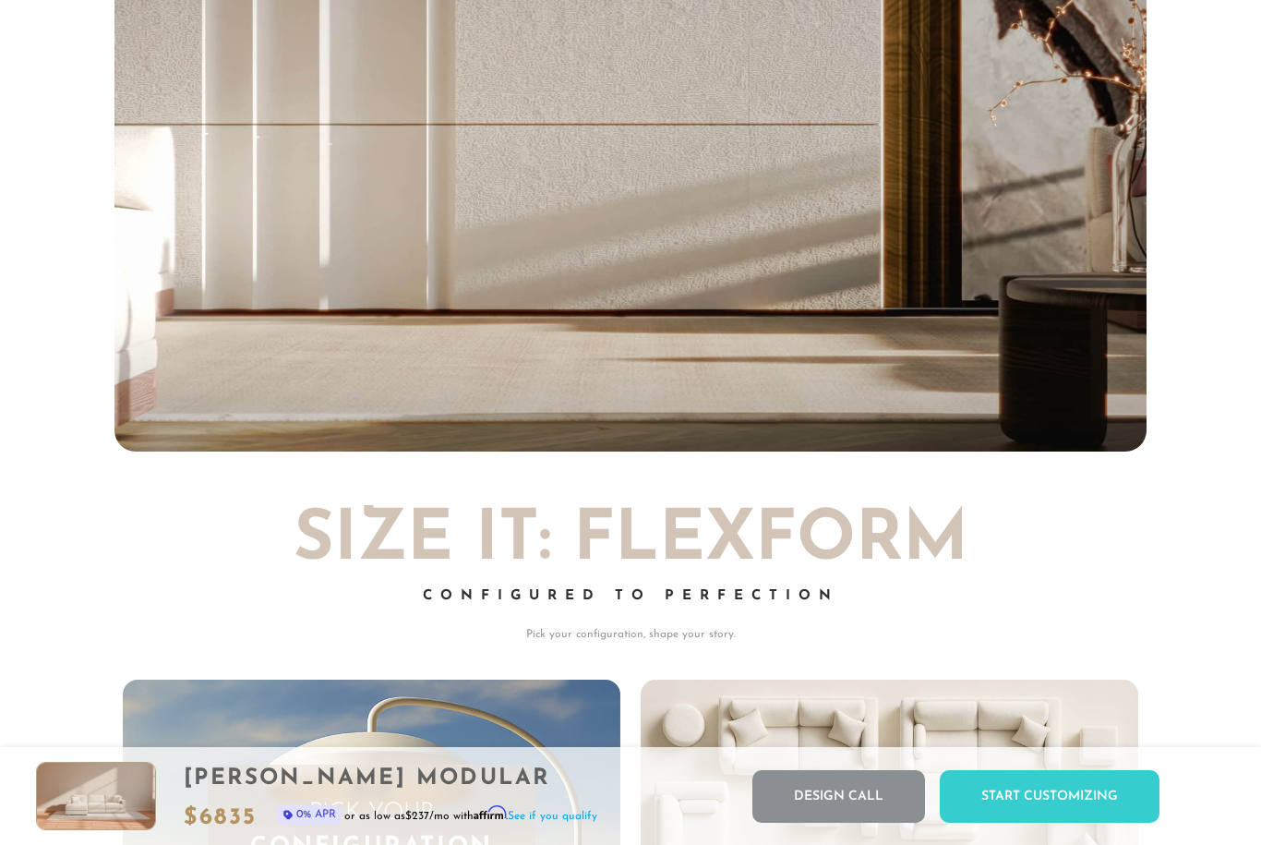
scroll to position [20083, 1261]
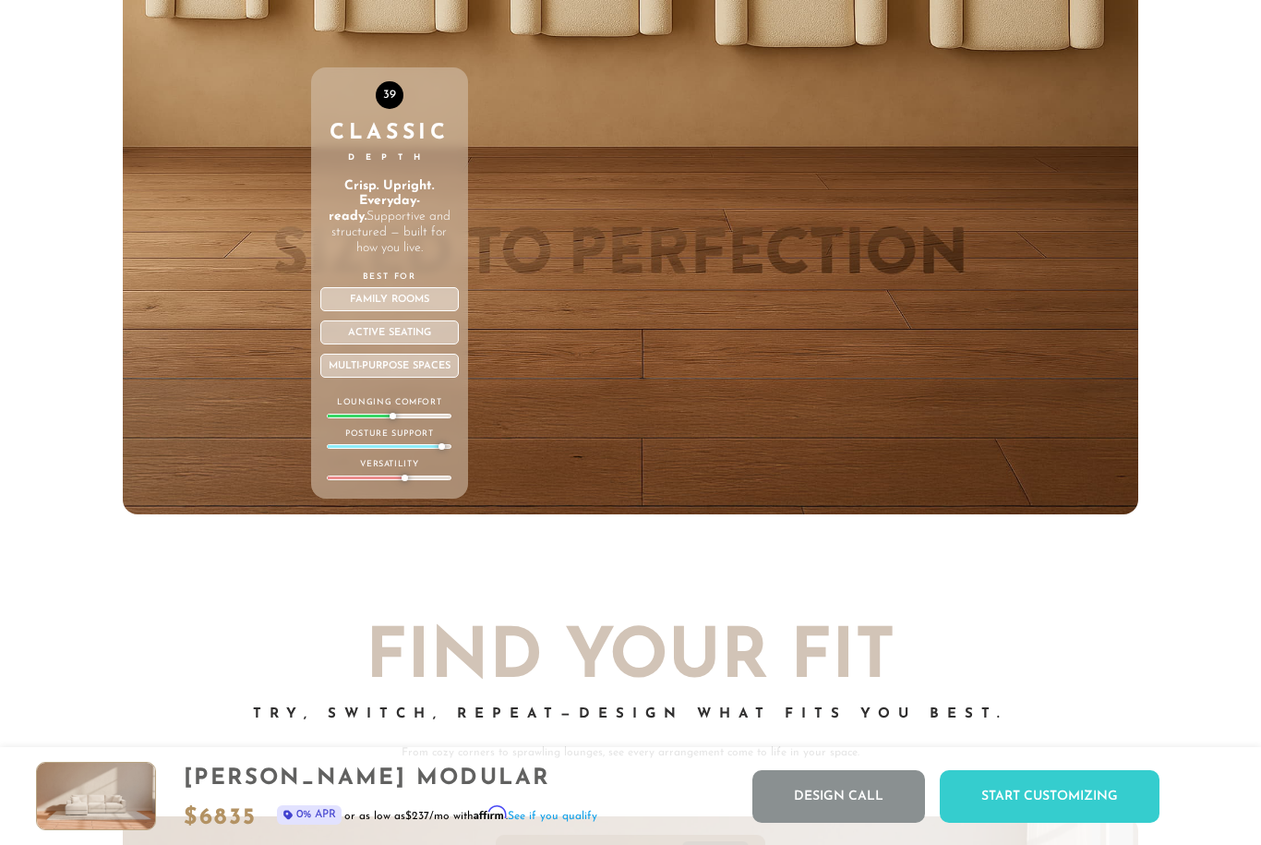
click at [582, 844] on div "[PERSON_NAME] Modular $ 6835 0% APR or as low as $237 /mo with Affirm . See if …" at bounding box center [630, 796] width 1261 height 98
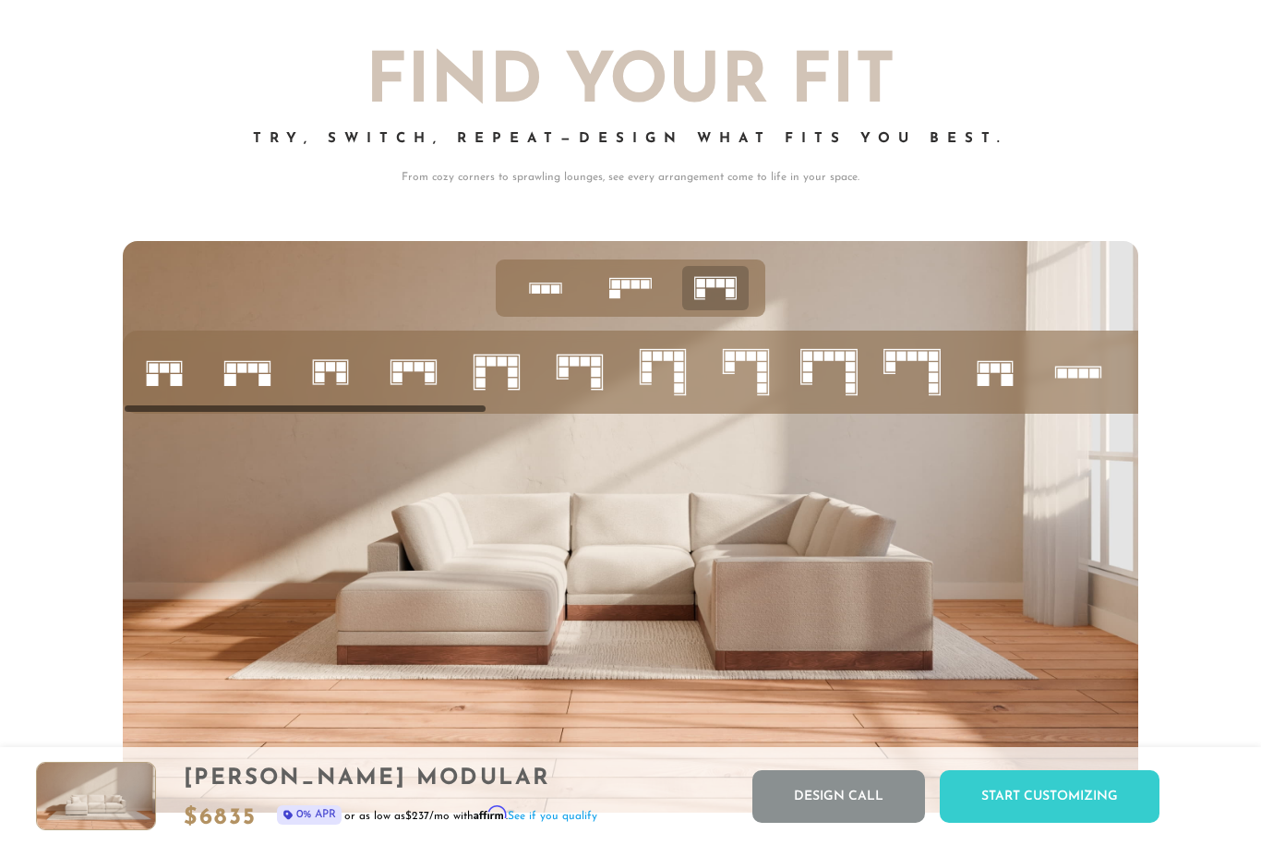
click at [717, 283] on rect at bounding box center [721, 283] width 8 height 8
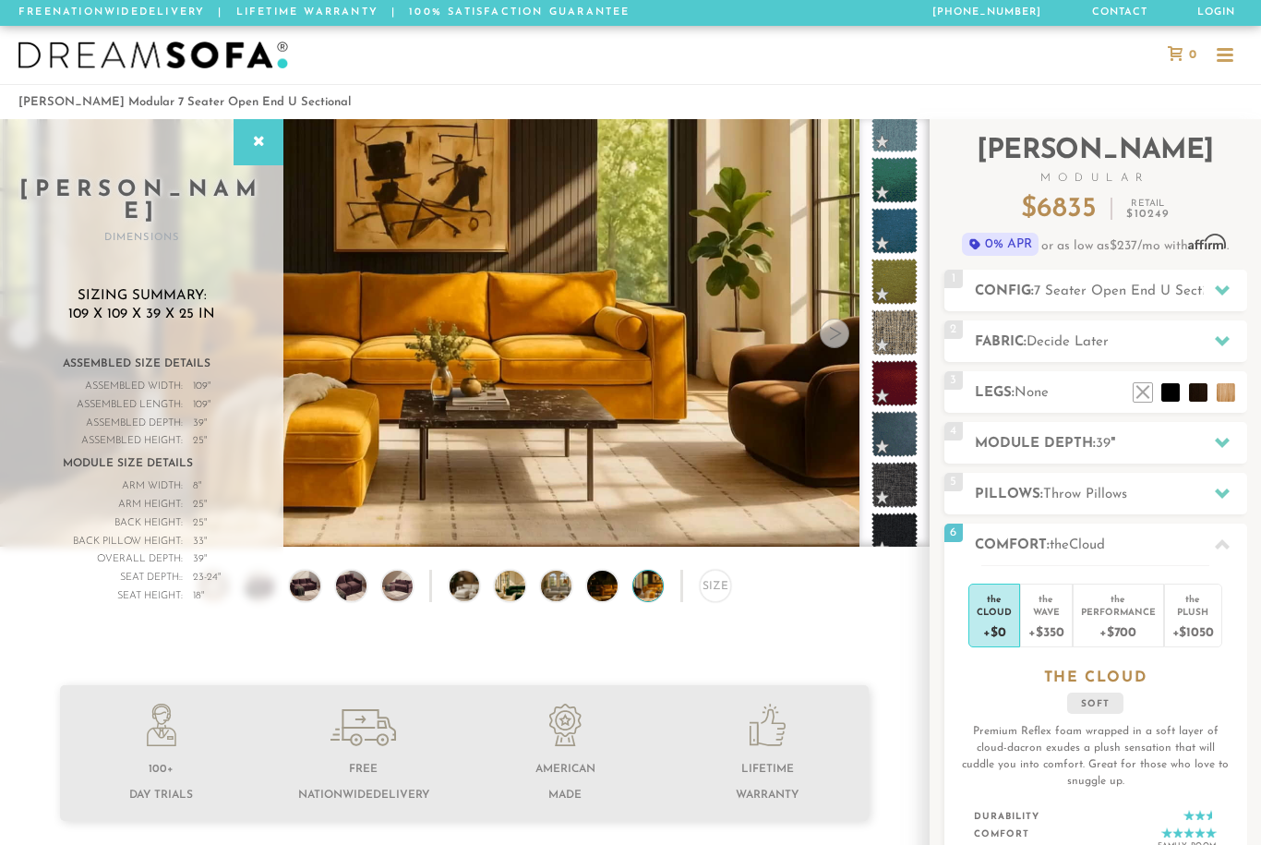
click at [1216, 295] on icon at bounding box center [1222, 290] width 15 height 15
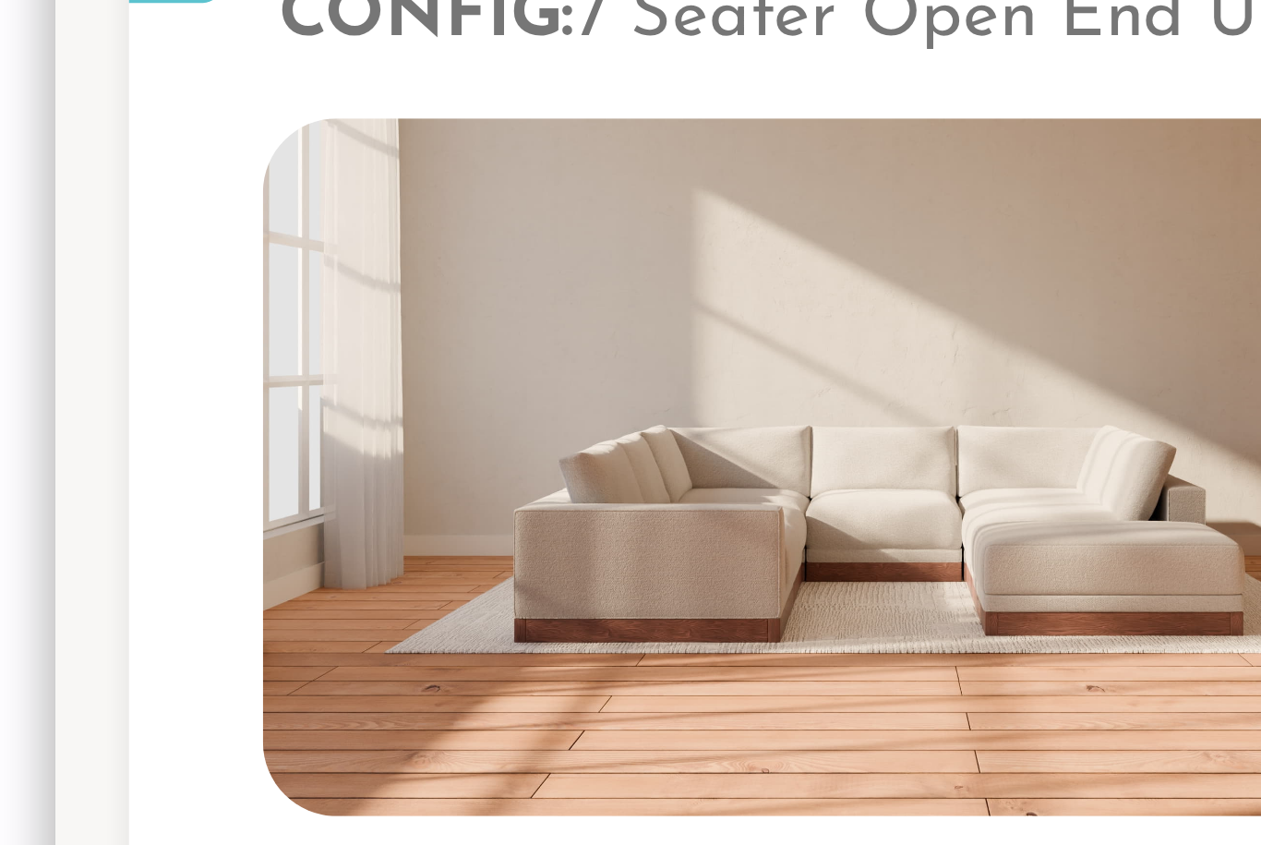
click at [945, 311] on div "Sofas L Sectionals U Sectionals" at bounding box center [1096, 400] width 303 height 178
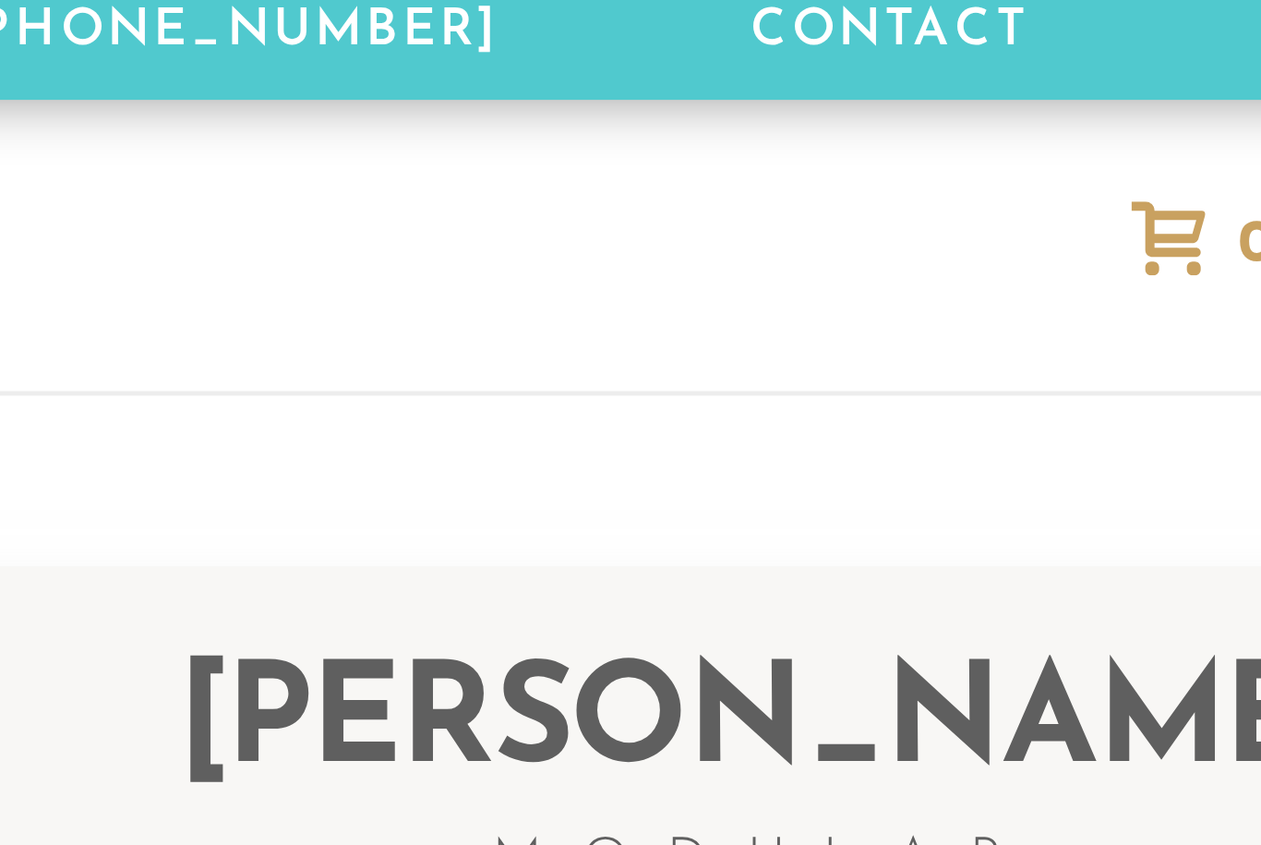
scroll to position [0, 0]
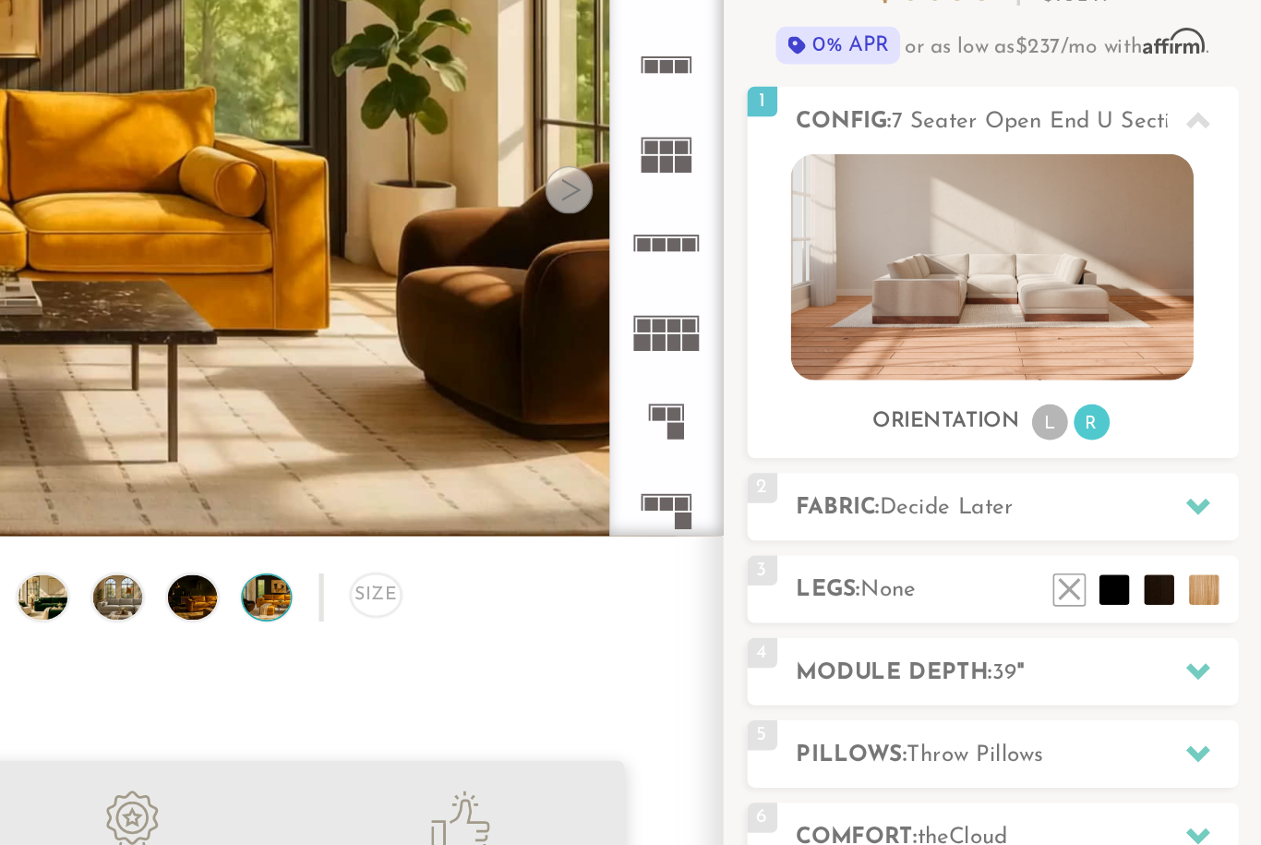
click at [1215, 524] on icon at bounding box center [1222, 529] width 15 height 10
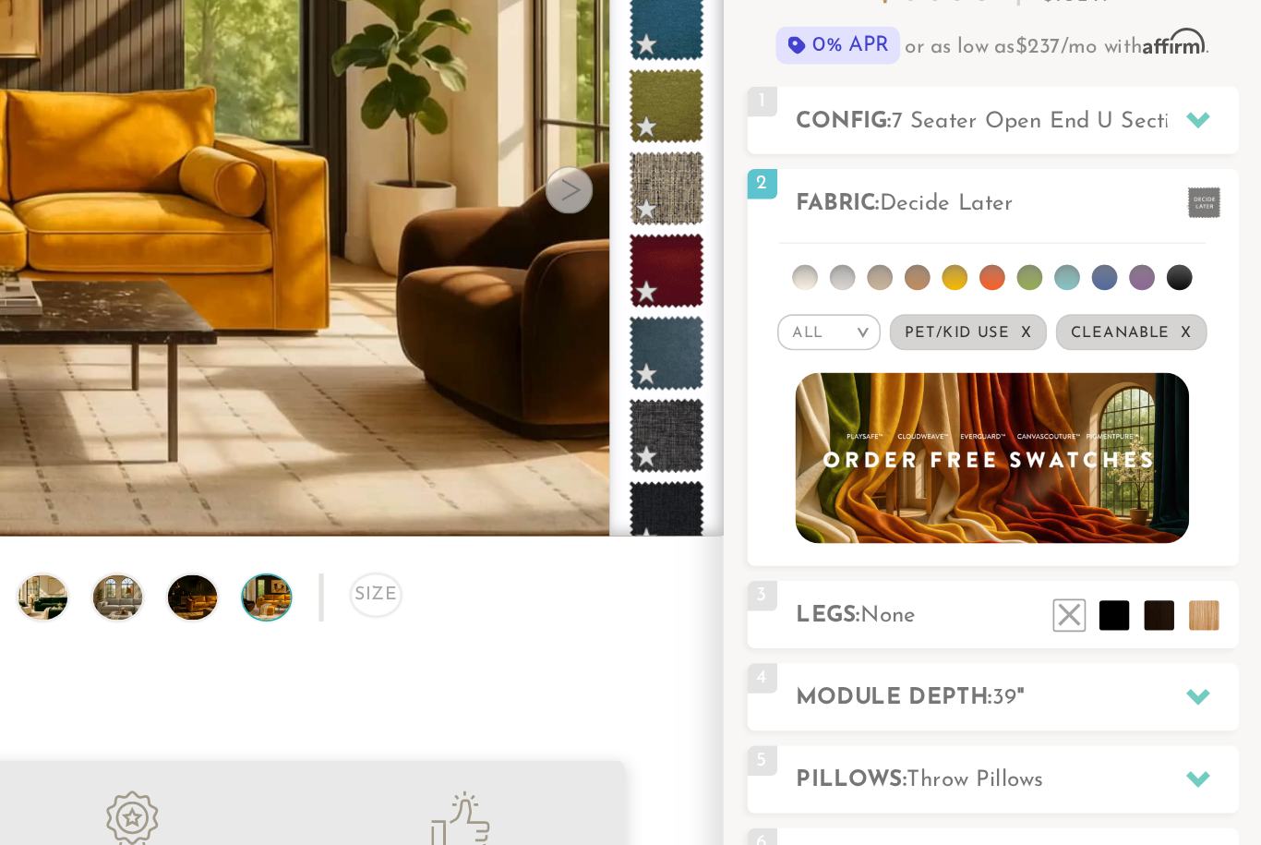
click at [974, 446] on img at bounding box center [1095, 498] width 242 height 105
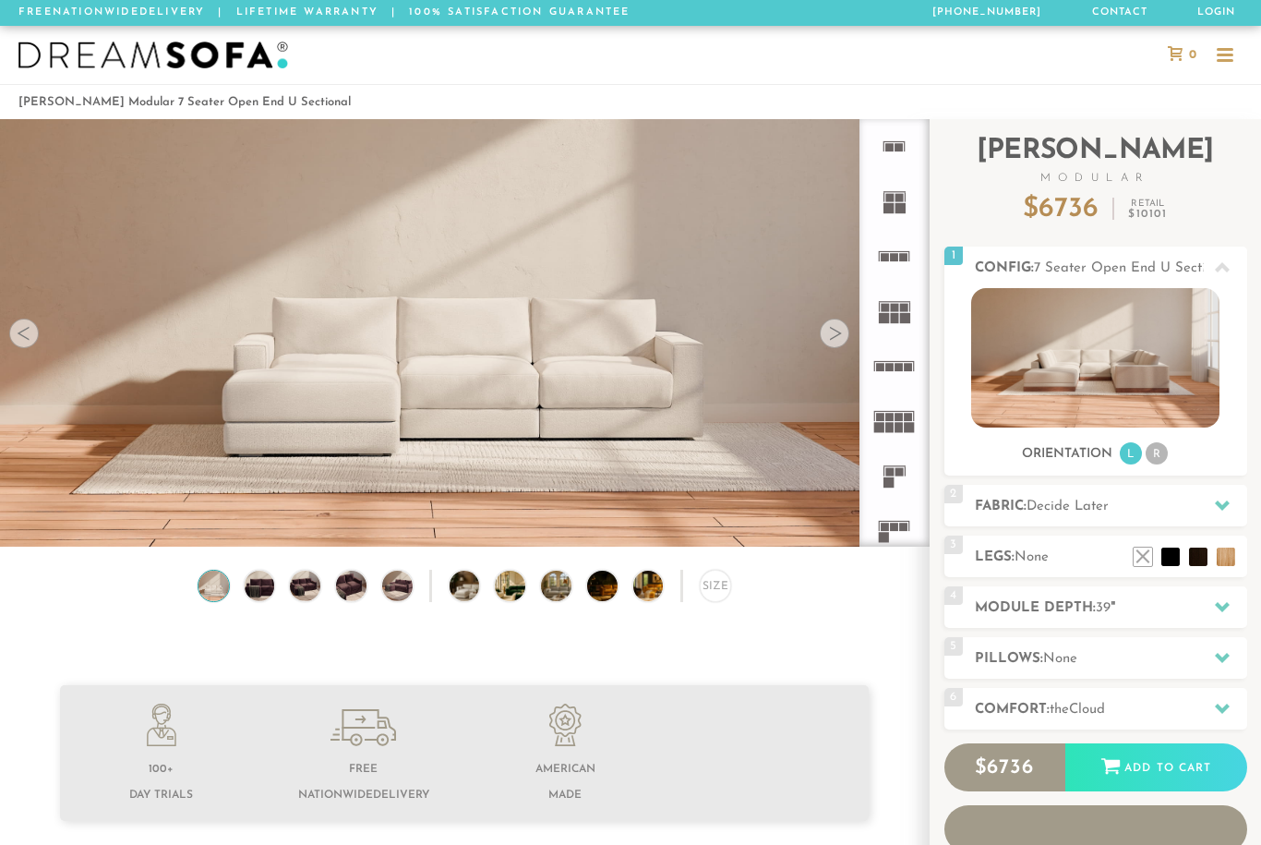
click at [1222, 662] on icon at bounding box center [1222, 658] width 15 height 10
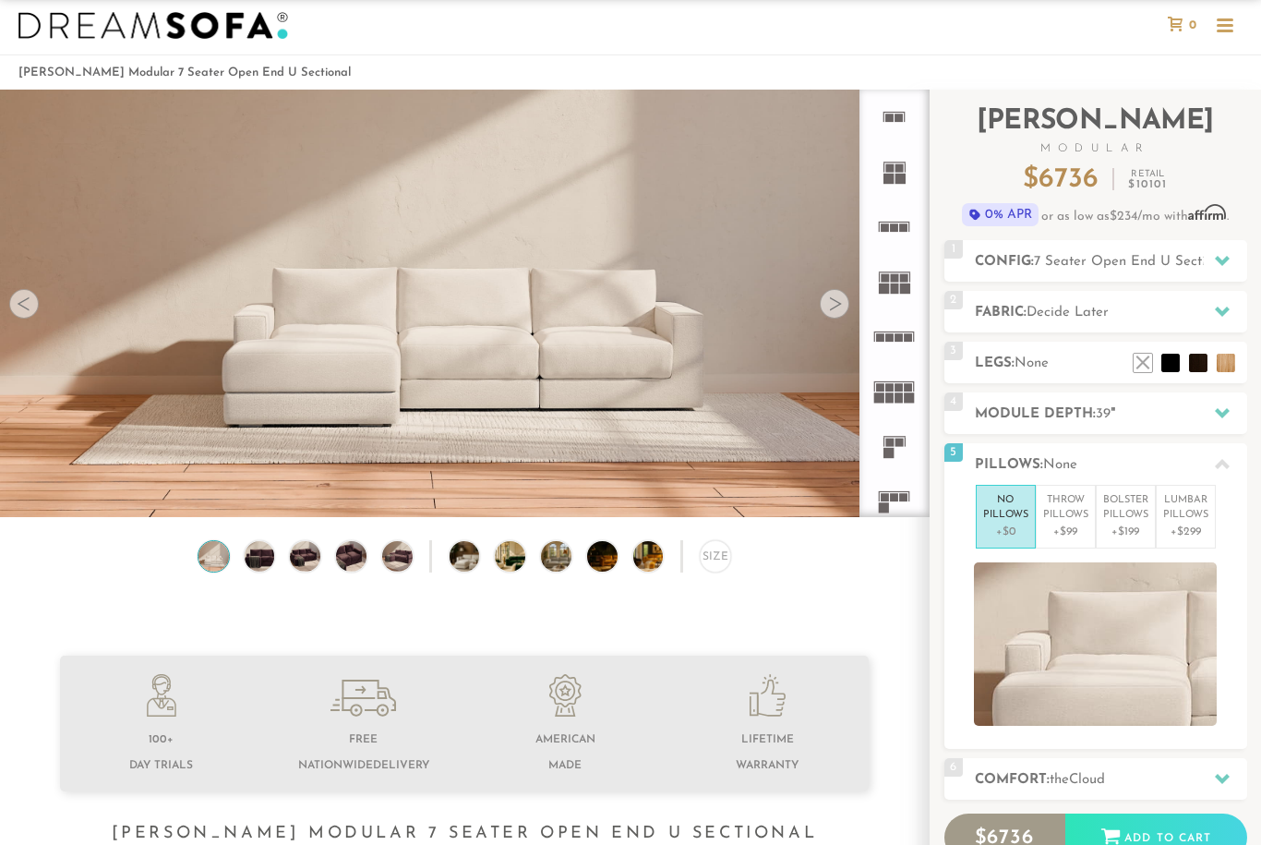
scroll to position [36, 0]
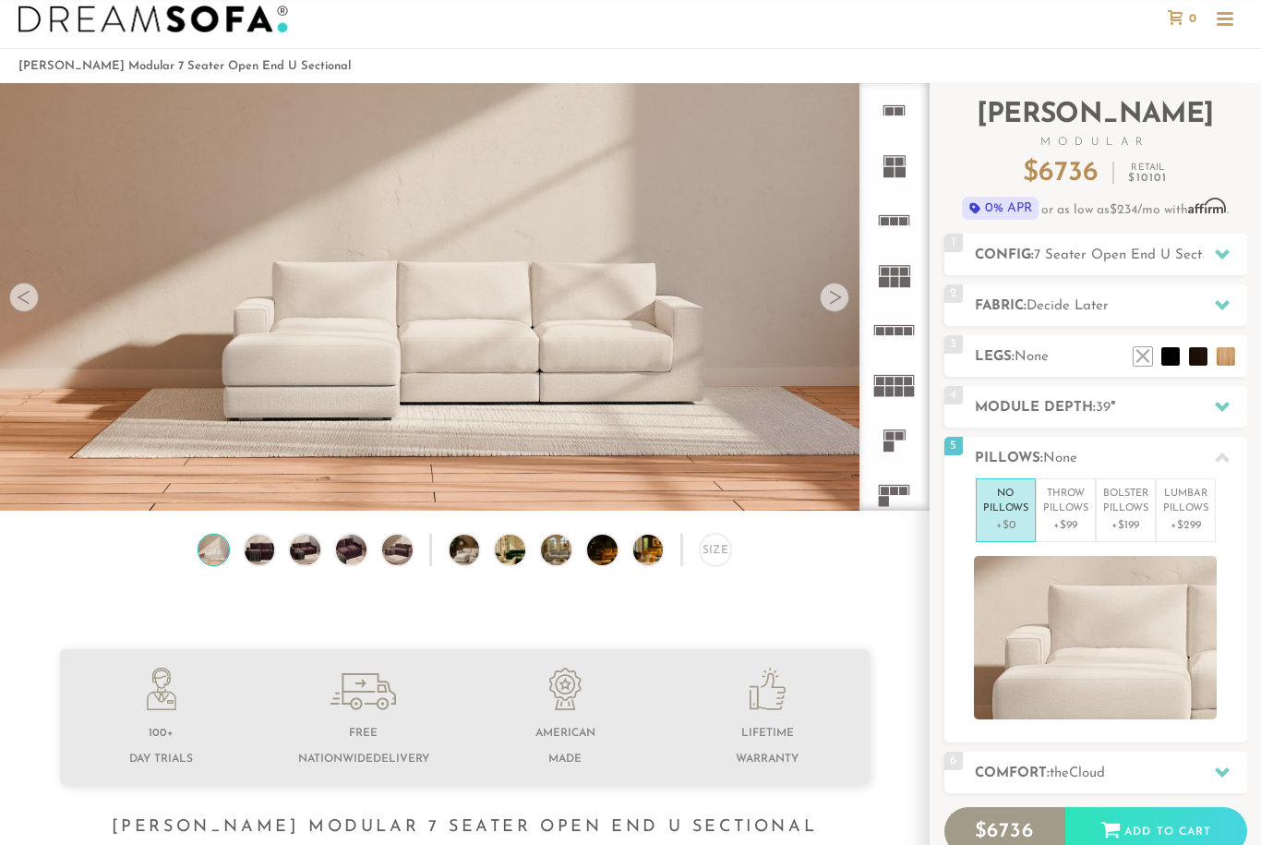
click at [1066, 507] on p "Throw Pillows" at bounding box center [1065, 502] width 45 height 30
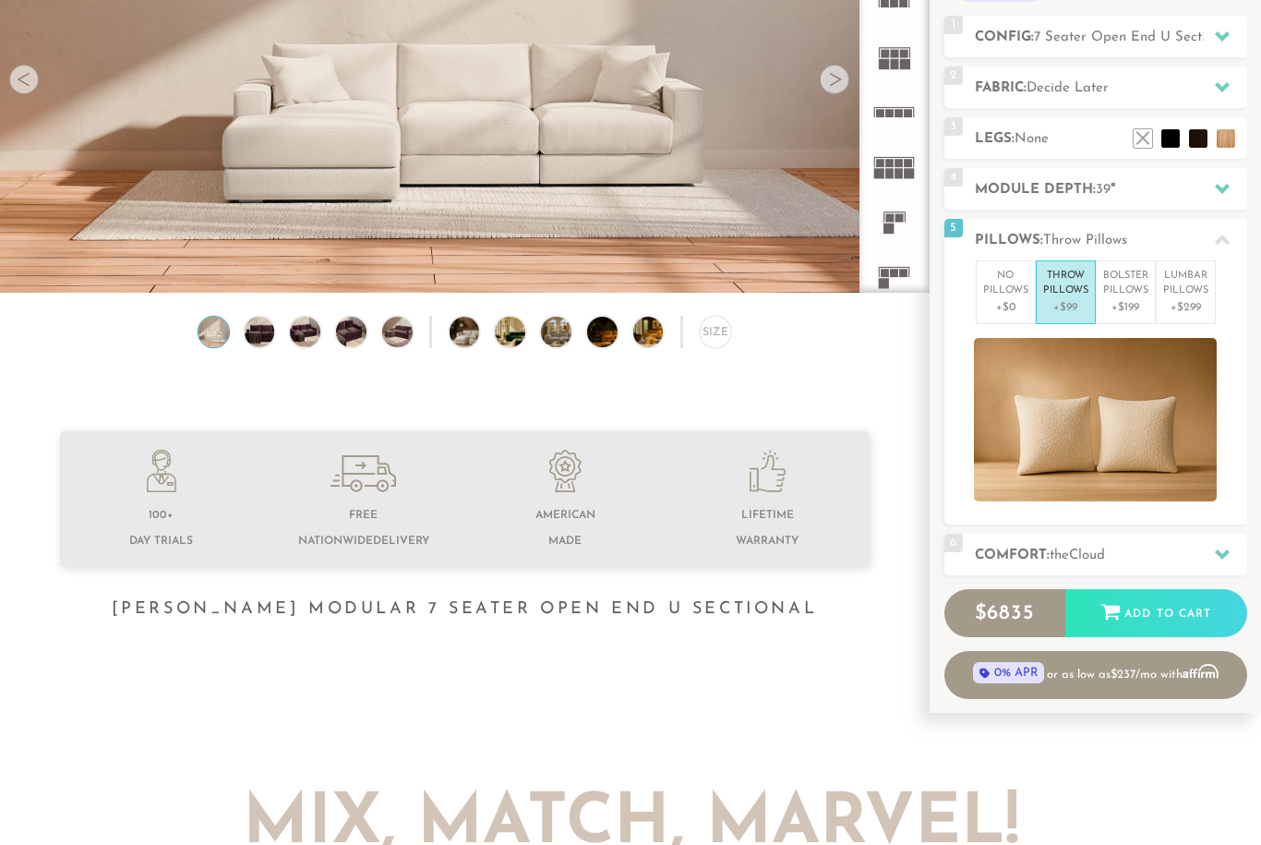
click at [1214, 560] on div at bounding box center [1222, 555] width 39 height 38
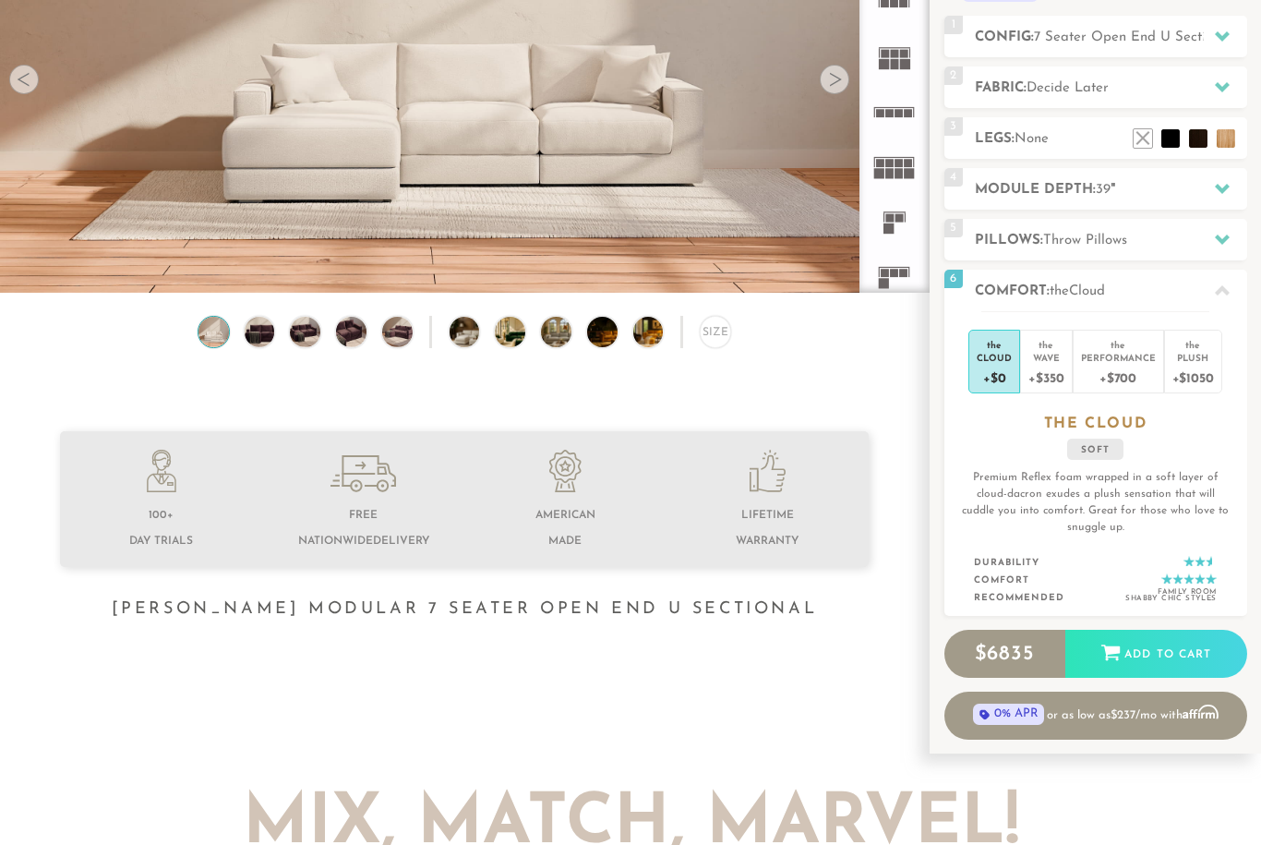
click at [1112, 365] on div "+$700" at bounding box center [1118, 377] width 75 height 27
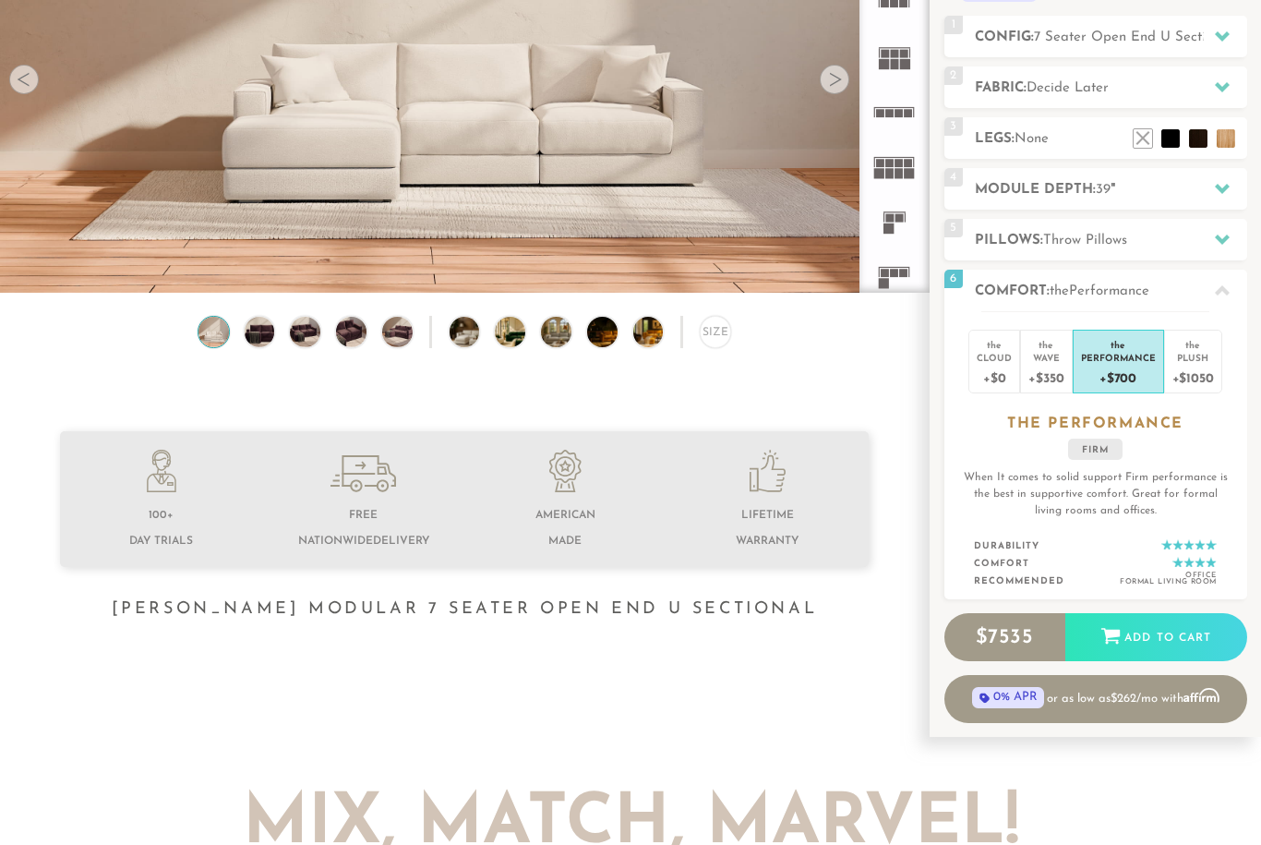
click at [1196, 378] on div "+$1050" at bounding box center [1194, 377] width 42 height 27
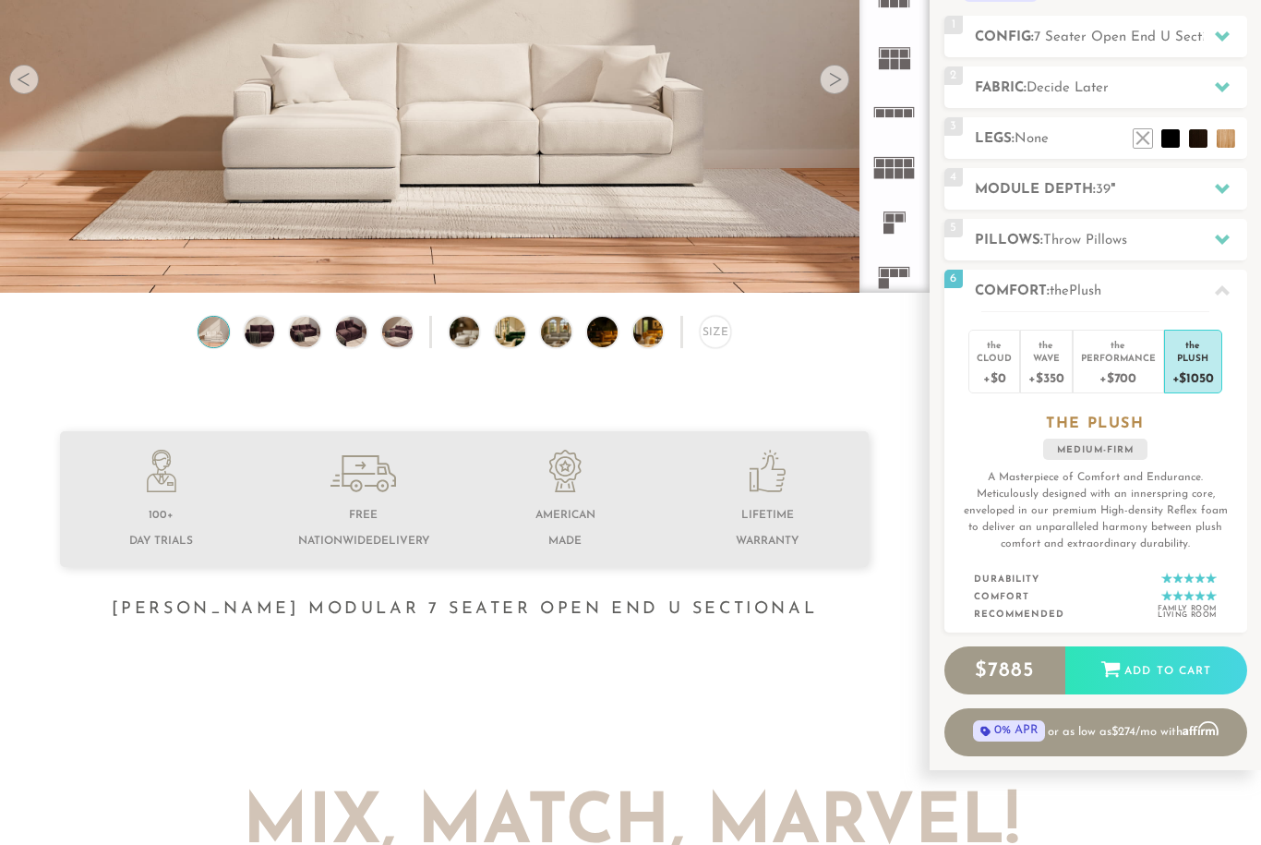
click at [1045, 384] on div "+$350" at bounding box center [1046, 377] width 35 height 27
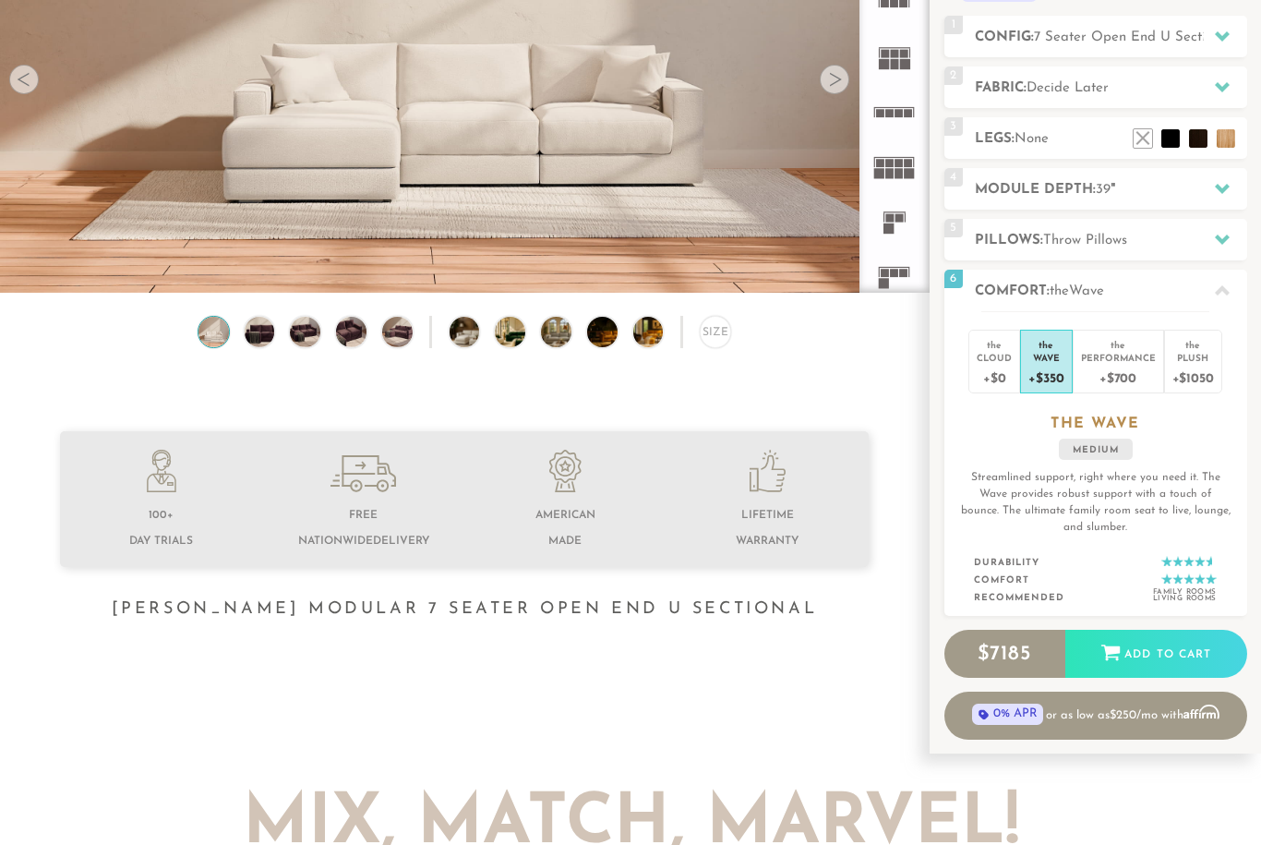
click at [1115, 363] on div "Performance" at bounding box center [1118, 357] width 75 height 13
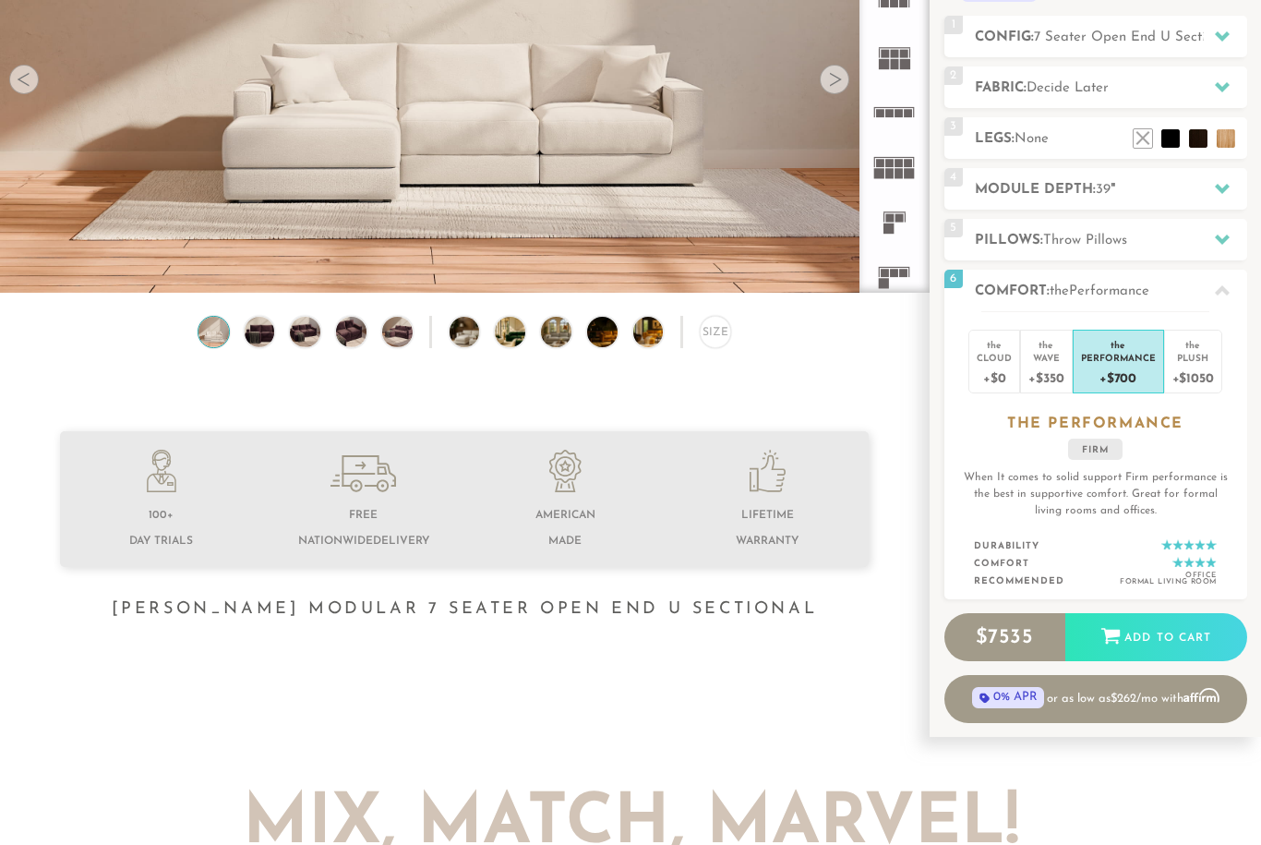
click at [1188, 367] on div "+$1050" at bounding box center [1194, 377] width 42 height 27
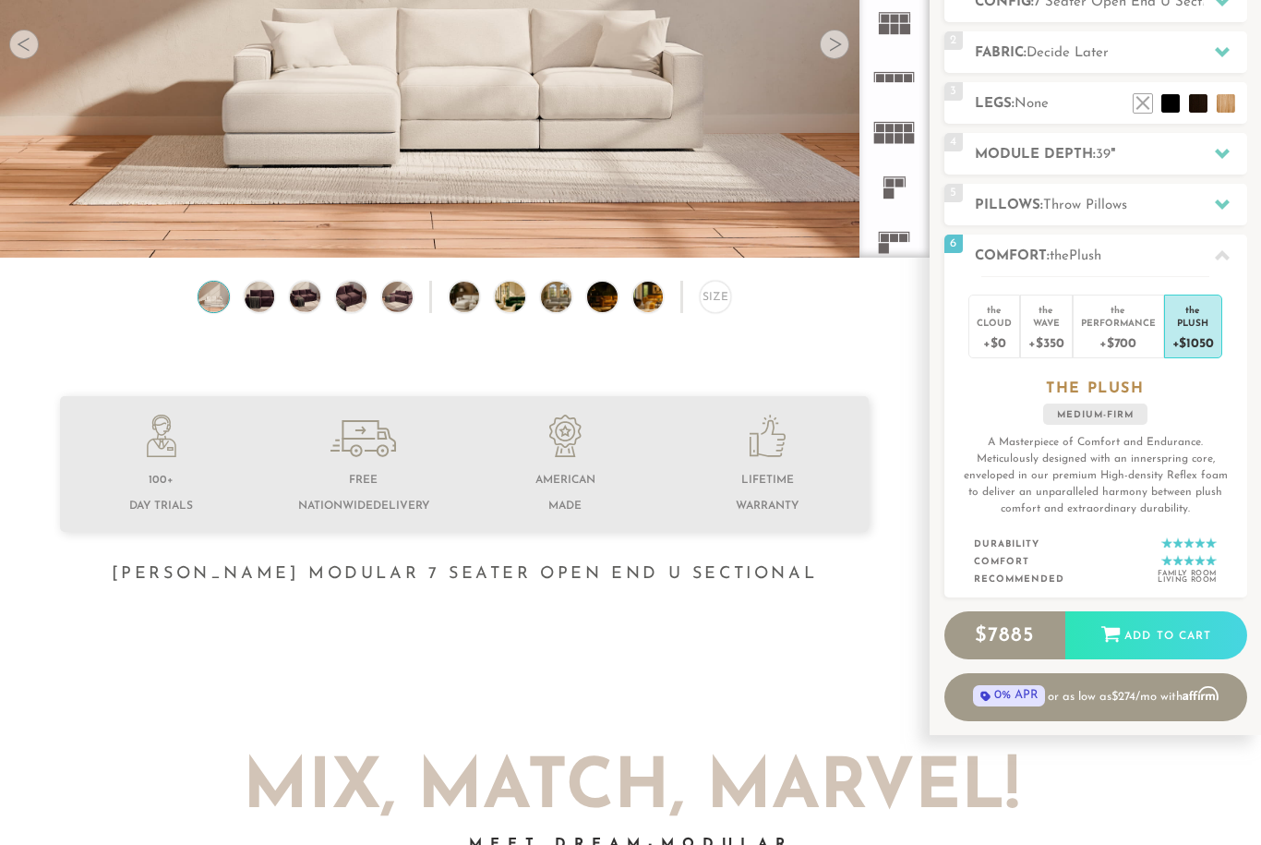
scroll to position [289, 0]
click at [1126, 316] on div "Performance" at bounding box center [1118, 322] width 75 height 13
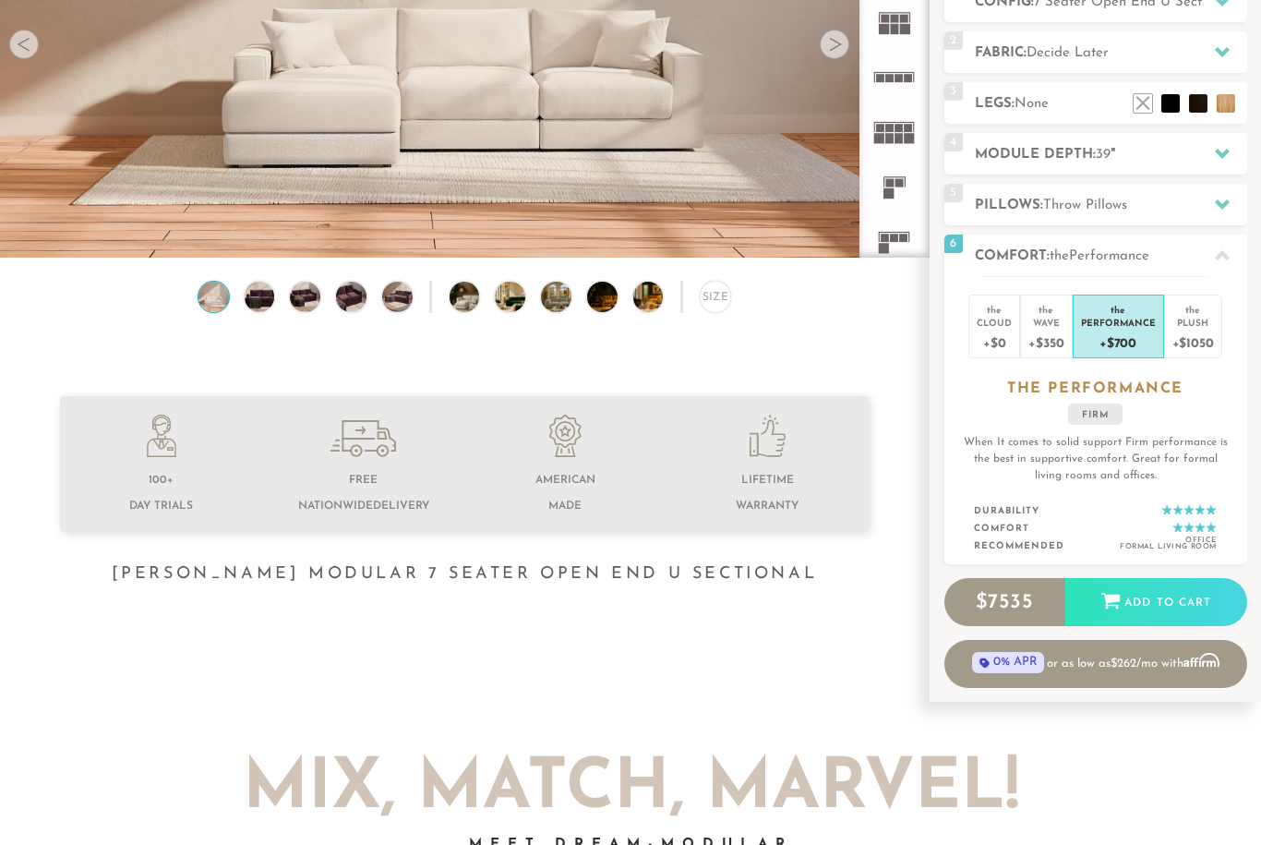
click at [1044, 336] on div "+$350" at bounding box center [1046, 342] width 35 height 27
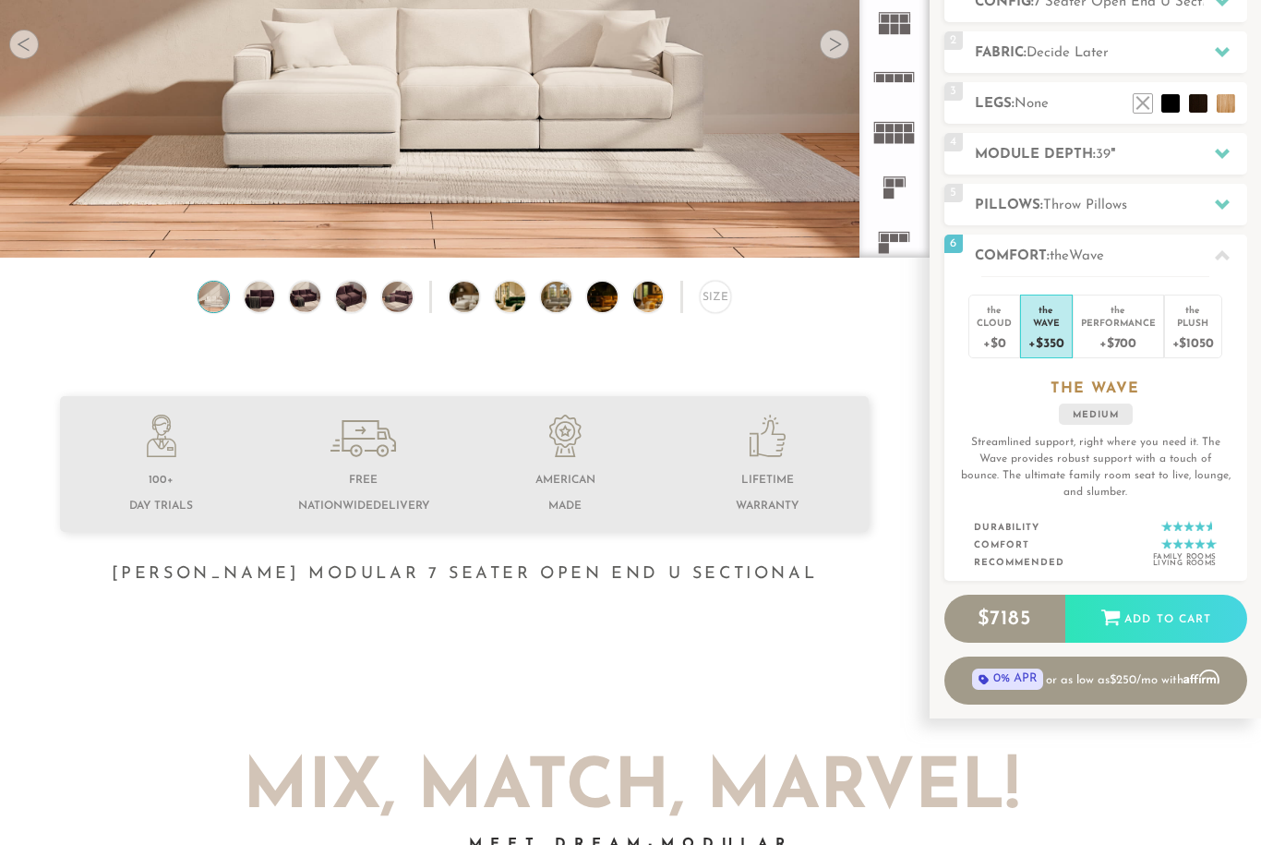
click at [994, 328] on div "Cloud" at bounding box center [994, 322] width 35 height 13
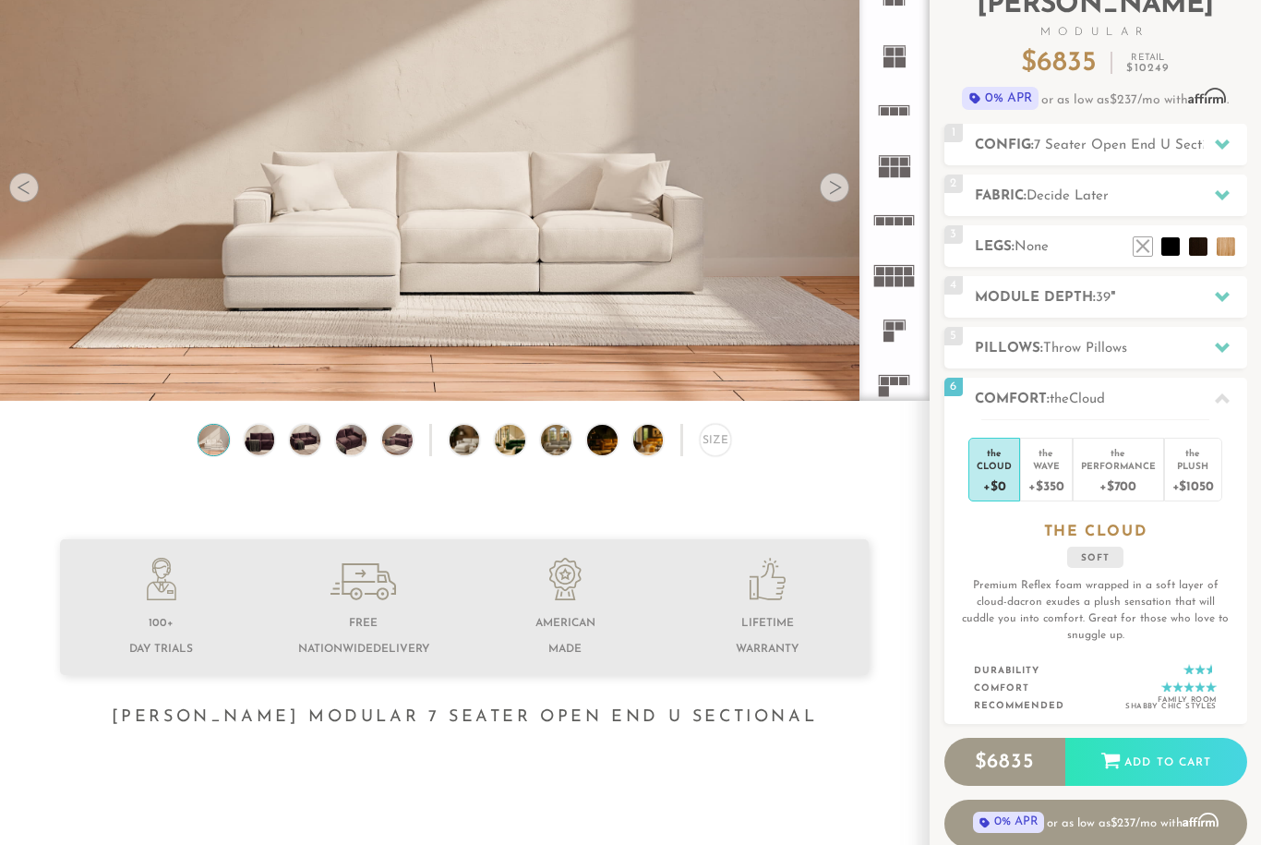
scroll to position [145, 0]
click at [1117, 478] on div "+$700" at bounding box center [1118, 486] width 75 height 27
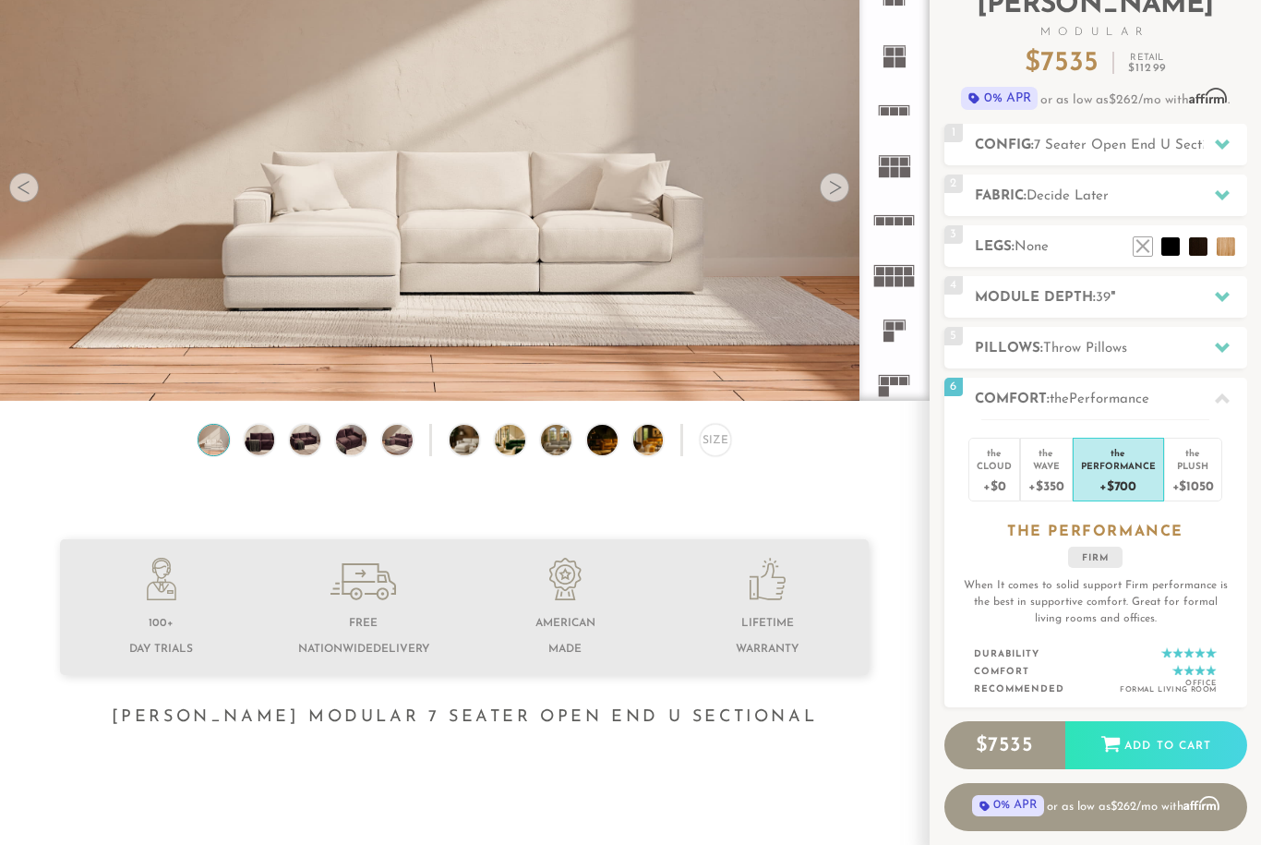
click at [1064, 466] on div "Wave" at bounding box center [1046, 465] width 35 height 13
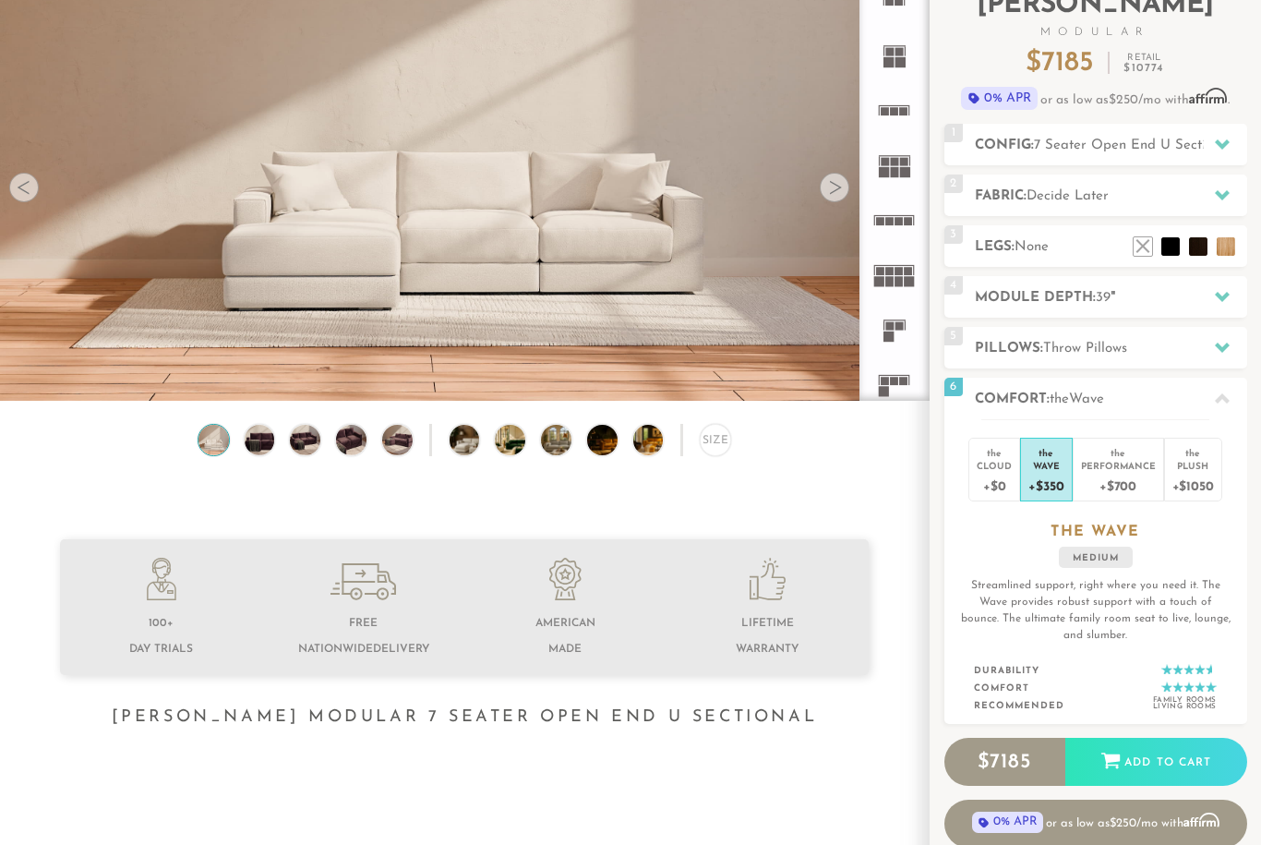
click at [1202, 475] on div "+$1050" at bounding box center [1194, 485] width 42 height 27
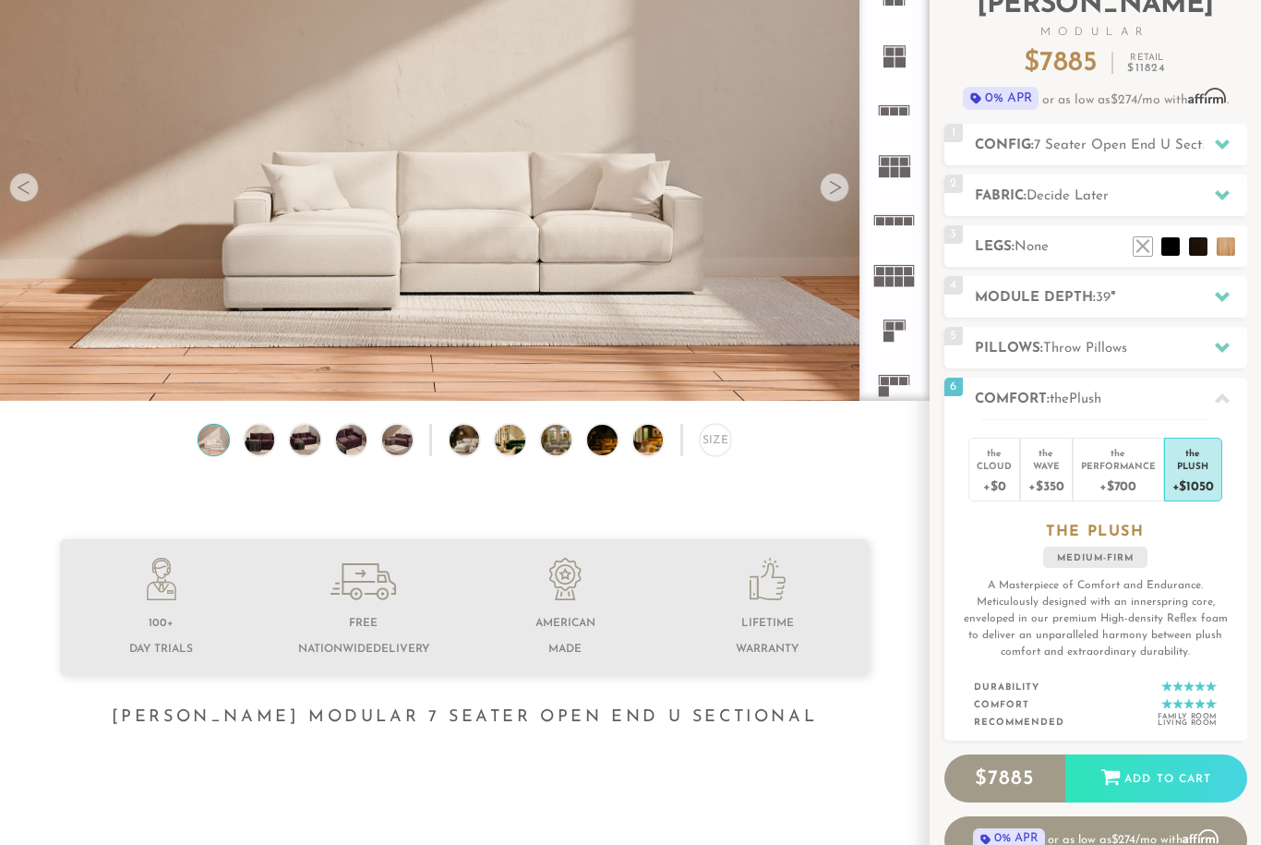
click at [1116, 469] on div "Performance" at bounding box center [1118, 465] width 75 height 13
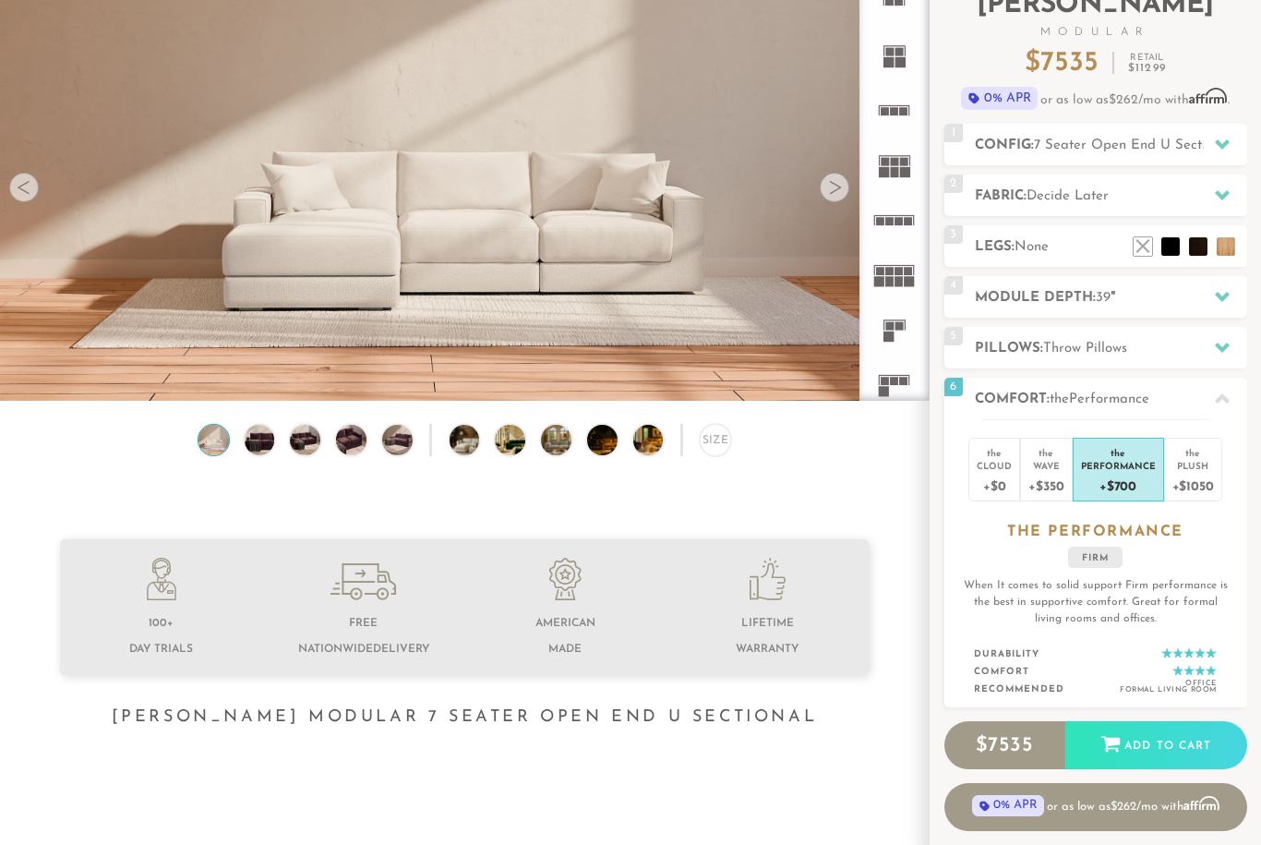
click at [1208, 460] on div "Plush" at bounding box center [1194, 465] width 42 height 13
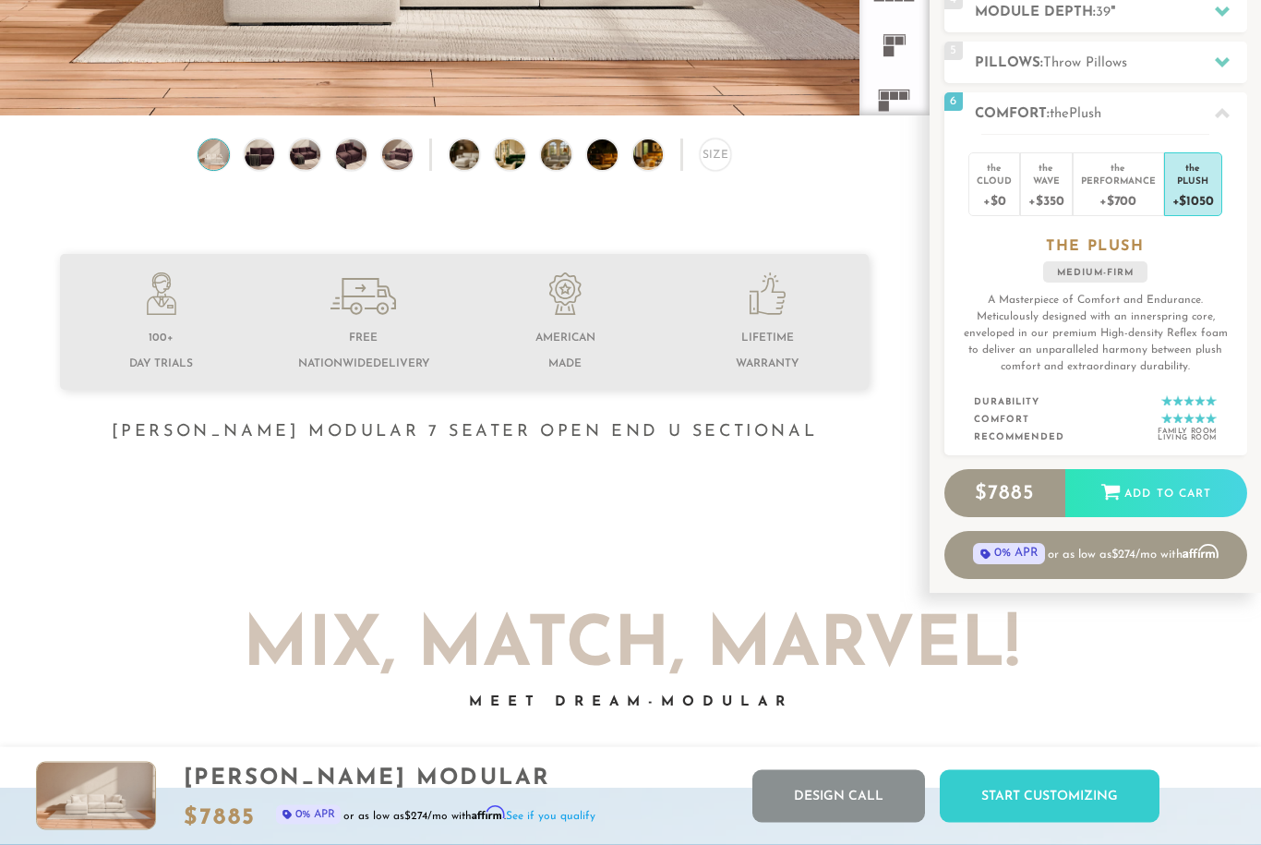
scroll to position [431, 0]
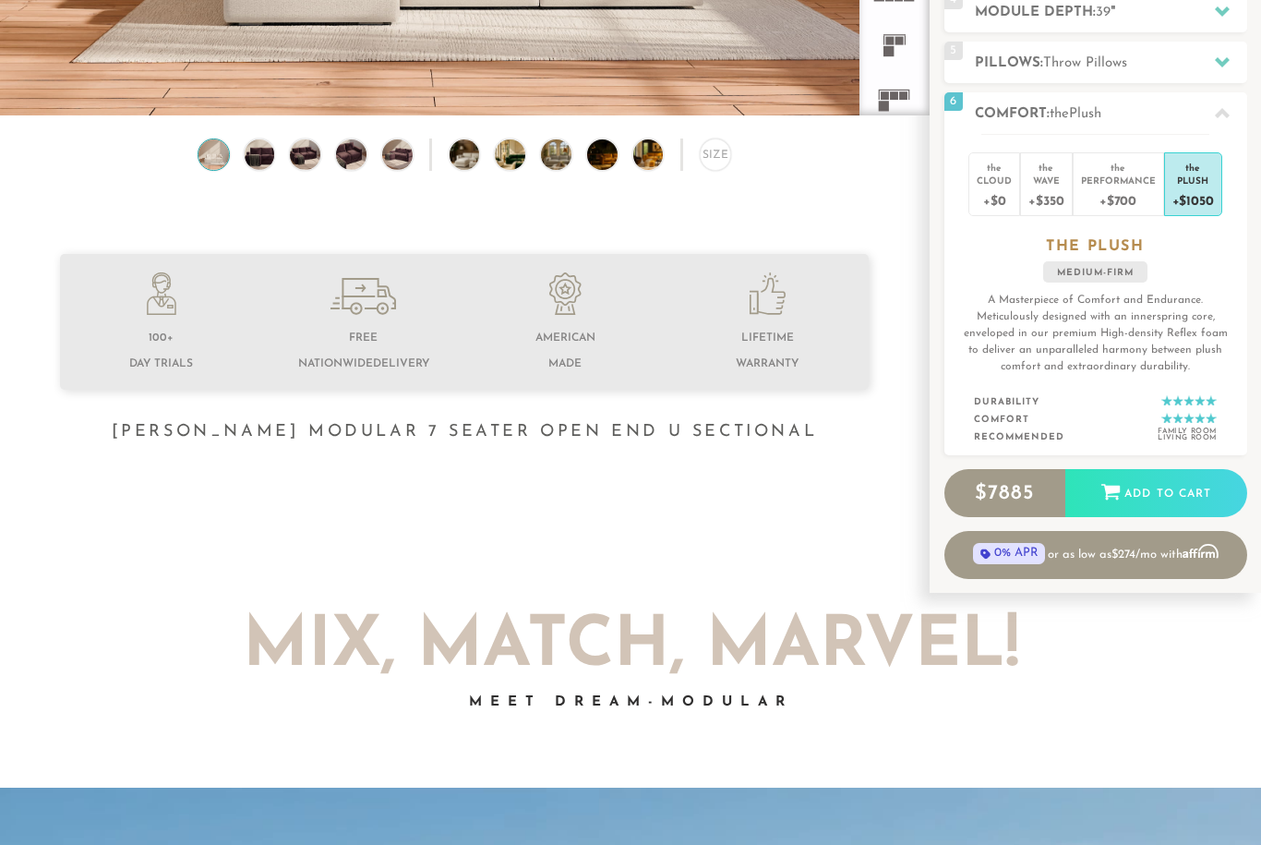
click at [1136, 494] on div "Add to Cart" at bounding box center [1157, 494] width 182 height 50
